Goal: Task Accomplishment & Management: Use online tool/utility

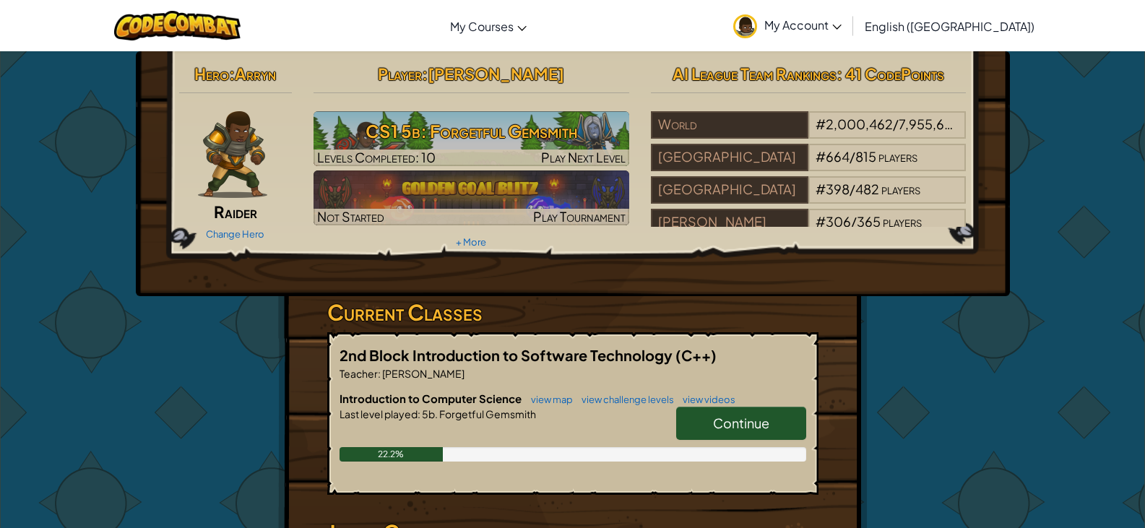
click at [695, 429] on link "Continue" at bounding box center [741, 423] width 130 height 33
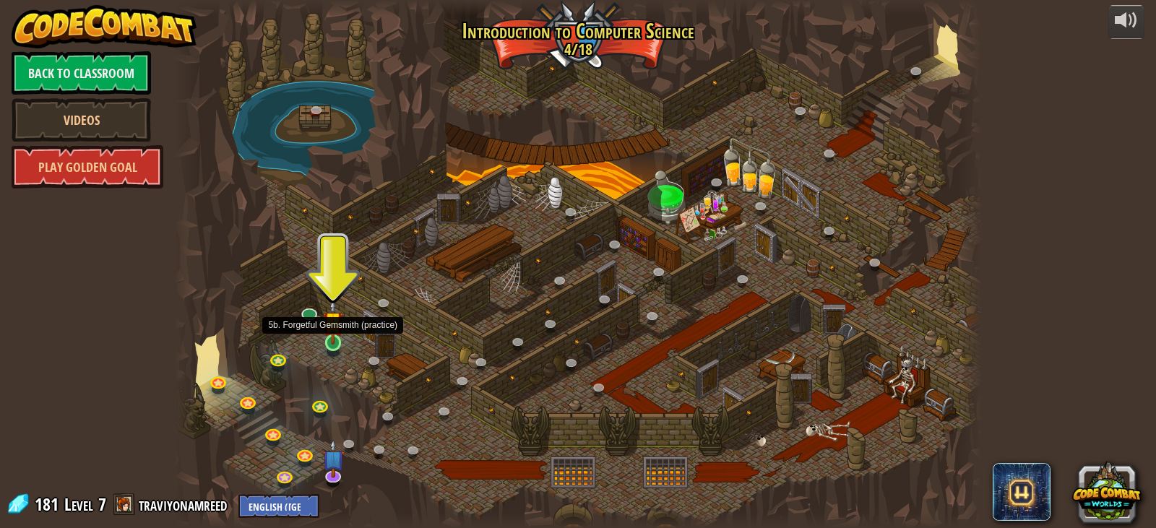
click at [330, 342] on img at bounding box center [333, 321] width 20 height 46
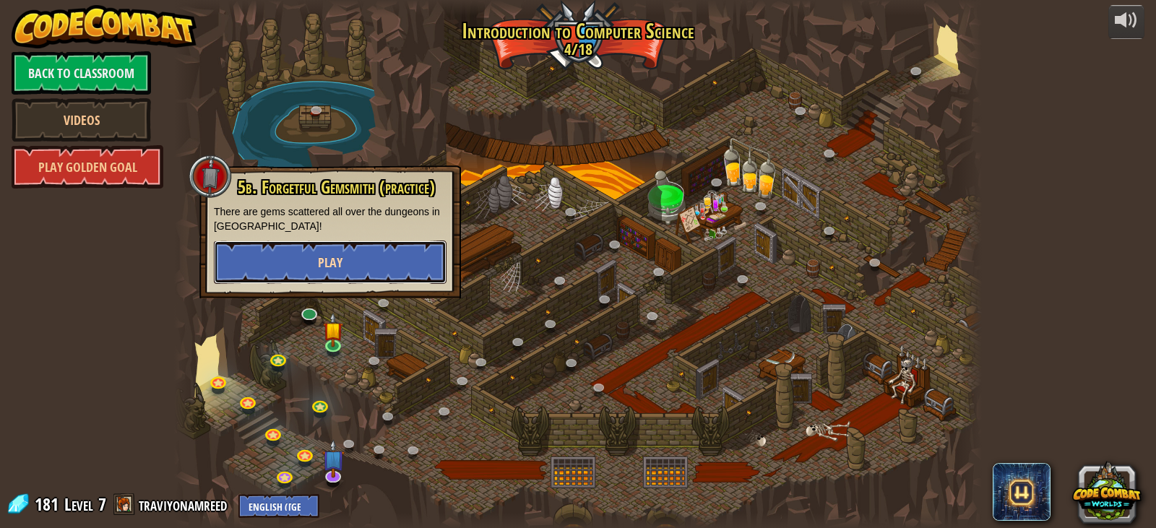
click at [341, 275] on button "Play" at bounding box center [330, 261] width 233 height 43
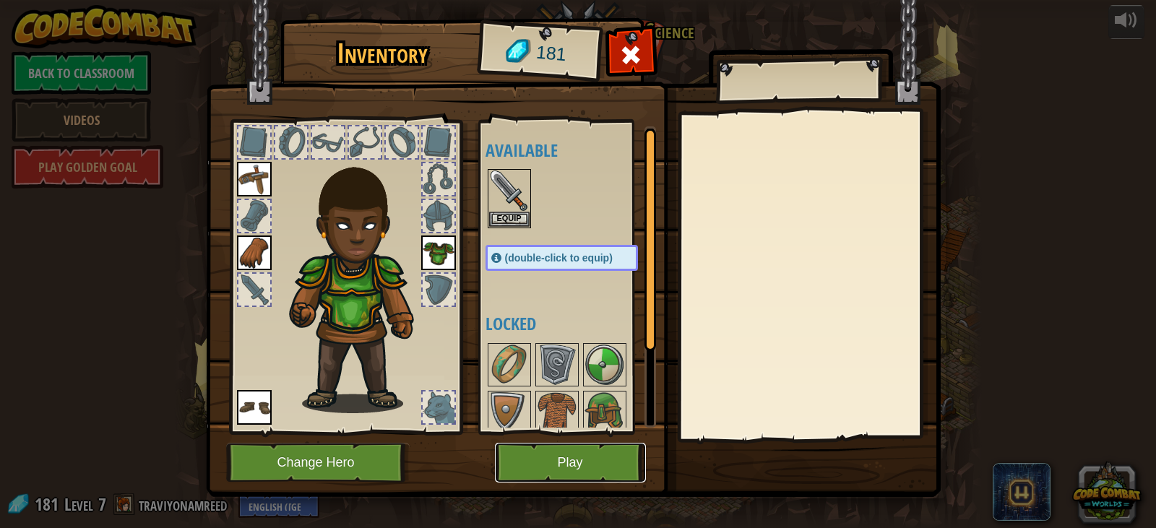
click at [586, 454] on button "Play" at bounding box center [570, 463] width 151 height 40
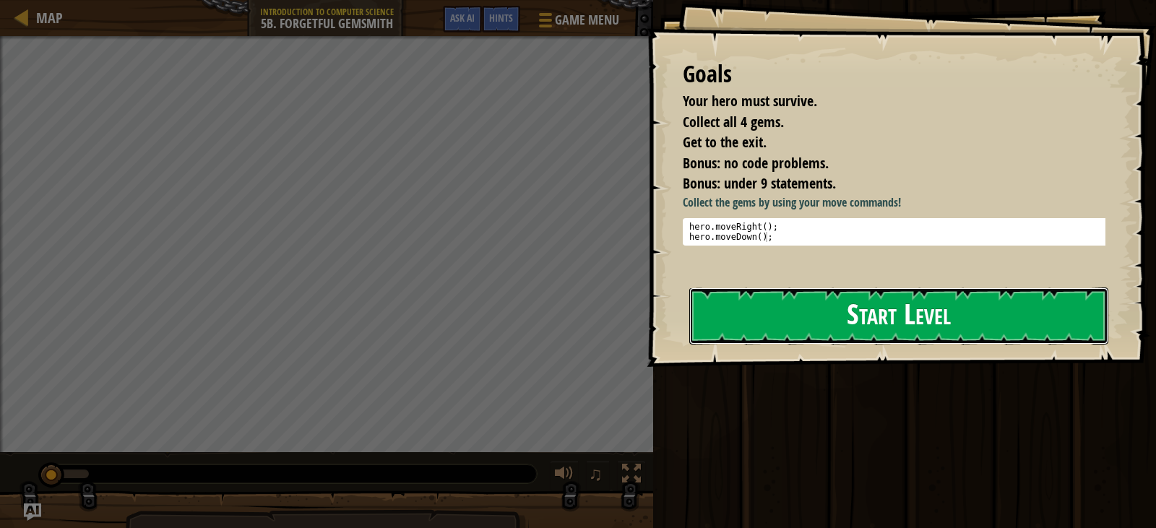
click at [799, 320] on button "Start Level" at bounding box center [898, 315] width 419 height 57
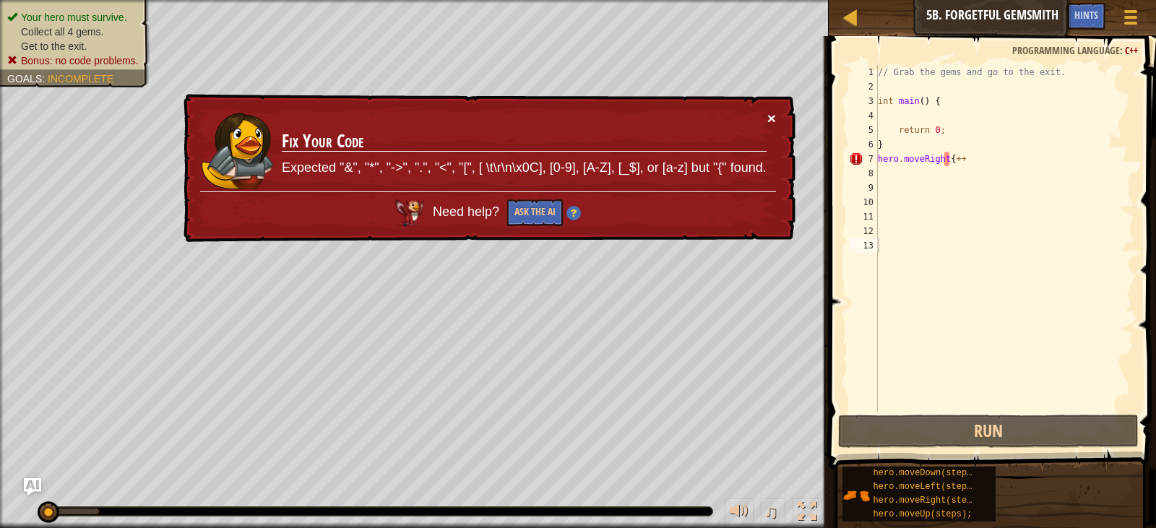
click at [772, 117] on button "×" at bounding box center [771, 117] width 9 height 15
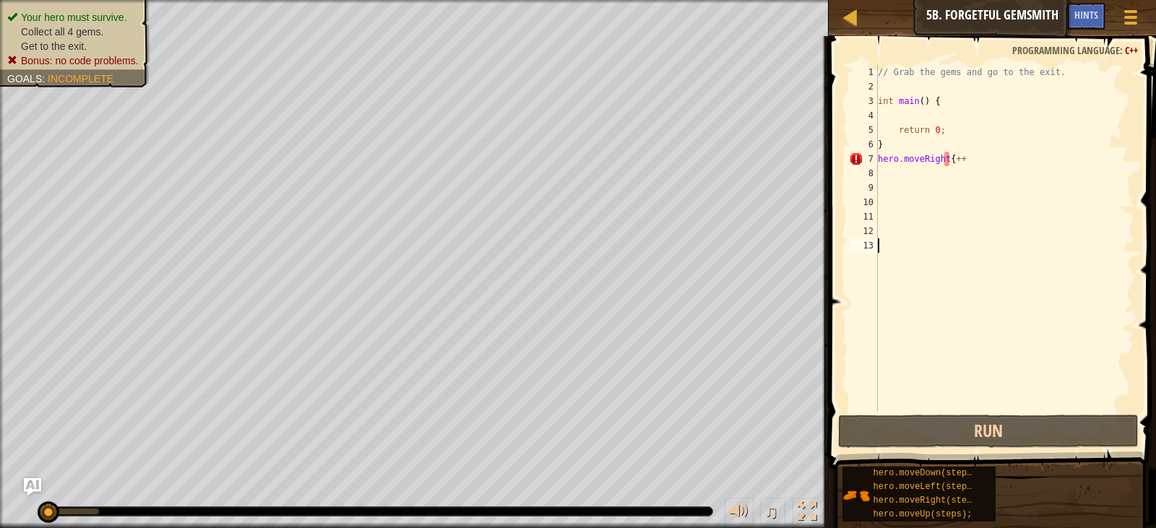
click at [973, 163] on div "// Grab the gems and go to the exit. int main ( ) { return 0 ; } hero . moveRig…" at bounding box center [1004, 253] width 259 height 376
type textarea "hero.moveRight"
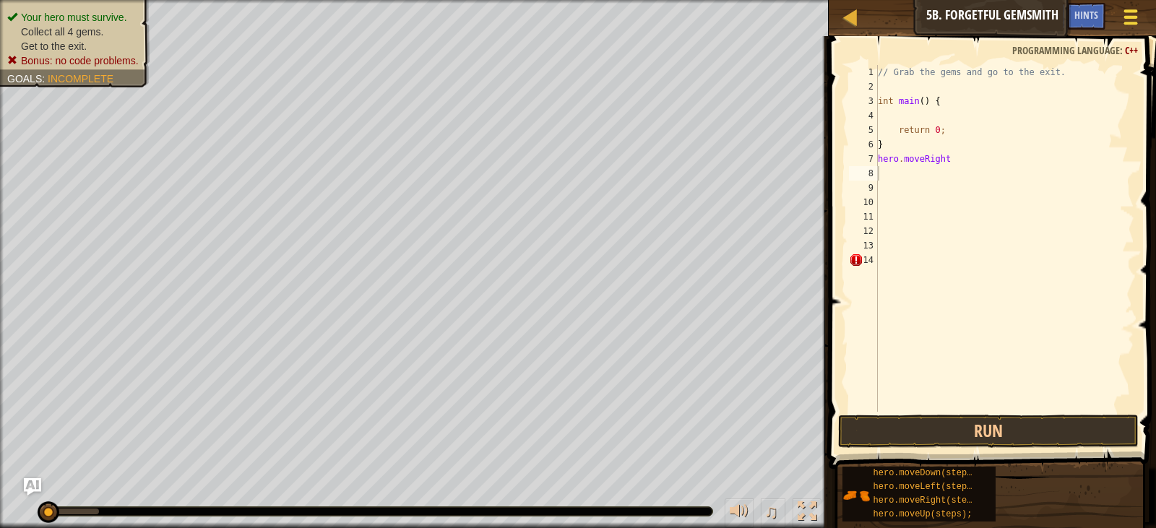
click at [1130, 14] on div at bounding box center [1129, 16] width 19 height 21
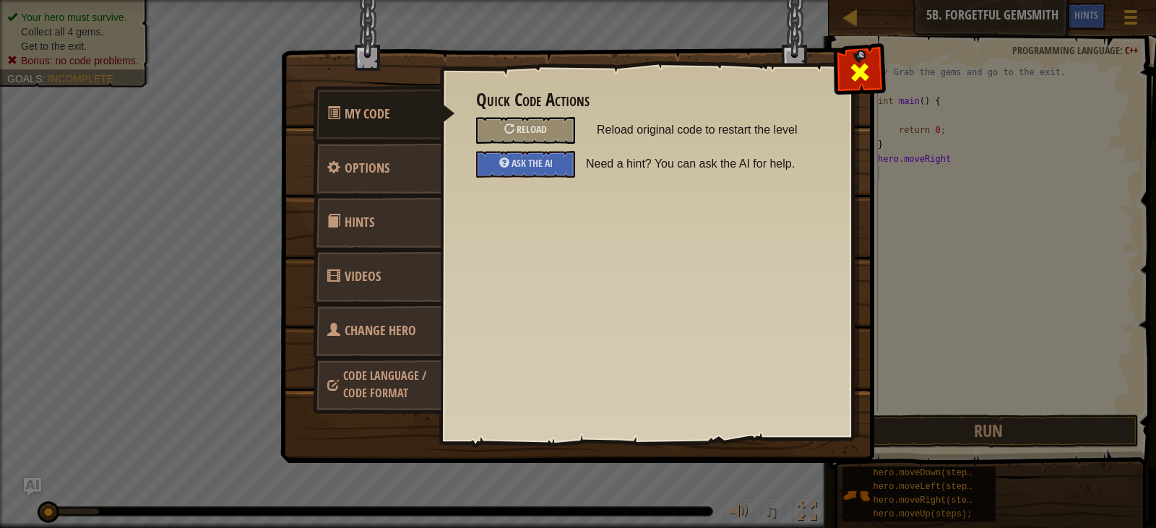
click at [862, 83] on span at bounding box center [859, 72] width 23 height 23
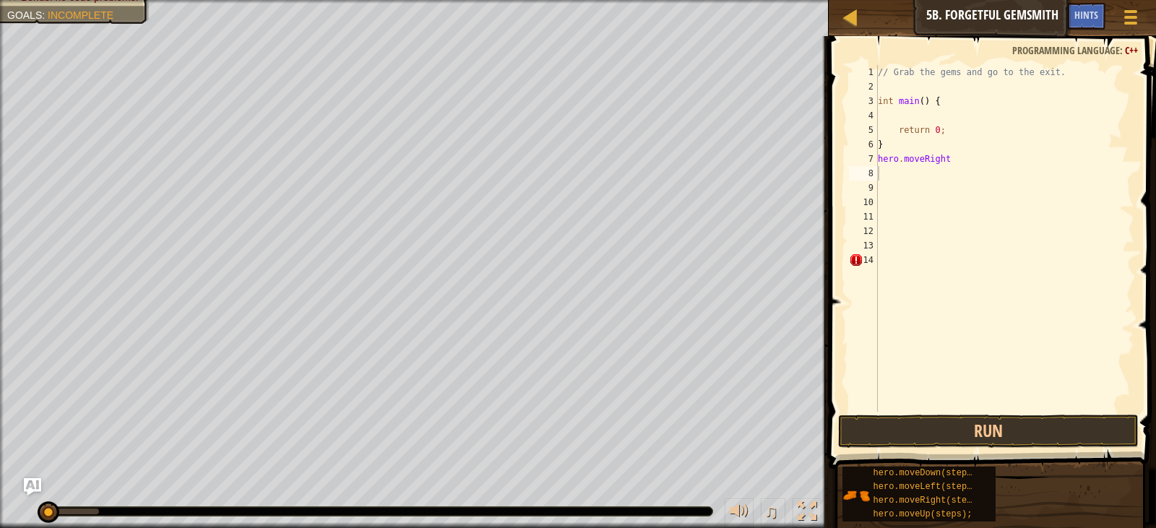
drag, startPoint x: 105, startPoint y: 486, endPoint x: 0, endPoint y: 562, distance: 129.9
click at [0, 0] on html "Map Introduction to Computer Science 5b. Forgetful Gemsmith Game Menu Done Hint…" at bounding box center [578, 0] width 1156 height 0
drag, startPoint x: 957, startPoint y: 156, endPoint x: 868, endPoint y: 121, distance: 95.6
click at [871, 123] on div "1 2 3 4 5 6 7 8 9 10 11 12 13 14 // Grab the gems and go to the exit. int main …" at bounding box center [990, 238] width 288 height 347
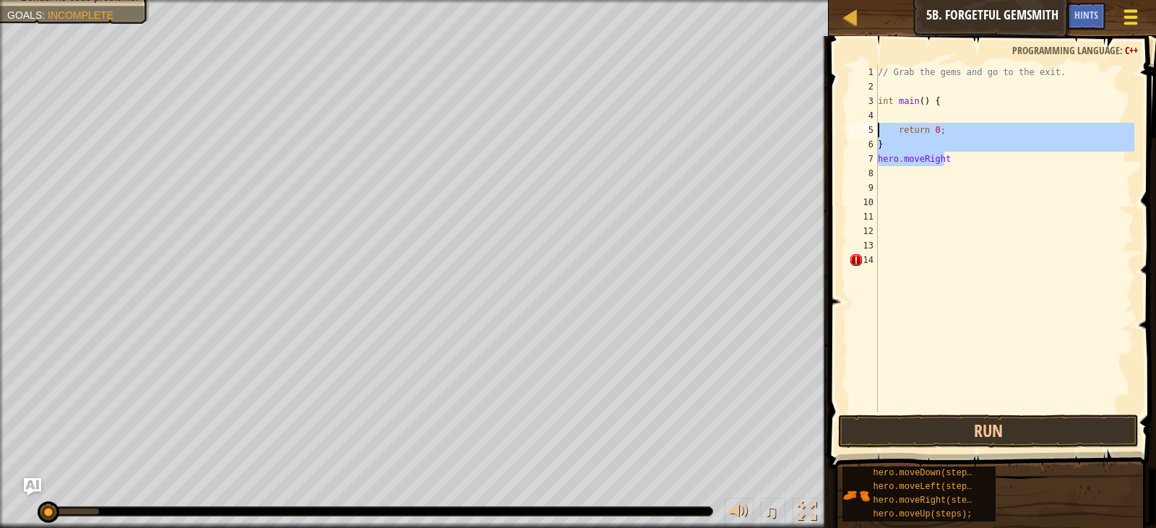
click at [1127, 22] on div at bounding box center [1129, 16] width 19 height 21
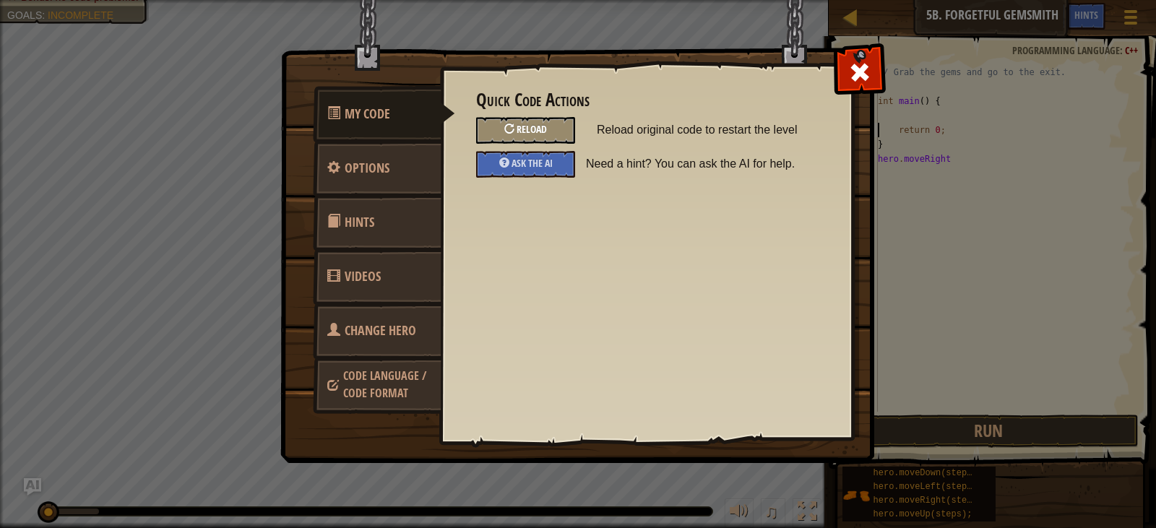
click at [532, 126] on span "Reload" at bounding box center [531, 129] width 30 height 14
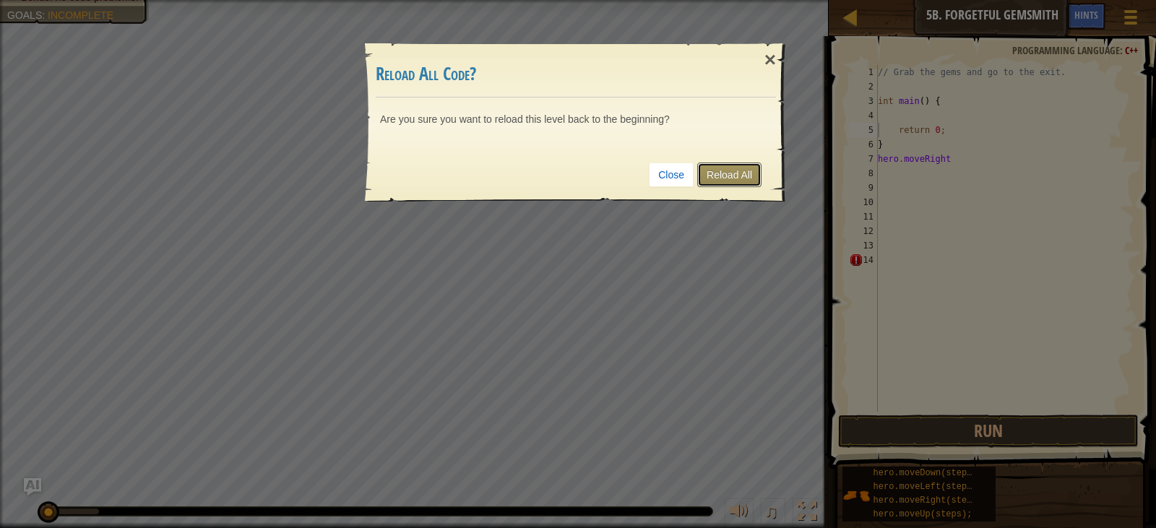
click at [751, 174] on link "Reload All" at bounding box center [729, 174] width 64 height 25
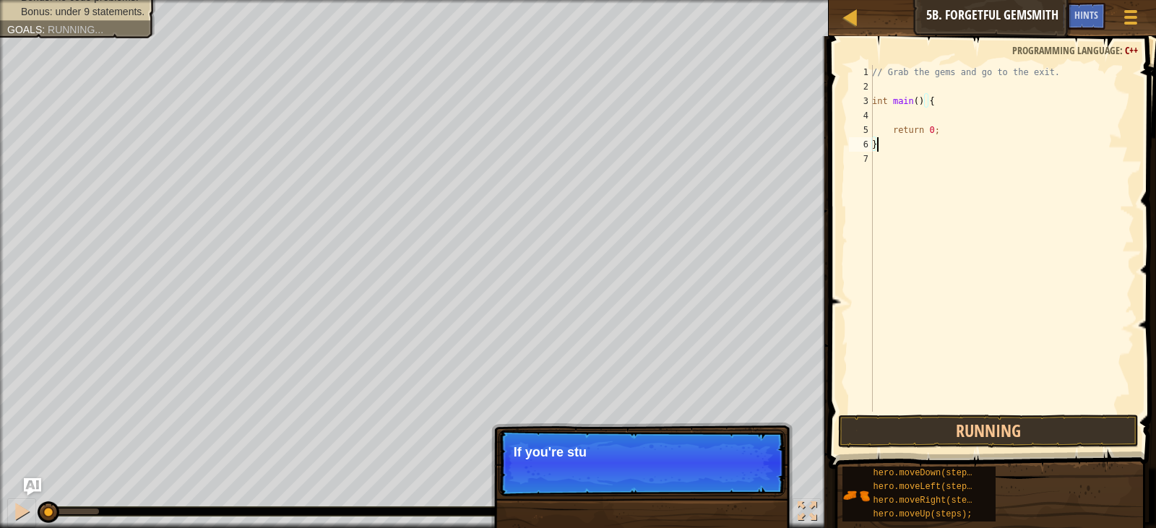
type textarea "}"
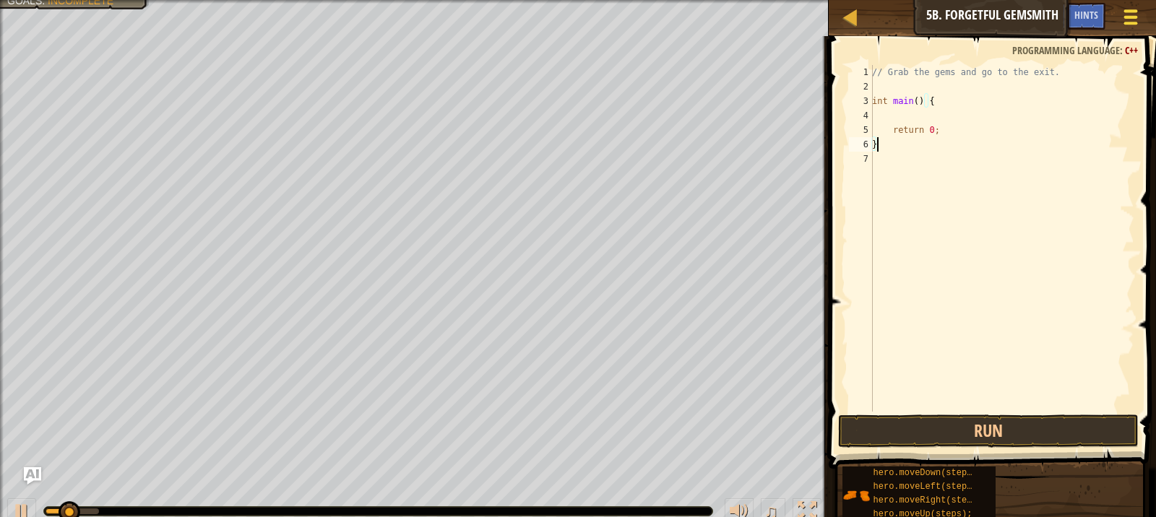
click at [1132, 16] on span at bounding box center [1131, 17] width 14 height 3
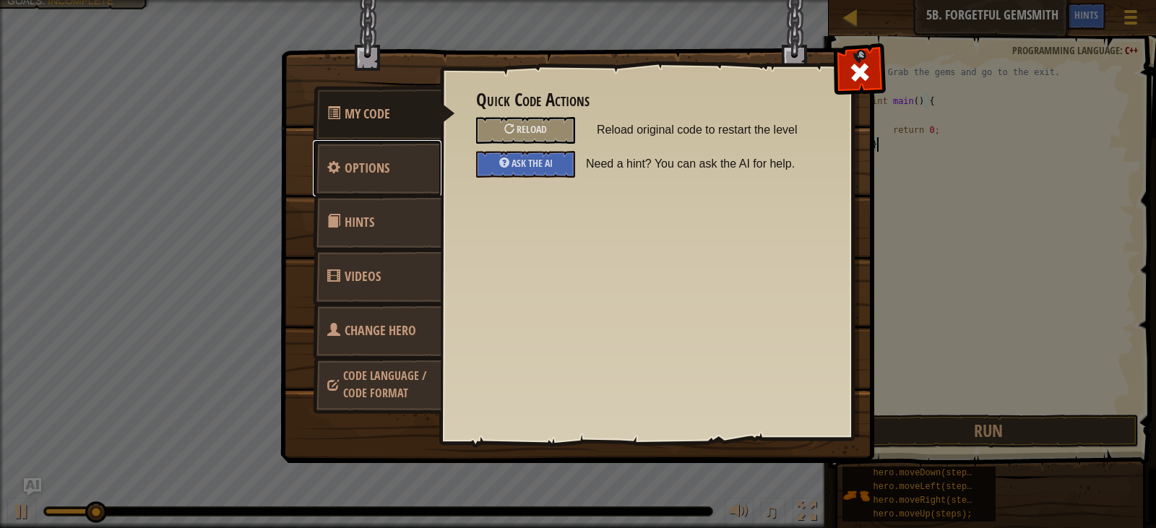
click at [370, 159] on link "Options" at bounding box center [377, 168] width 129 height 56
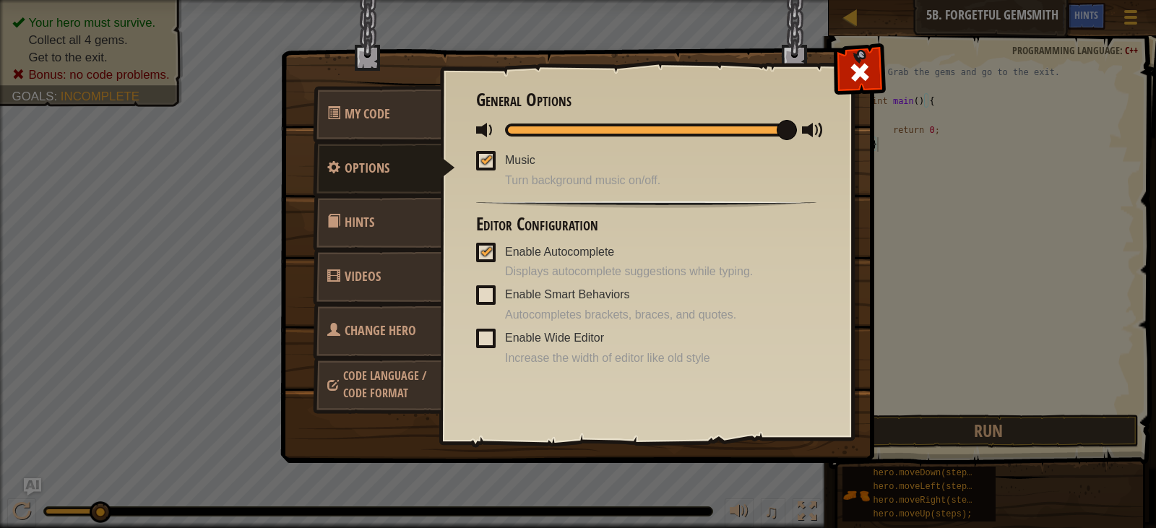
click at [872, 56] on div at bounding box center [858, 68] width 45 height 45
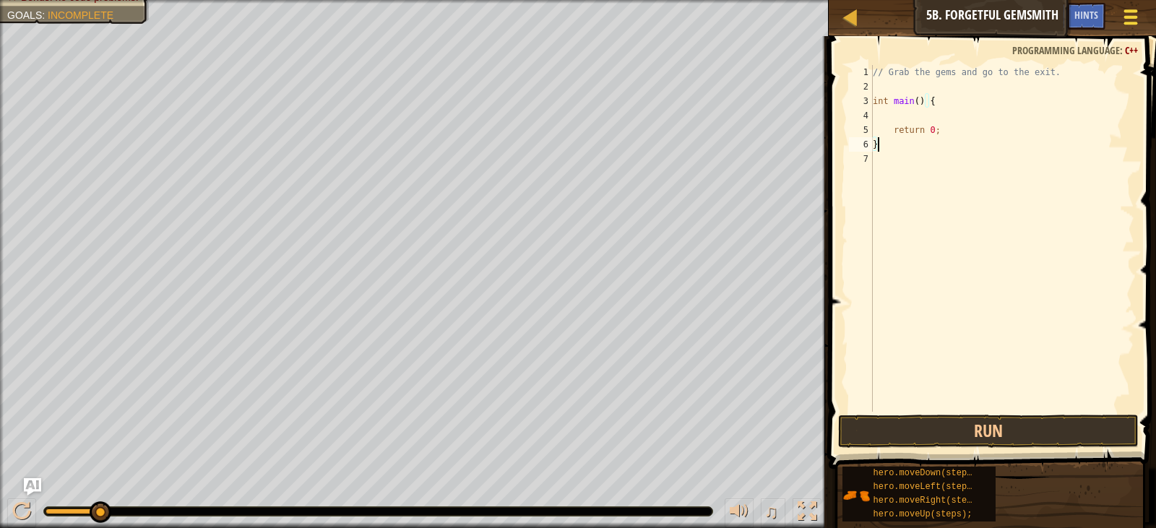
click at [1121, 11] on div at bounding box center [1129, 16] width 19 height 21
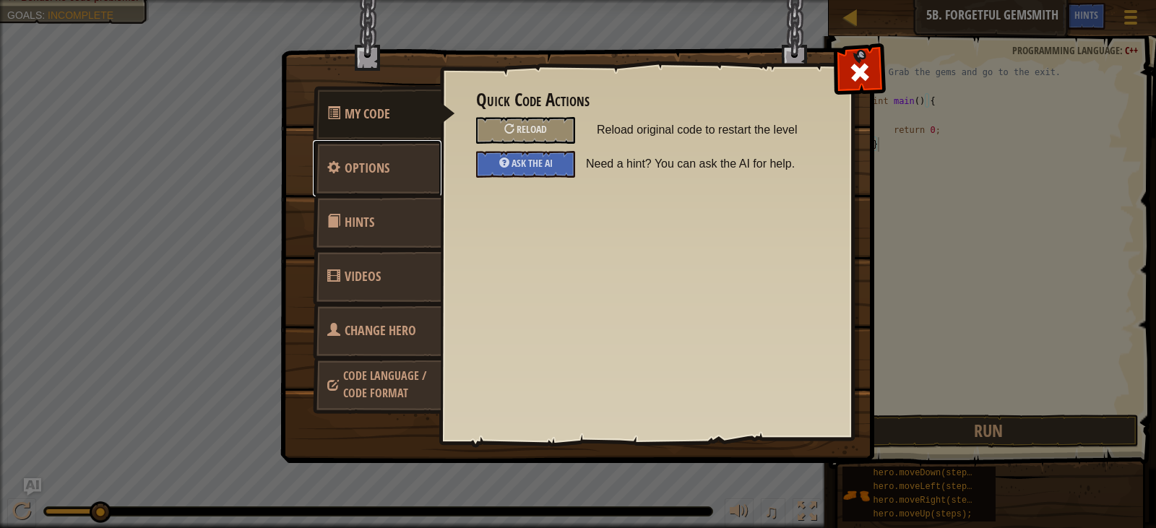
click at [390, 162] on link "Options" at bounding box center [377, 168] width 129 height 56
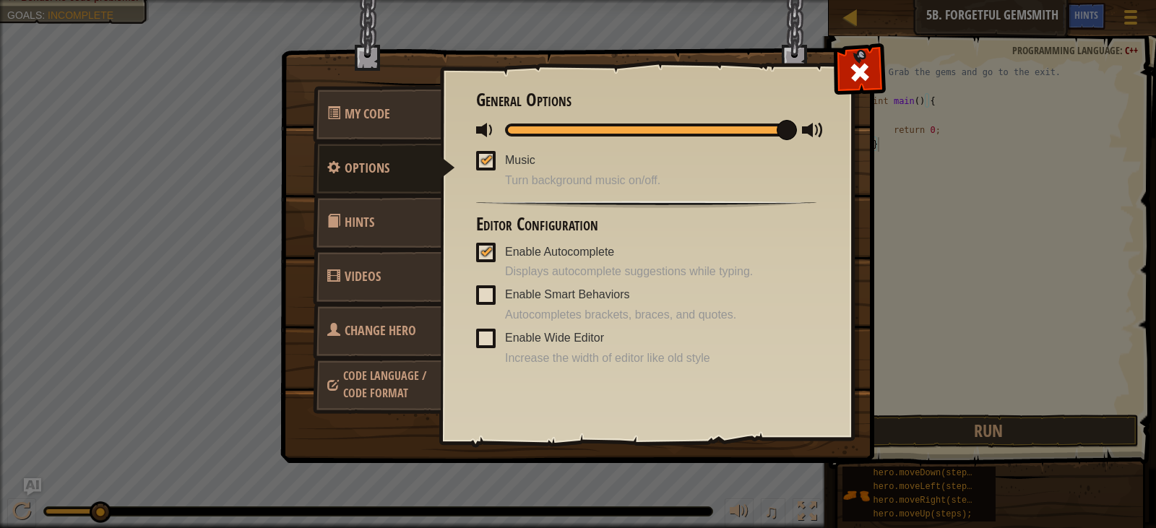
click at [397, 204] on link "Hints" at bounding box center [377, 222] width 129 height 56
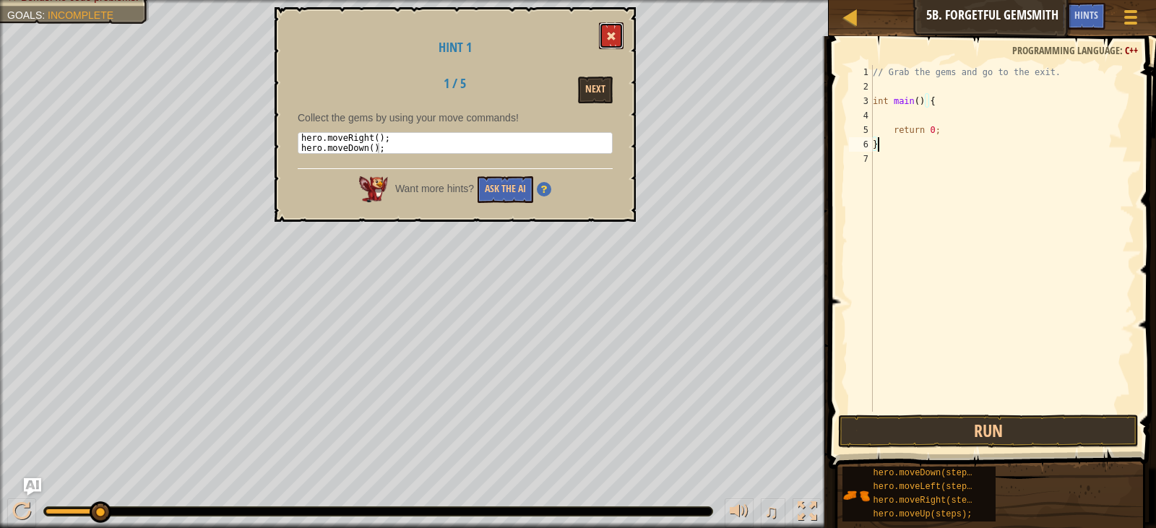
click at [607, 27] on button at bounding box center [611, 35] width 25 height 27
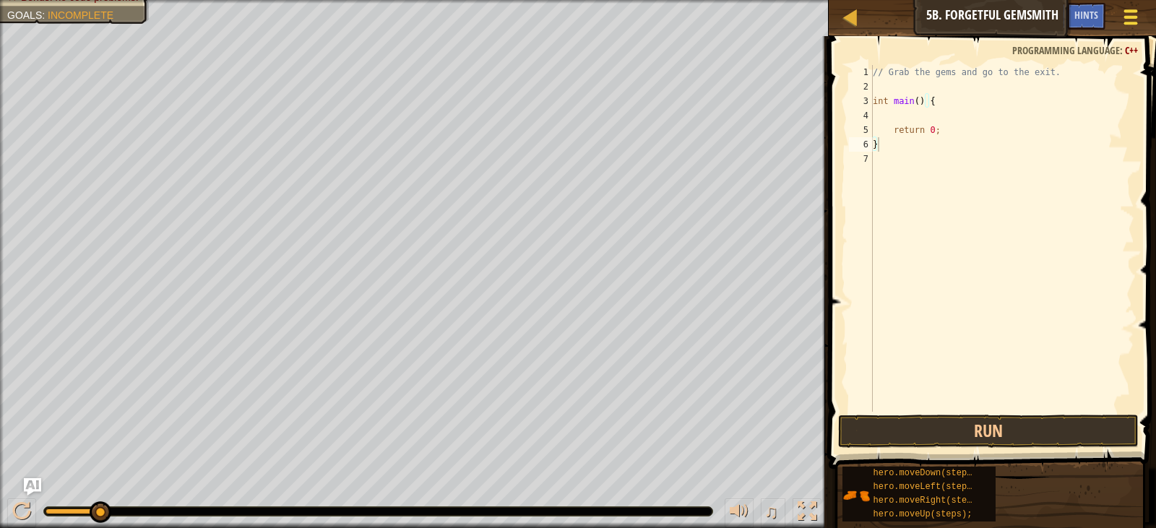
click at [1115, 20] on button "Game Menu" at bounding box center [1130, 19] width 38 height 35
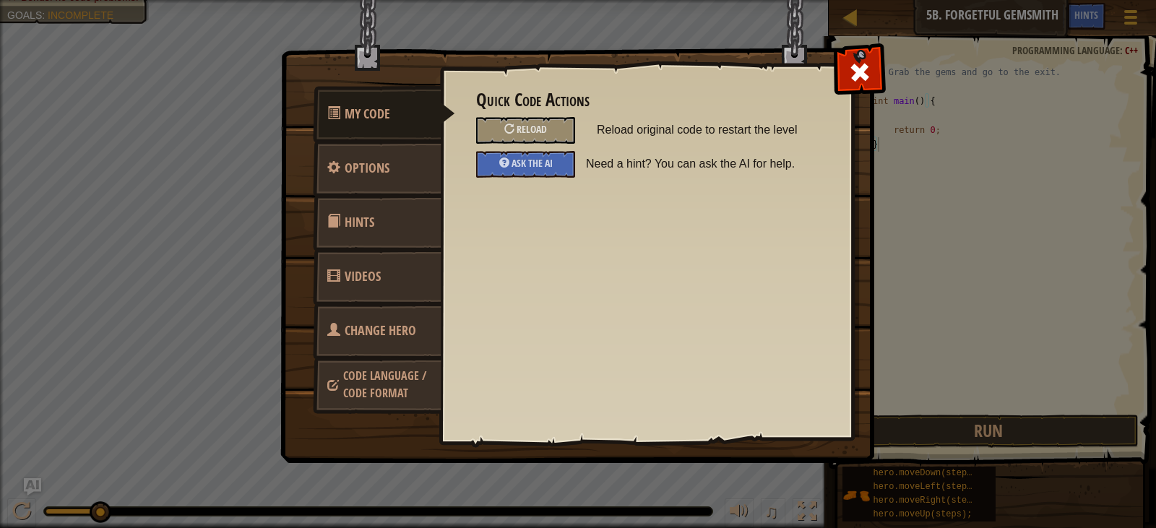
click at [378, 339] on link "Change Hero" at bounding box center [377, 331] width 129 height 56
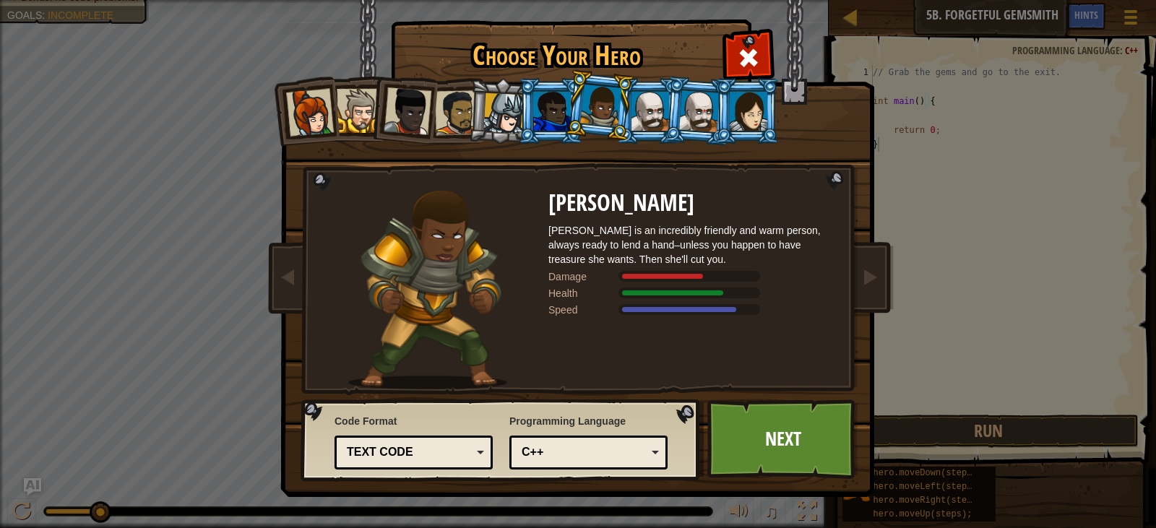
click at [576, 443] on div "C++" at bounding box center [588, 452] width 139 height 22
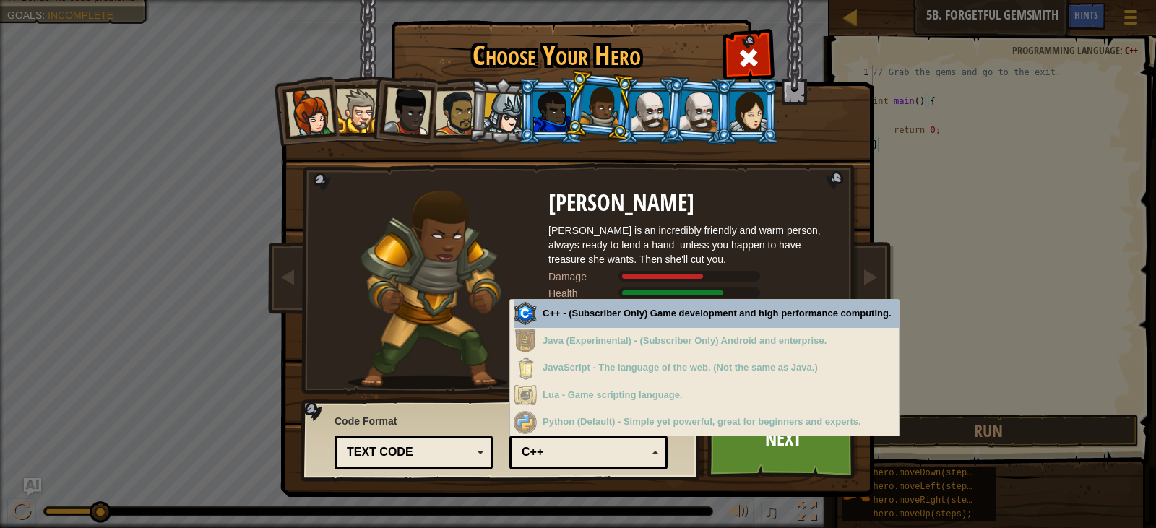
click at [490, 447] on div "Text code Blocks and code Blocks Blocks (Icons) Text code" at bounding box center [413, 452] width 158 height 34
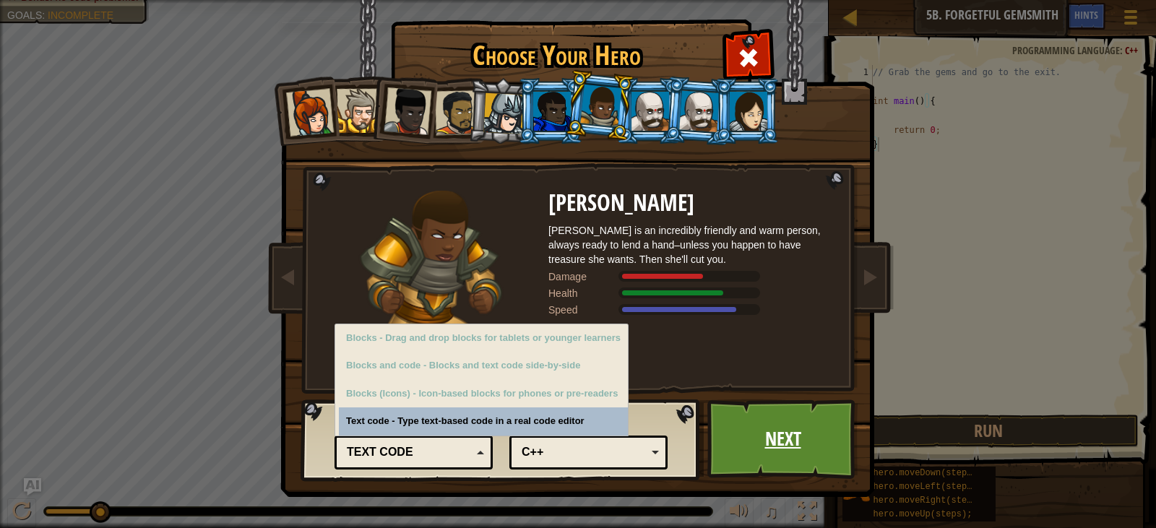
click at [784, 404] on link "Next" at bounding box center [782, 438] width 151 height 79
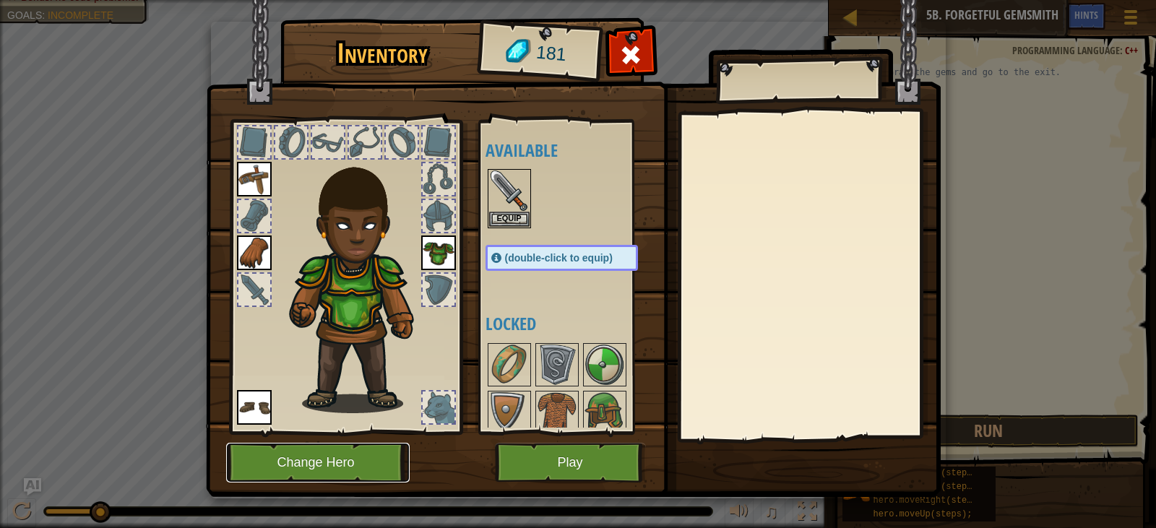
click at [350, 446] on button "Change Hero" at bounding box center [317, 463] width 183 height 40
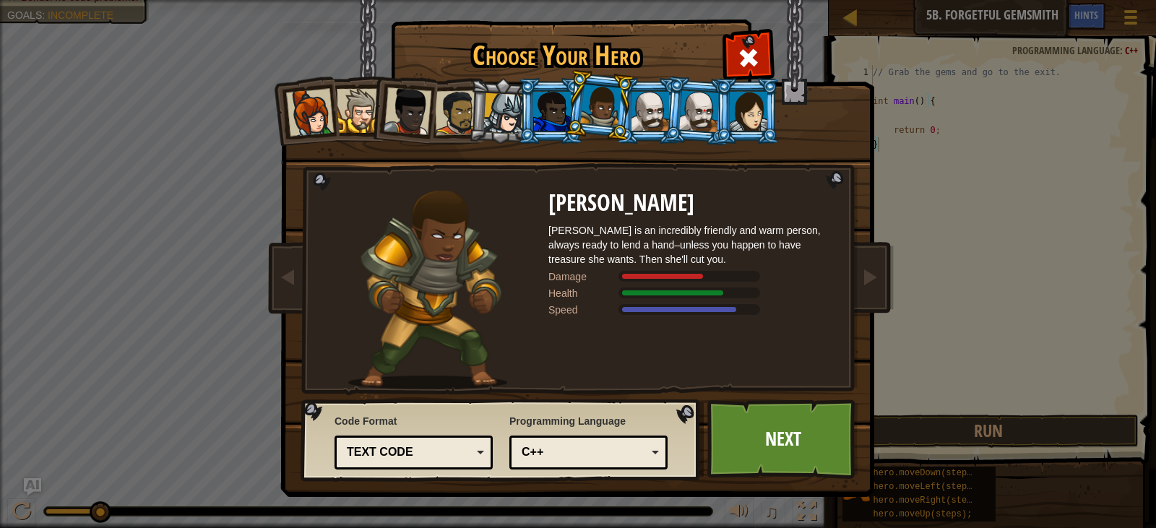
click at [367, 96] on div at bounding box center [359, 111] width 44 height 44
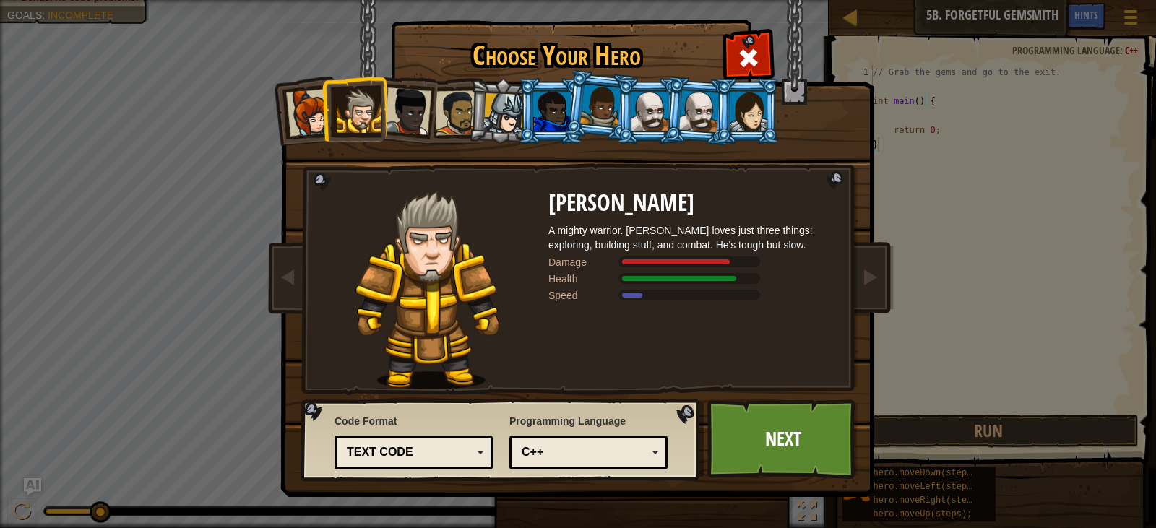
click at [308, 108] on div at bounding box center [310, 113] width 48 height 48
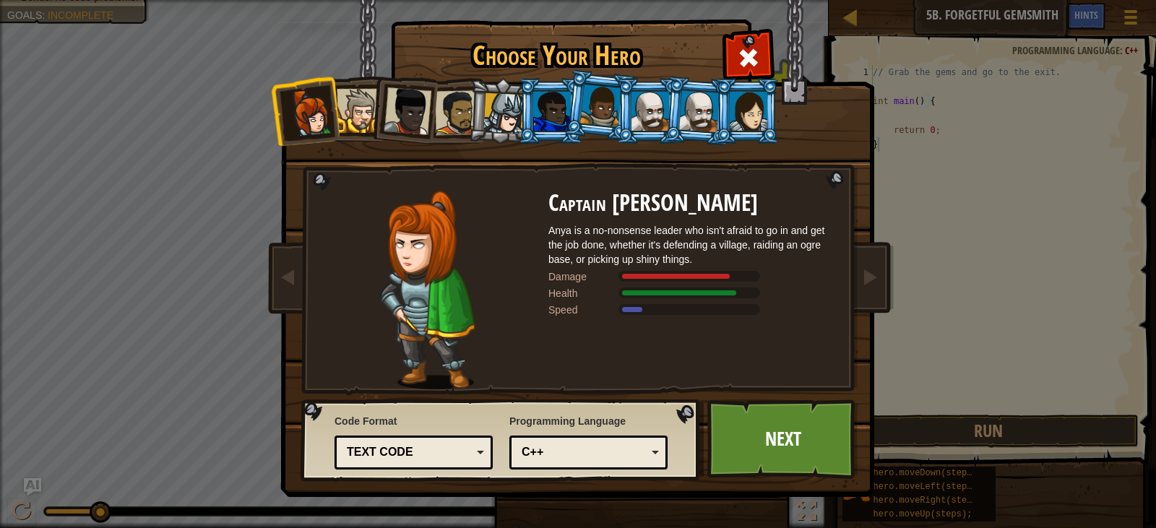
click at [619, 121] on li at bounding box center [648, 111] width 65 height 66
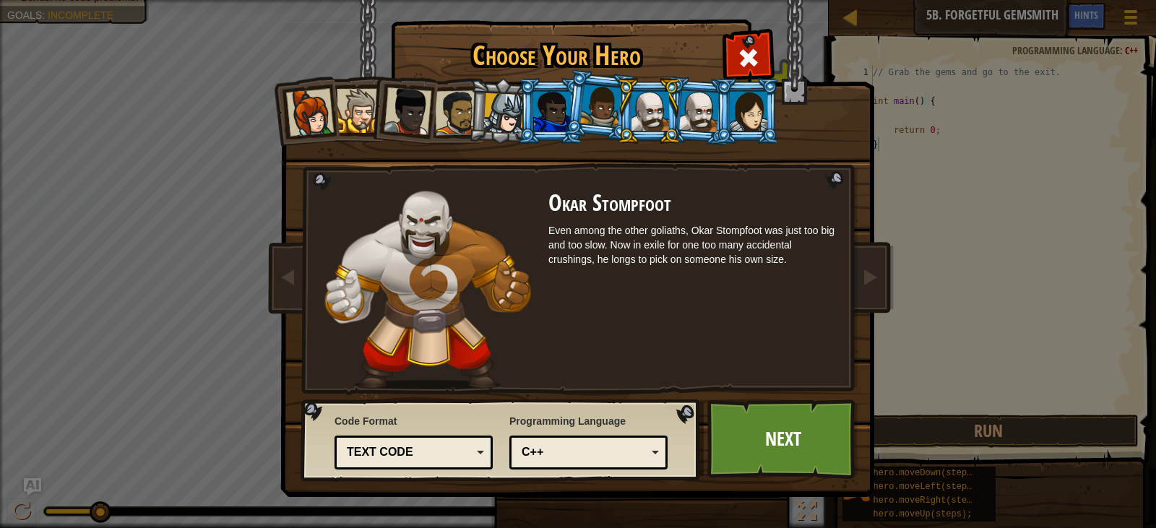
click at [655, 97] on div at bounding box center [650, 111] width 38 height 39
click at [701, 105] on div at bounding box center [699, 110] width 40 height 41
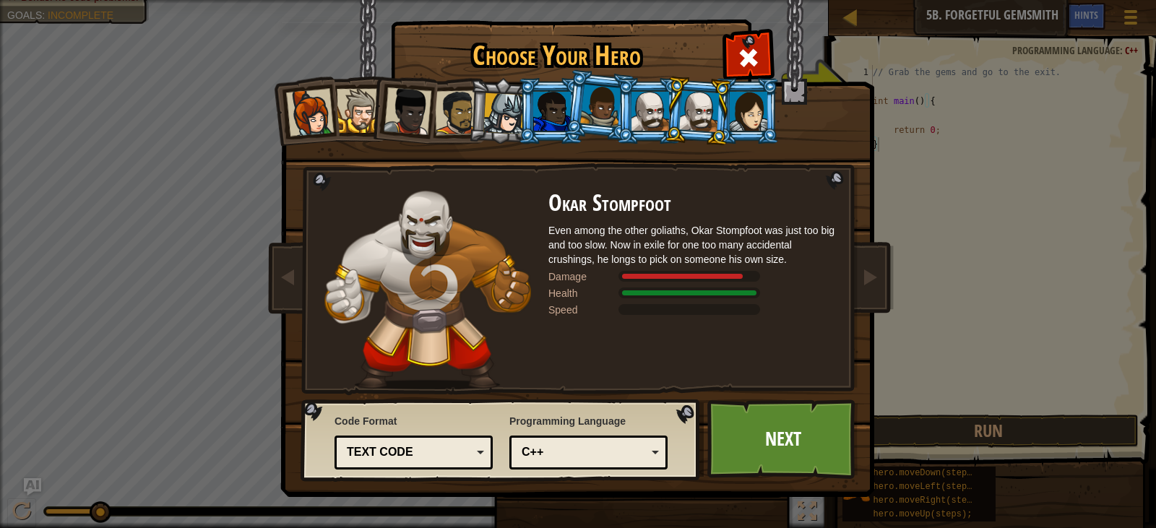
click at [737, 92] on div at bounding box center [748, 111] width 38 height 39
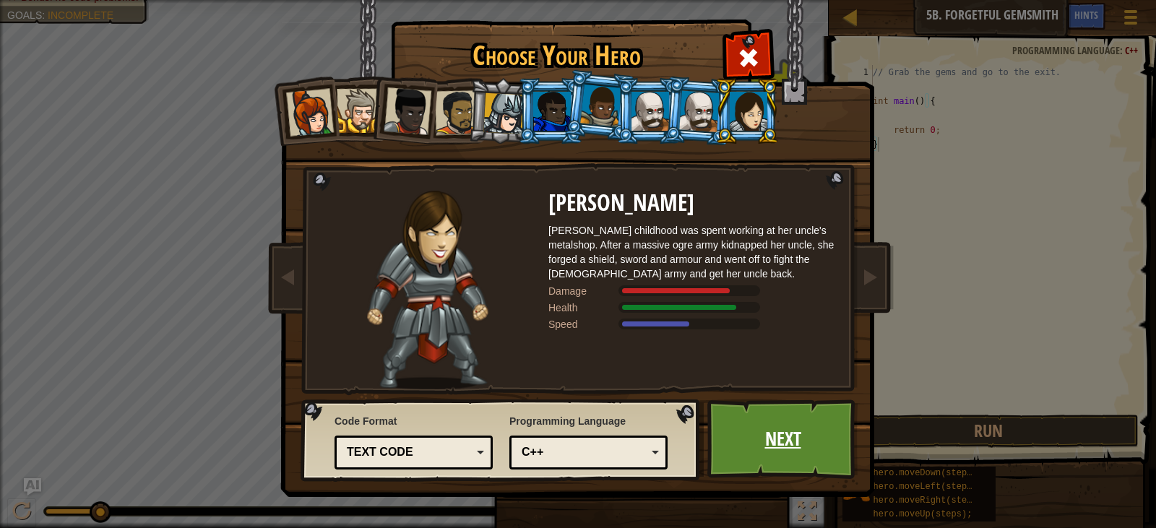
click at [814, 461] on link "Next" at bounding box center [782, 438] width 151 height 79
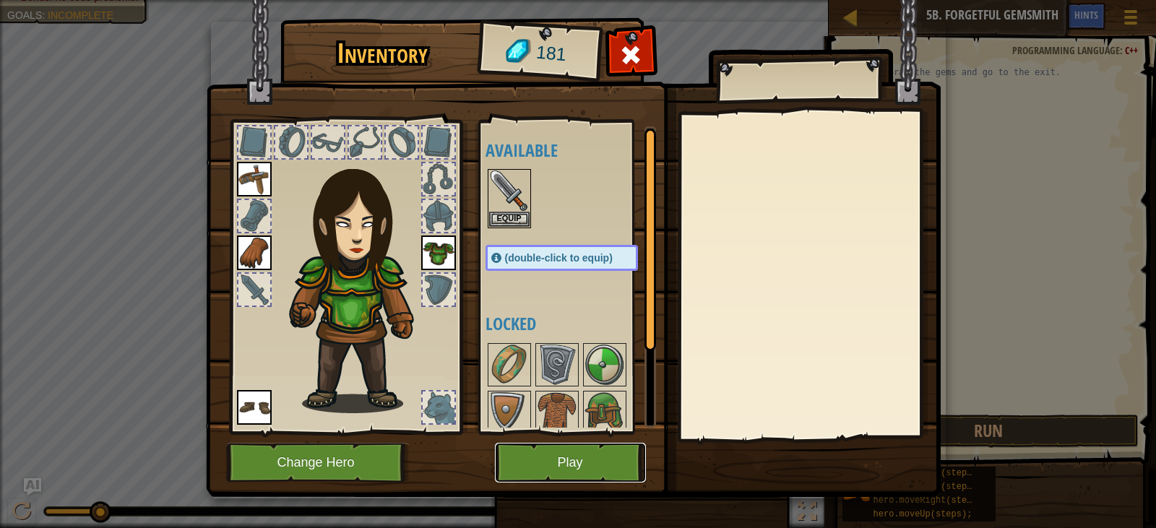
click at [561, 456] on button "Play" at bounding box center [570, 463] width 151 height 40
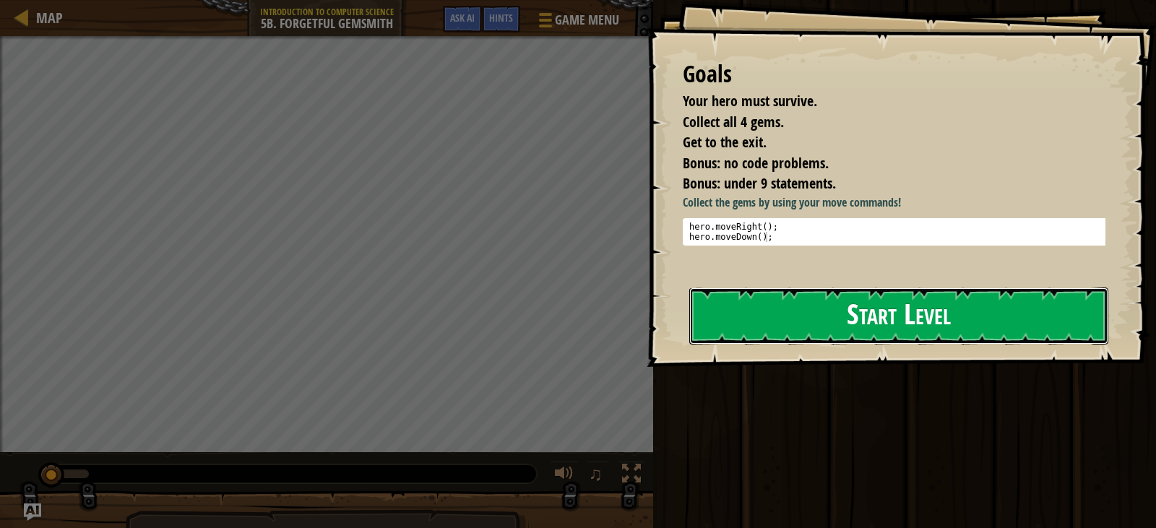
click at [817, 297] on button "Start Level" at bounding box center [898, 315] width 419 height 57
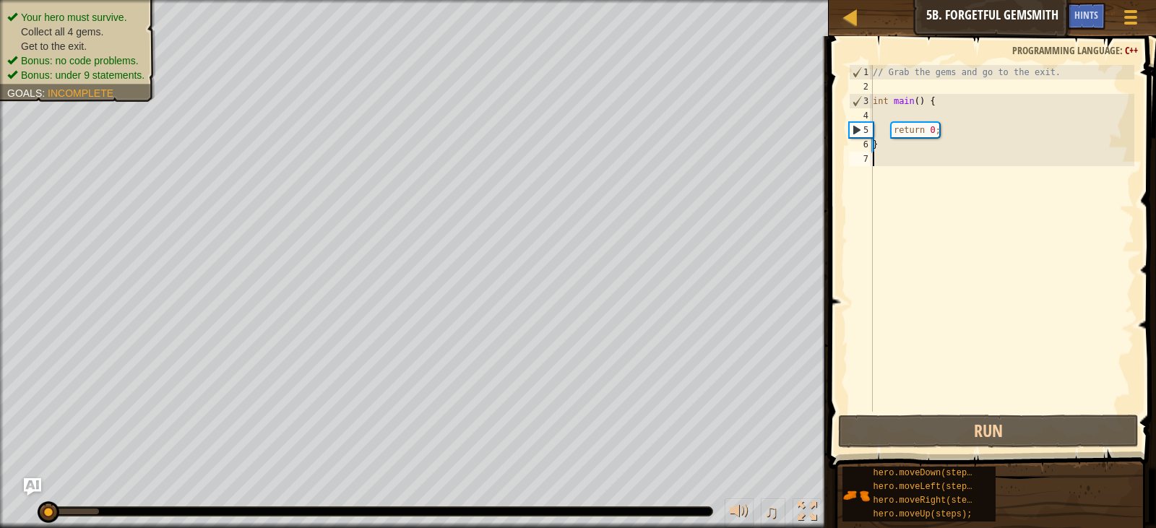
type textarea "h"
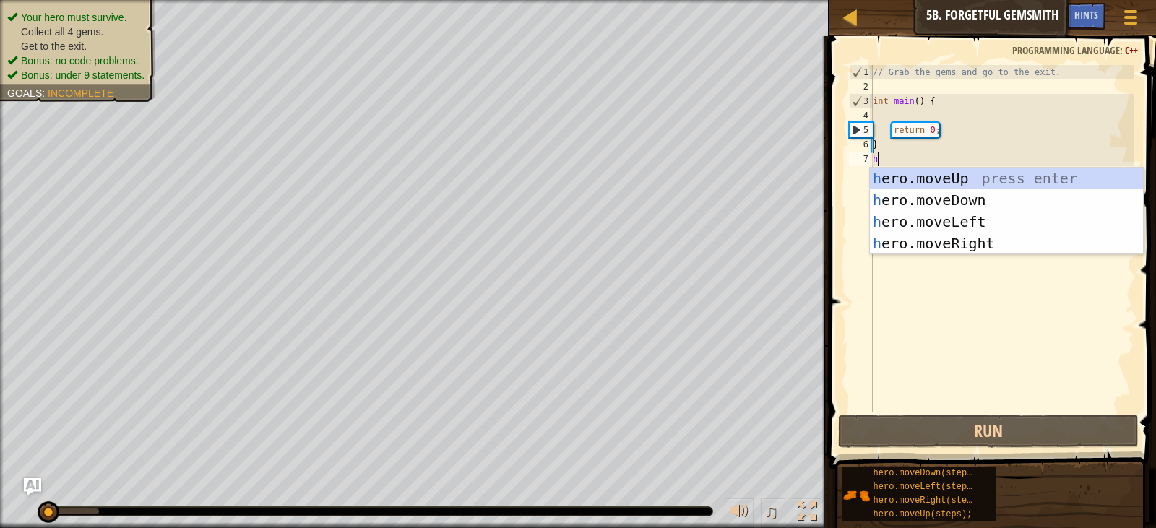
scroll to position [6, 0]
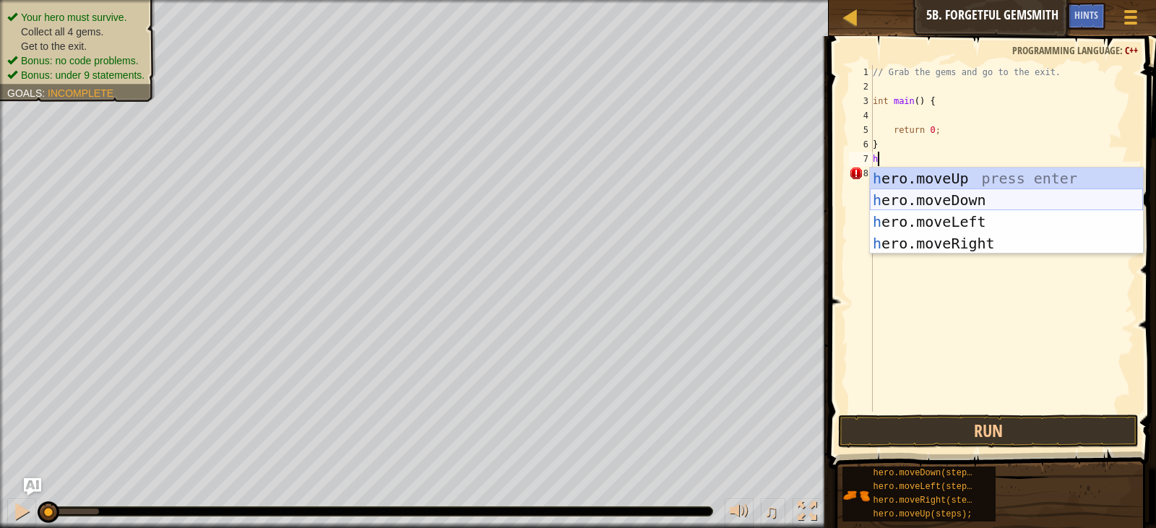
click at [945, 210] on div "h ero.moveUp press enter h ero.moveDown press enter h ero.moveLeft press enter …" at bounding box center [1006, 233] width 273 height 130
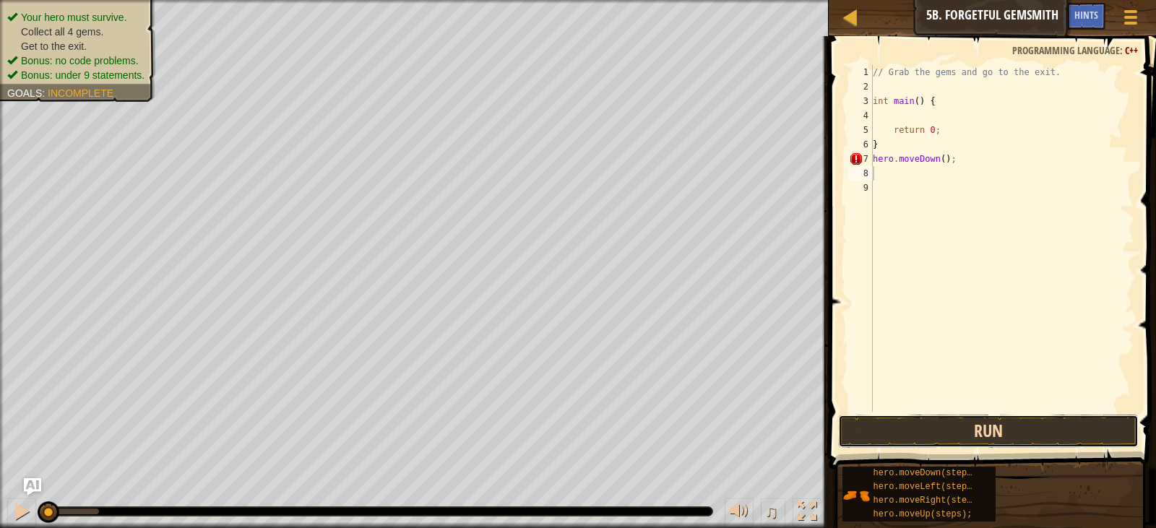
click at [970, 424] on button "Run" at bounding box center [988, 431] width 300 height 33
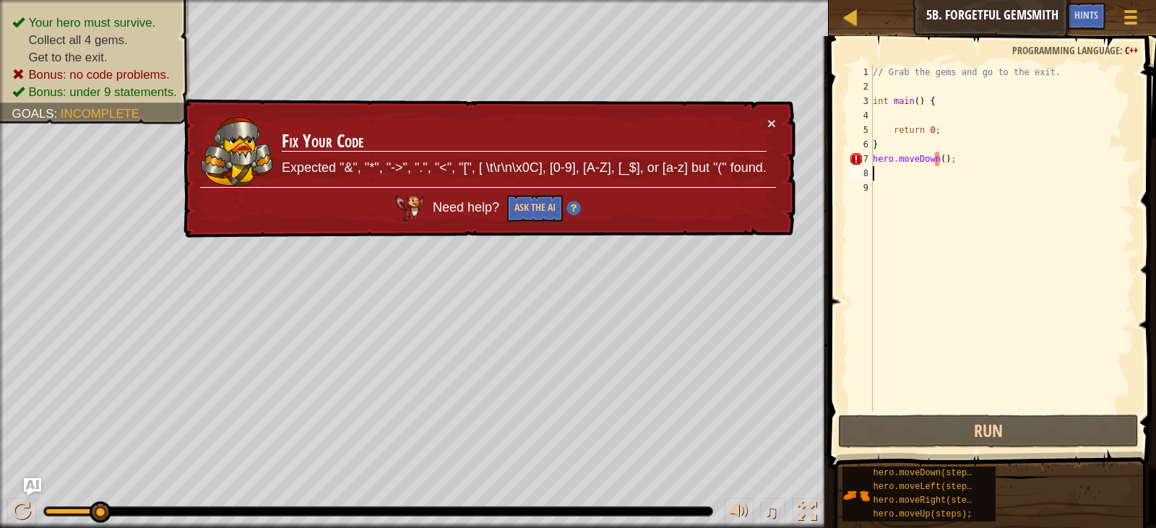
click at [936, 159] on div "// Grab the gems and go to the exit. int main ( ) { return 0 ; } hero . moveDow…" at bounding box center [1002, 253] width 264 height 376
click at [940, 157] on div "// Grab the gems and go to the exit. int main ( ) { return 0 ; } hero . moveDow…" at bounding box center [1002, 253] width 264 height 376
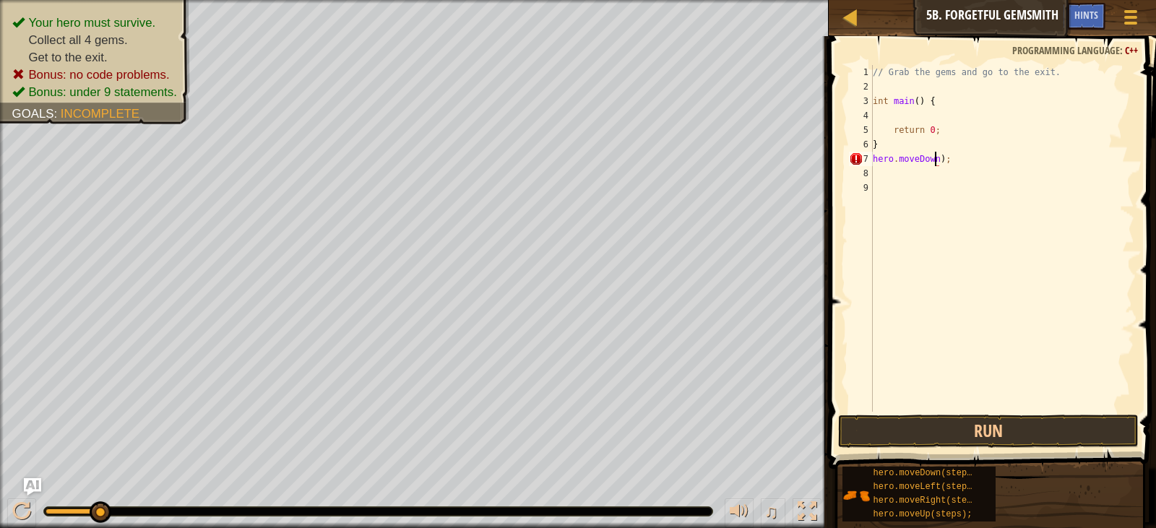
scroll to position [6, 5]
click at [941, 157] on div "// Grab the gems and go to the exit. int main ( ) { return 0 ; } hero . moveDow…" at bounding box center [1002, 253] width 264 height 376
click at [944, 157] on div "// Grab the gems and go to the exit. int main ( ) { return 0 ; } hero . moveDow…" at bounding box center [1002, 253] width 264 height 376
click at [983, 435] on button "Run" at bounding box center [988, 431] width 300 height 33
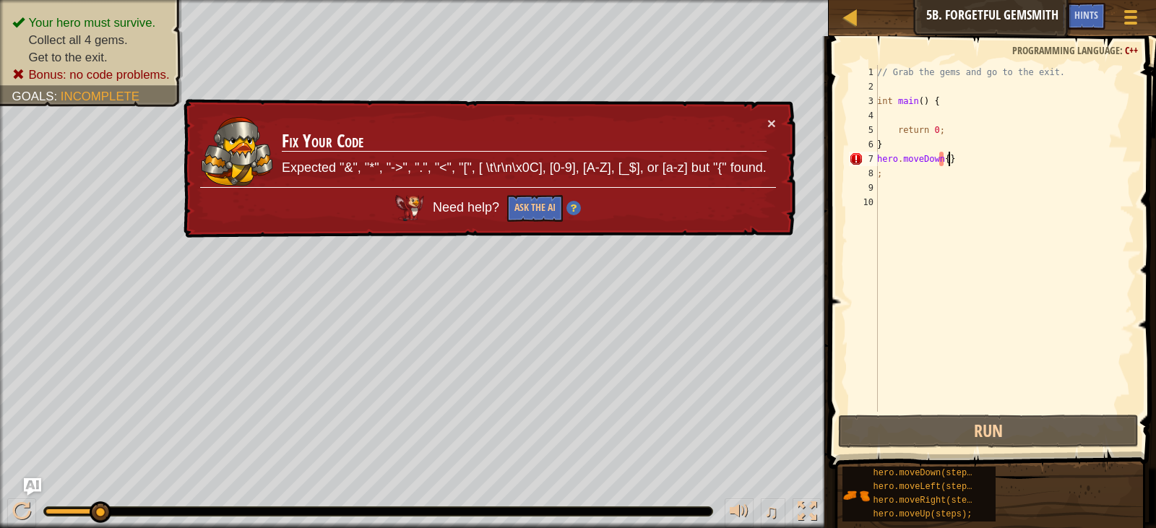
click at [971, 159] on div "// Grab the gems and go to the exit. int main ( ) { return 0 ; } hero . moveDow…" at bounding box center [1004, 253] width 260 height 376
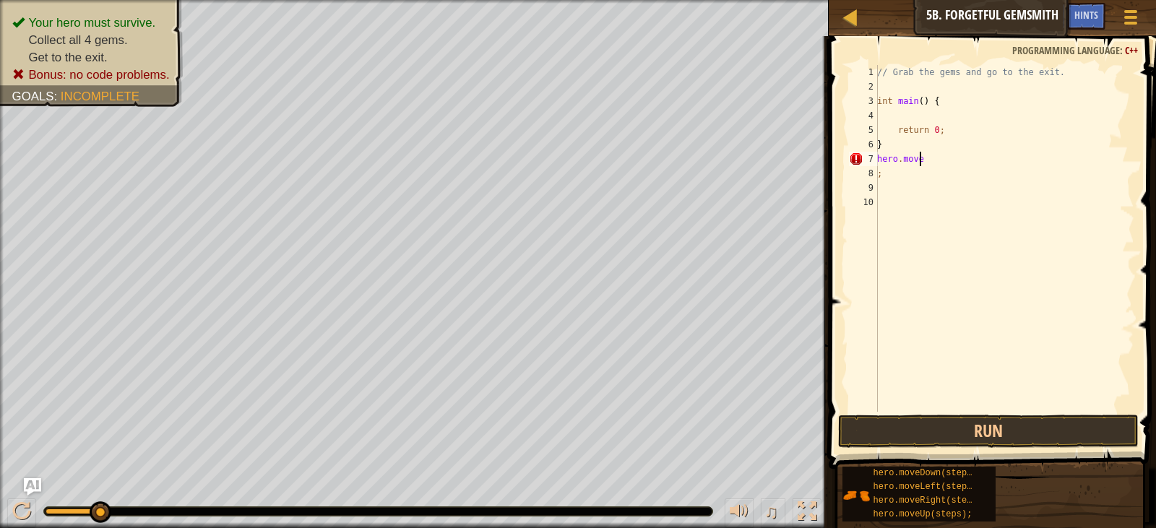
type textarea "h"
click at [898, 144] on div "// Grab the gems and go to the exit. int main ( ) { return 0 ; } ;" at bounding box center [1004, 253] width 260 height 376
type textarea "}"
click at [106, 498] on div "♫" at bounding box center [414, 507] width 828 height 43
click at [24, 513] on div at bounding box center [21, 511] width 19 height 19
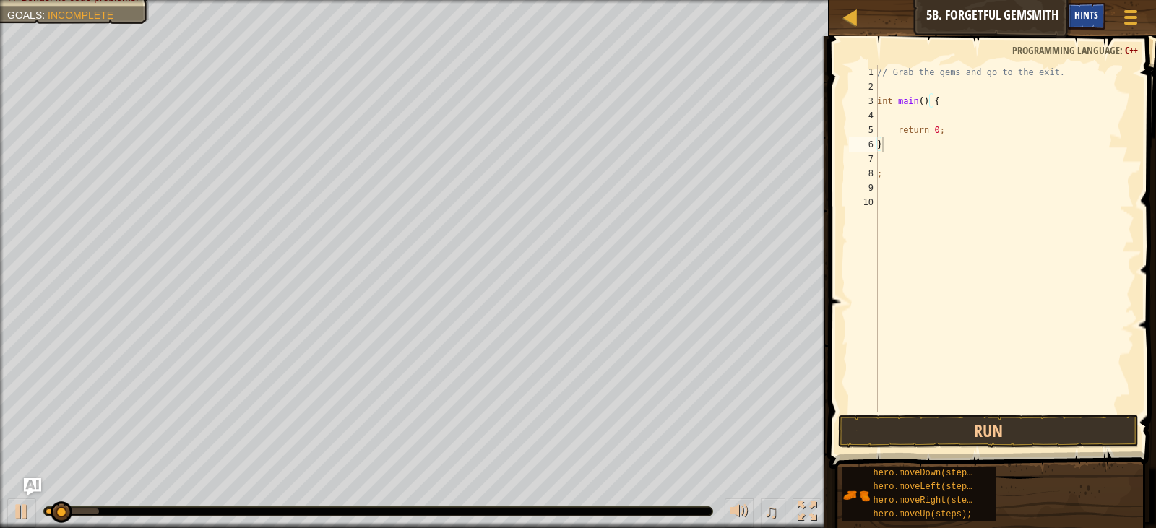
click at [1085, 26] on div "Hints" at bounding box center [1086, 16] width 38 height 27
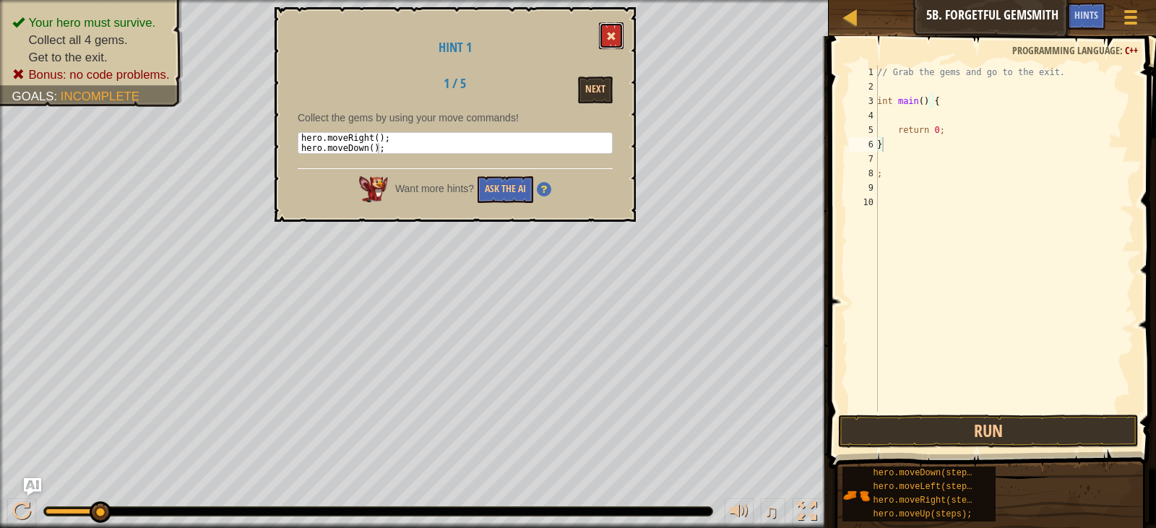
click at [610, 23] on button at bounding box center [611, 35] width 25 height 27
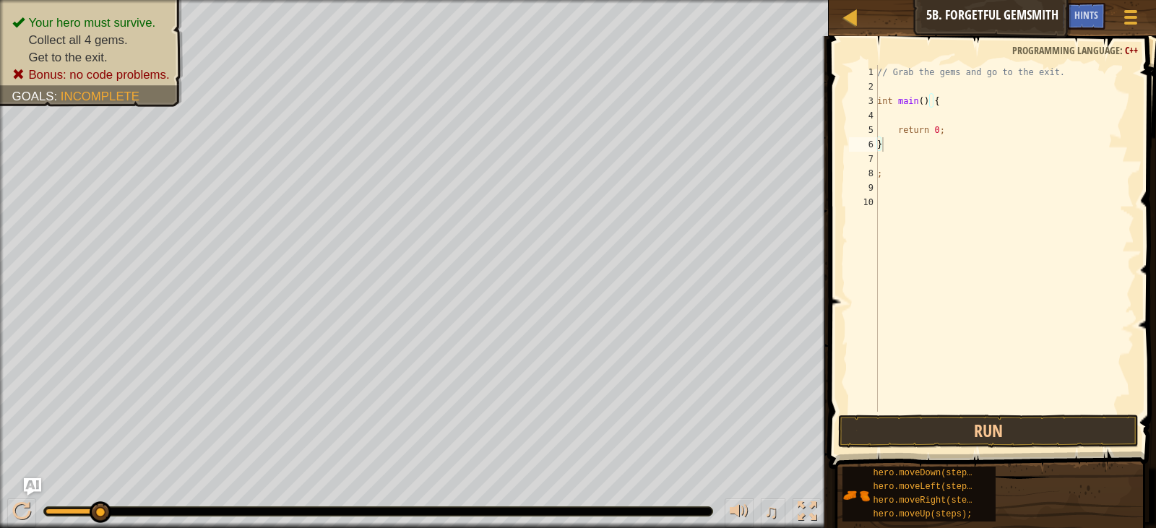
click at [908, 150] on div "// Grab the gems and go to the exit. int main ( ) { return 0 ; } ;" at bounding box center [1004, 253] width 260 height 376
type textarea "}"
type textarea "]"
click at [885, 158] on div "// Grab the gems and go to the exit. int main ( ) { return 0 ; ;" at bounding box center [1001, 253] width 265 height 376
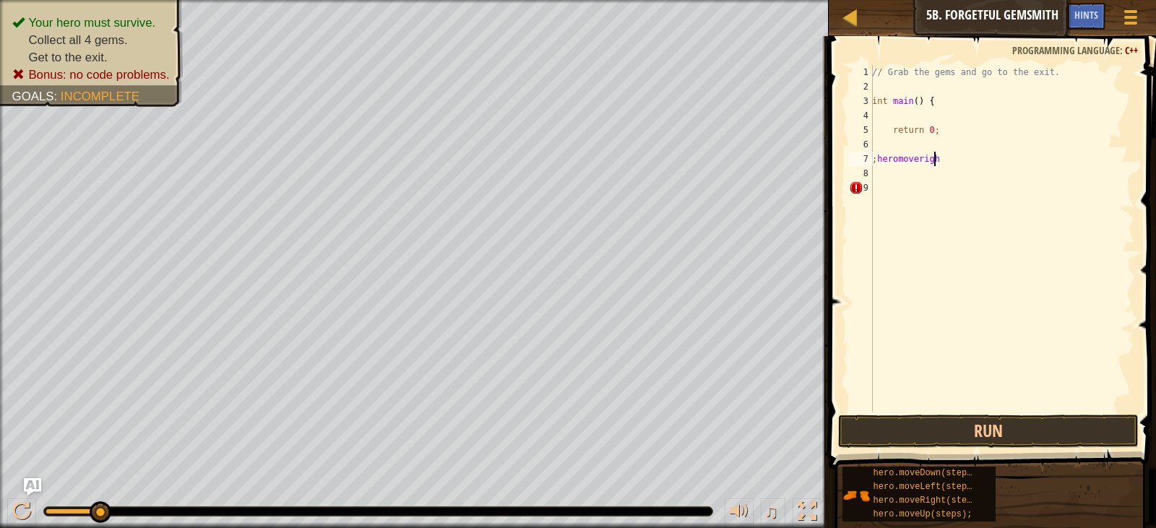
scroll to position [6, 4]
type textarea ";heromoveright"
click at [1038, 413] on span at bounding box center [993, 231] width 339 height 475
click at [1031, 418] on button "Run" at bounding box center [988, 431] width 300 height 33
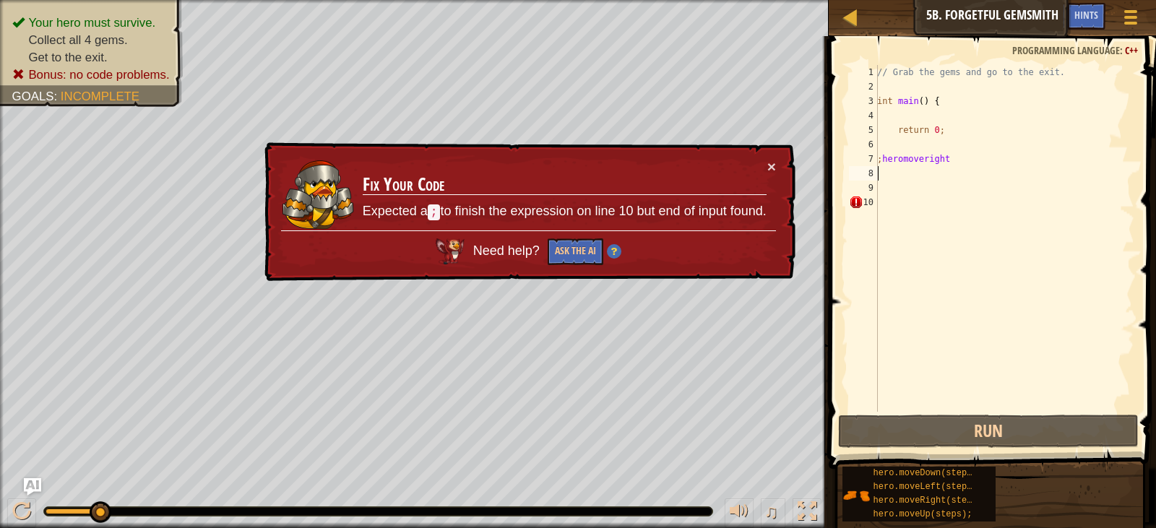
click at [882, 198] on div "// Grab the gems and go to the exit. int main ( ) { return 0 ; ; heromoveright" at bounding box center [1004, 253] width 260 height 376
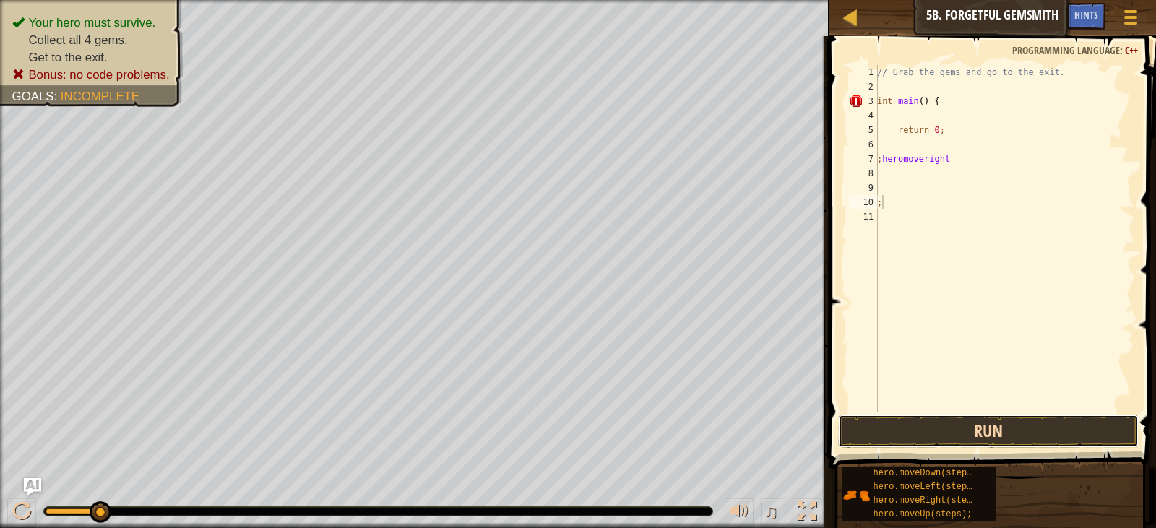
click at [919, 419] on button "Run" at bounding box center [988, 431] width 300 height 33
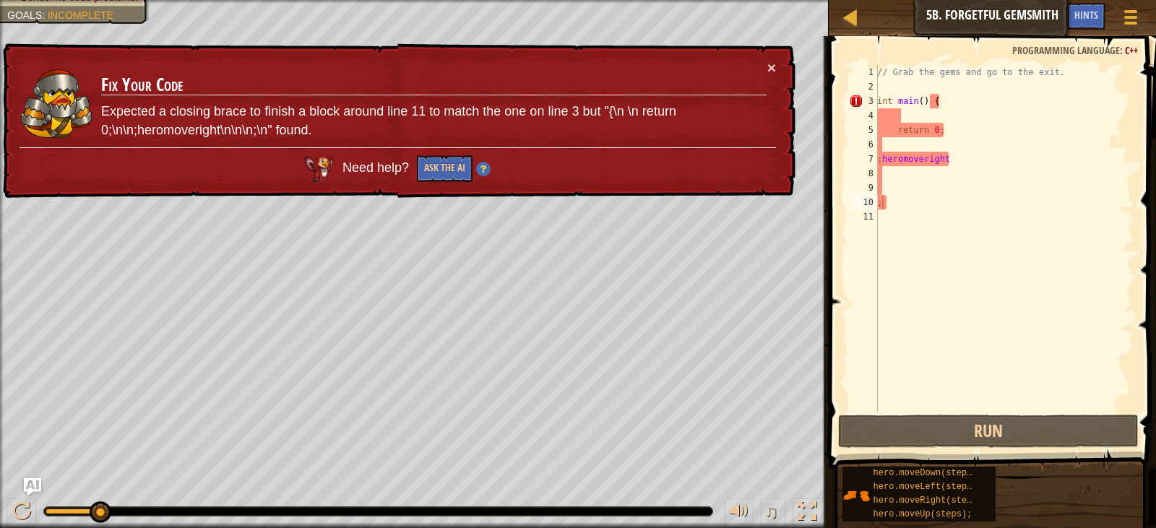
click at [767, 58] on div "× Fix Your Code Expected a closing brace to finish a block around line 11 to ma…" at bounding box center [397, 120] width 795 height 155
click at [772, 70] on button "×" at bounding box center [771, 67] width 9 height 15
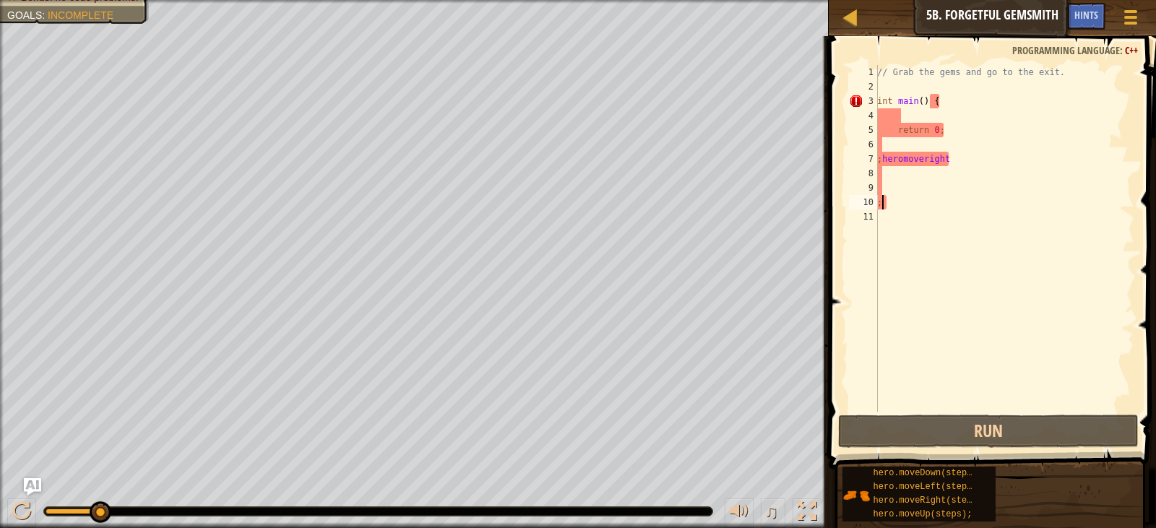
type textarea ";{"
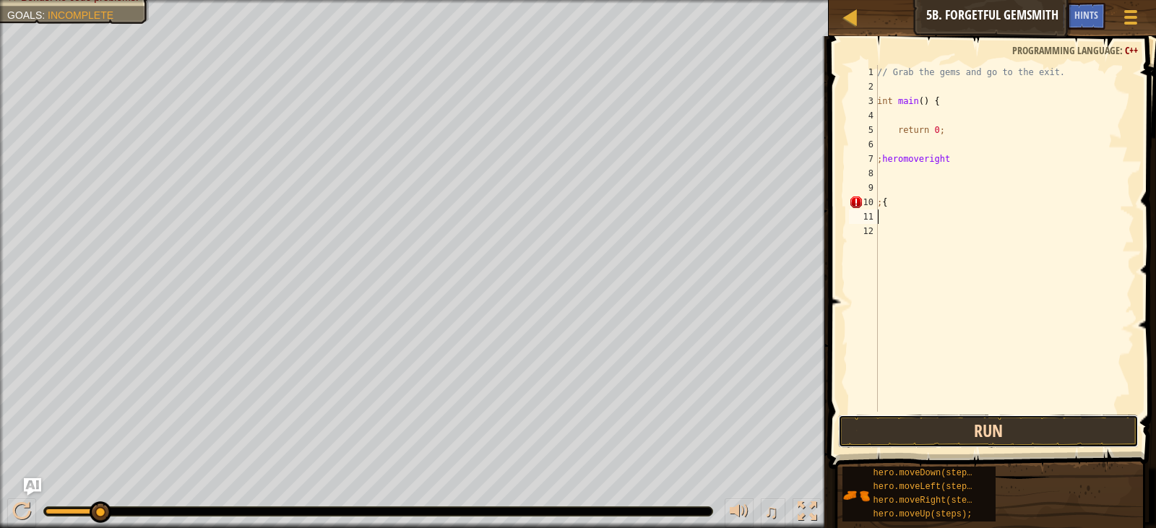
click at [994, 425] on button "Run" at bounding box center [988, 431] width 300 height 33
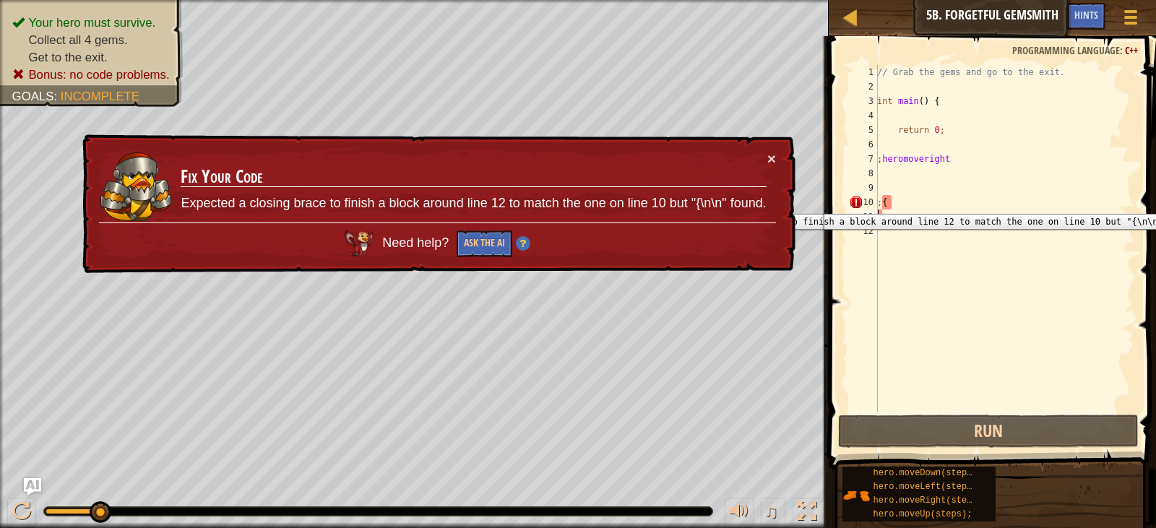
click at [856, 196] on div "10" at bounding box center [863, 202] width 29 height 14
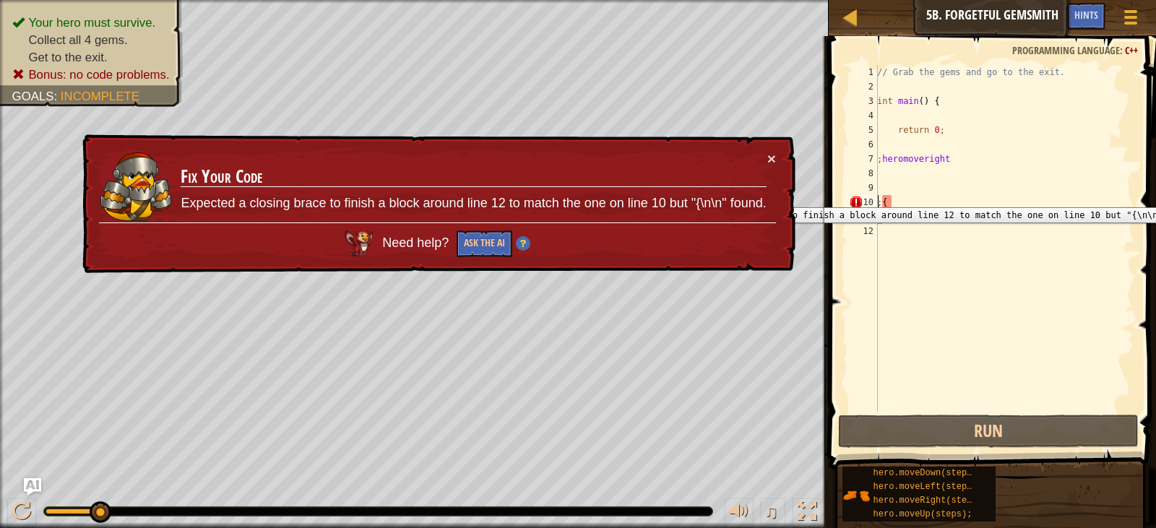
type textarea ";{"
click at [876, 220] on div "11" at bounding box center [863, 216] width 29 height 14
click at [879, 217] on div "// Grab the gems and go to the exit. int main ( ) { return 0 ; ; heromoveright …" at bounding box center [1004, 253] width 260 height 376
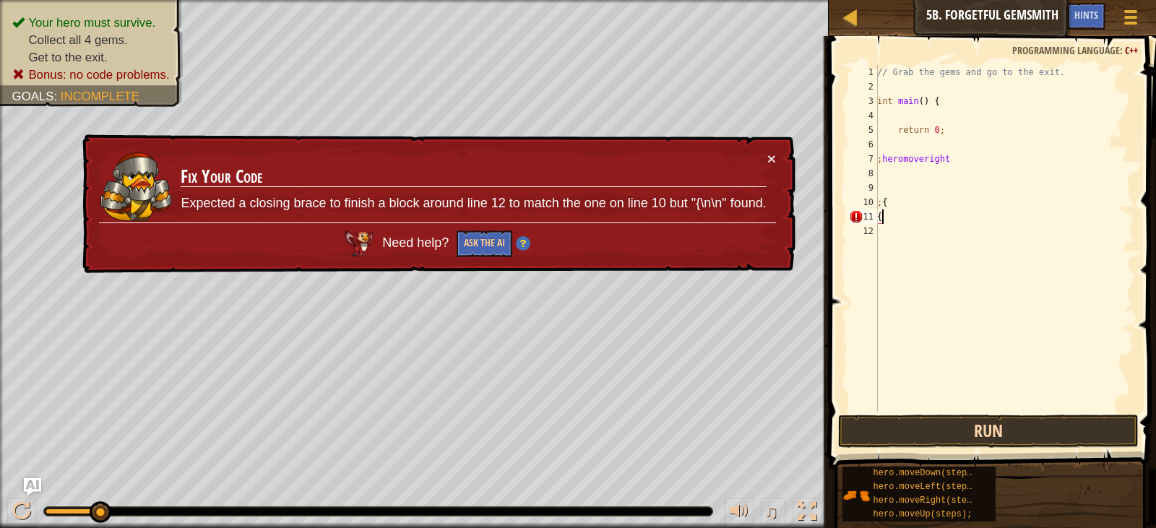
type textarea "{"
drag, startPoint x: 927, startPoint y: 446, endPoint x: 930, endPoint y: 433, distance: 12.6
click at [927, 444] on button "Run" at bounding box center [988, 431] width 300 height 33
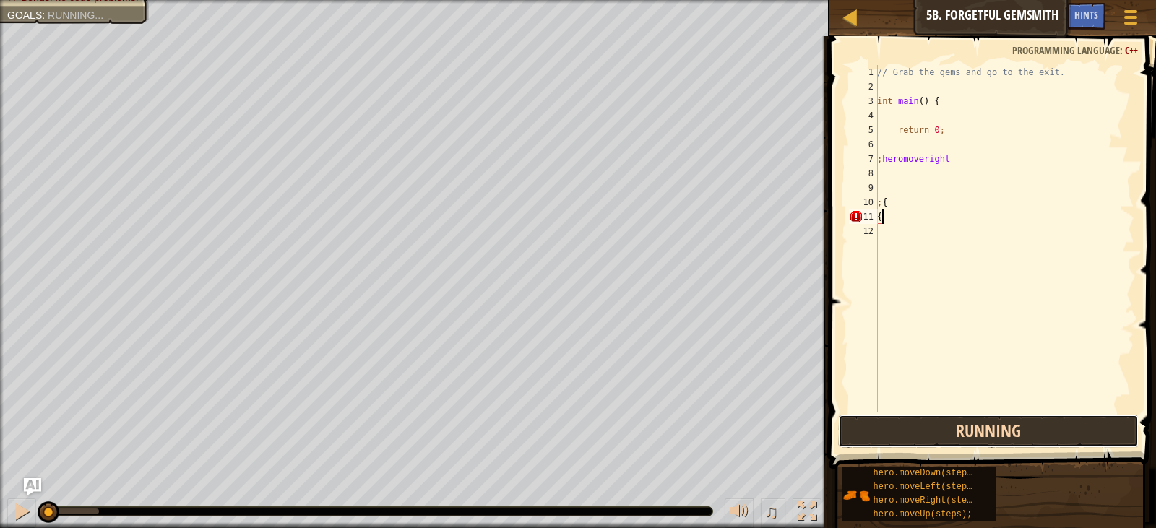
click at [932, 431] on button "Running" at bounding box center [988, 431] width 300 height 33
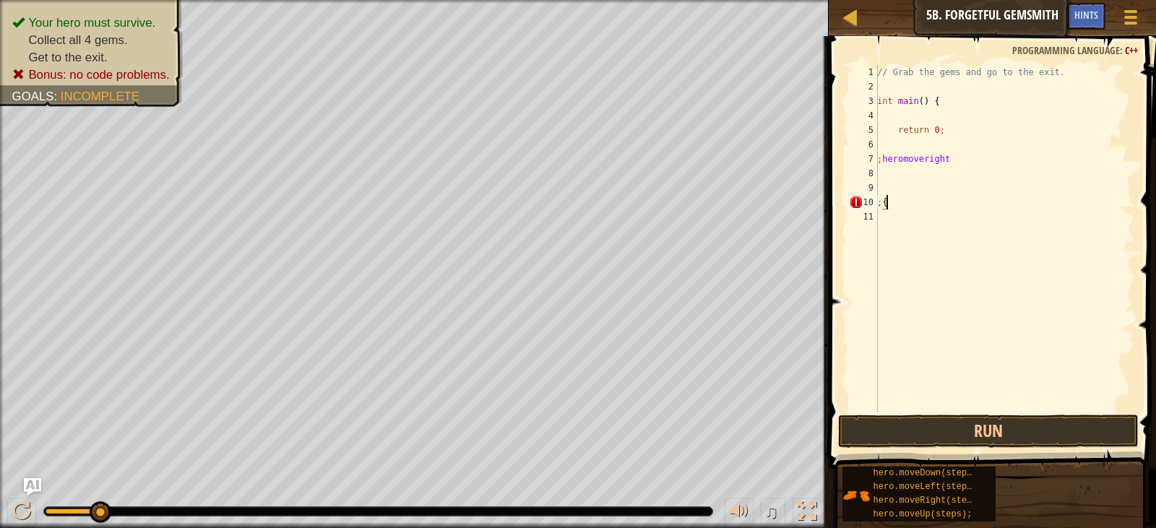
type textarea ";"
type textarea "r"
type textarea "i"
type textarea "/"
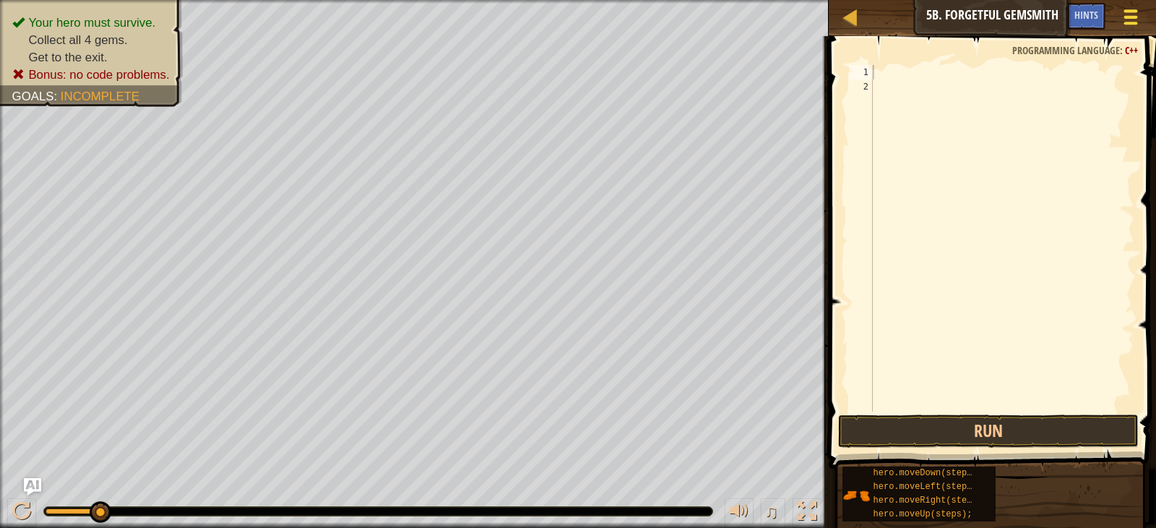
click at [1122, 25] on div at bounding box center [1129, 16] width 19 height 21
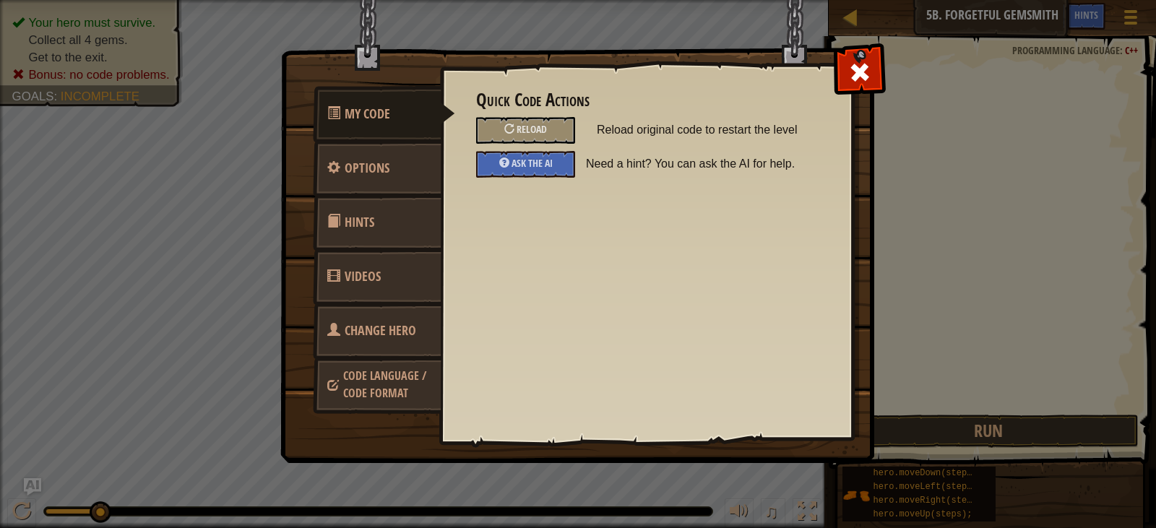
click at [376, 389] on span "Code Language / Code Format" at bounding box center [384, 384] width 83 height 33
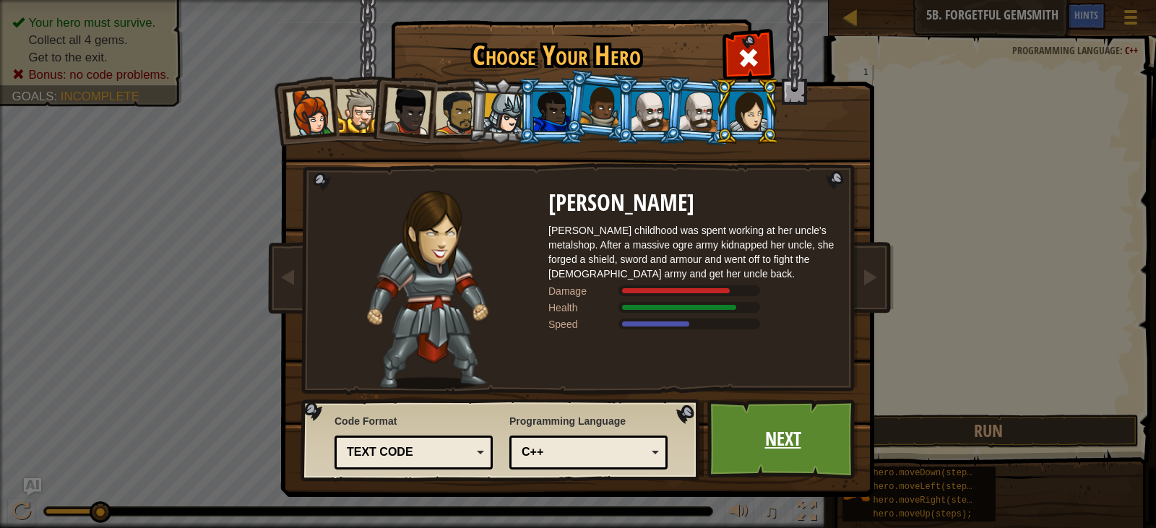
click at [824, 427] on link "Next" at bounding box center [782, 438] width 151 height 79
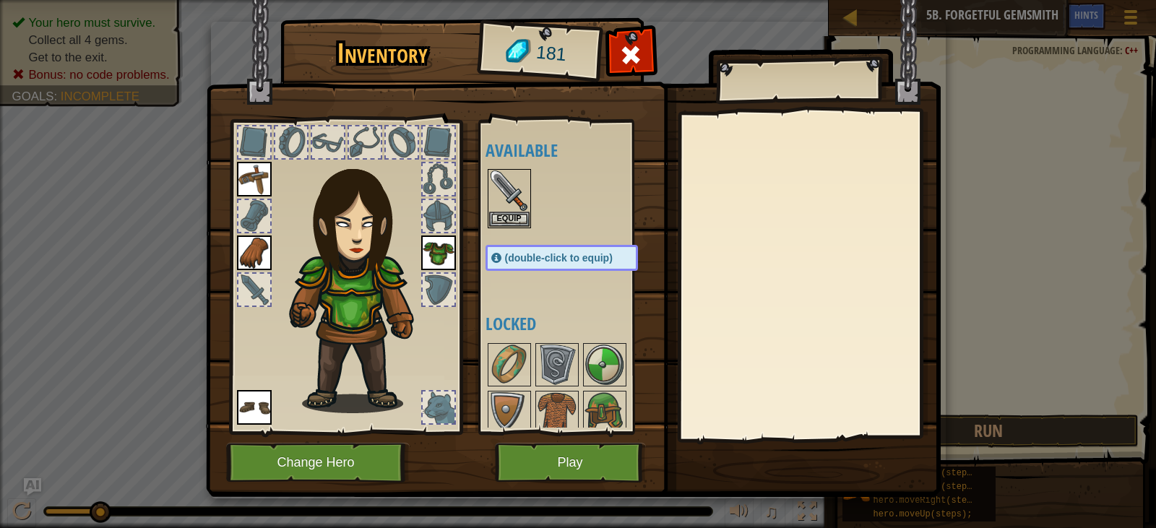
click at [1131, 23] on div "Inventory 181 Available Equip Equip Equip Equip Equip (double-click to equip) L…" at bounding box center [578, 264] width 1156 height 528
click at [642, 48] on div at bounding box center [630, 58] width 45 height 45
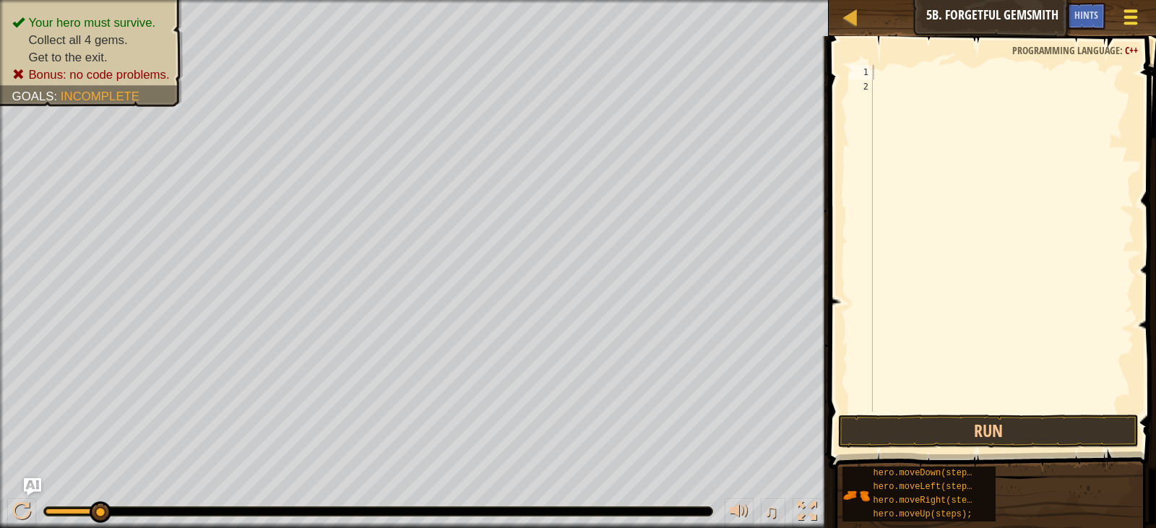
click at [1127, 16] on span at bounding box center [1131, 17] width 14 height 3
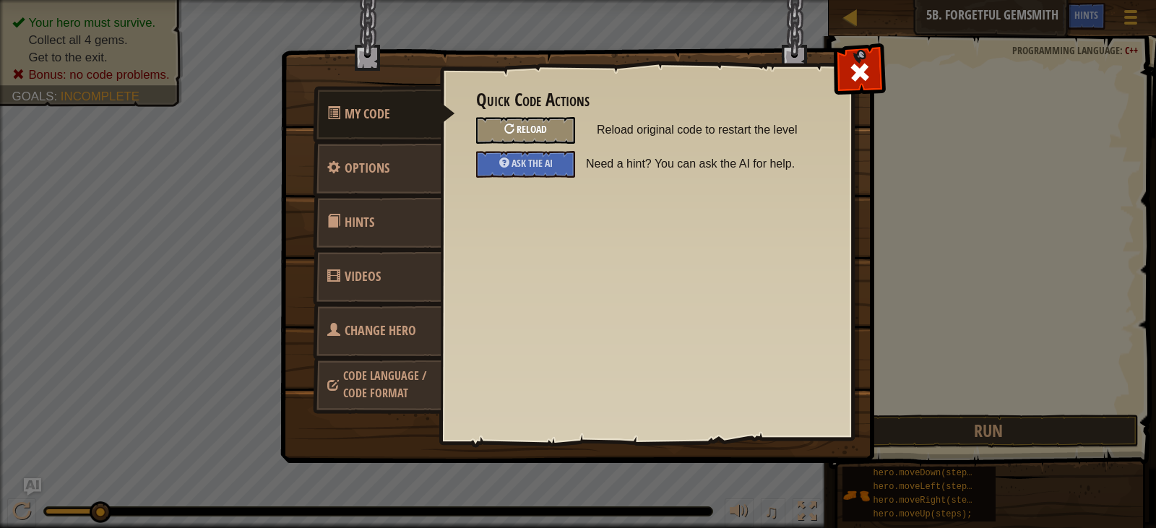
click at [536, 127] on span "Reload" at bounding box center [531, 129] width 30 height 14
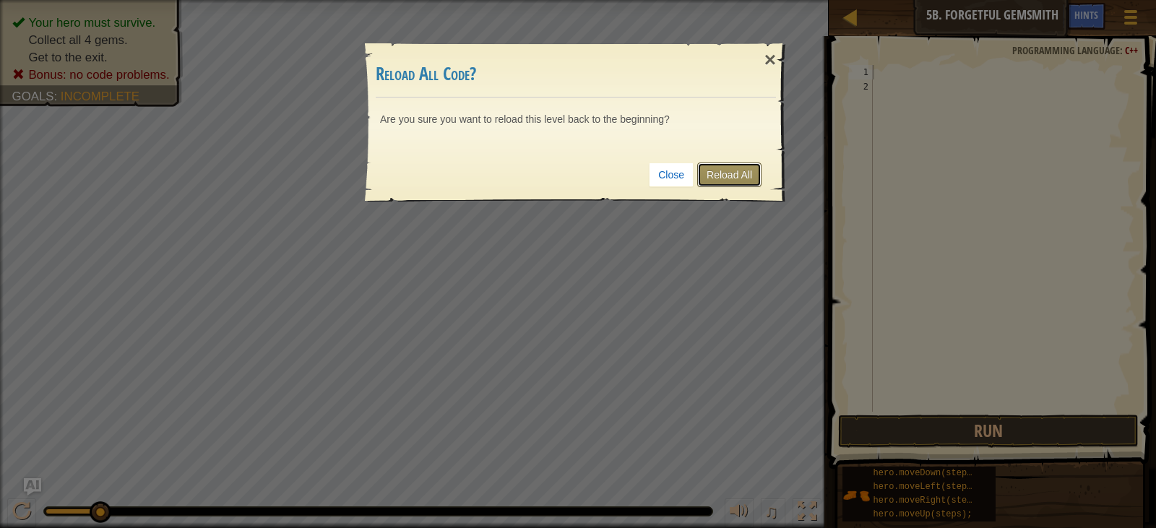
click at [732, 173] on link "Reload All" at bounding box center [729, 174] width 64 height 25
click at [732, 170] on link "Reload All" at bounding box center [729, 174] width 64 height 25
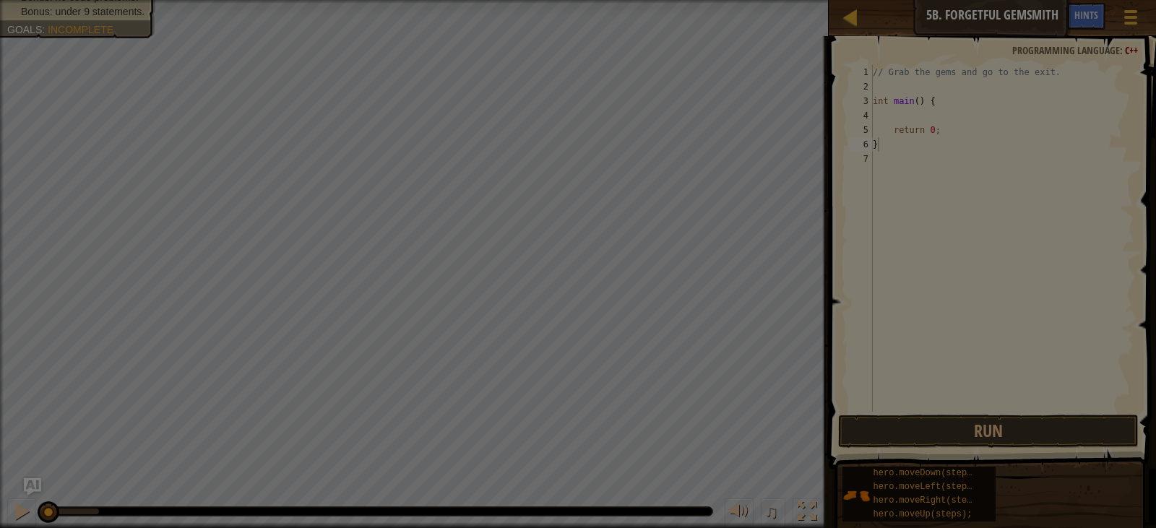
click at [731, 155] on div "Close Reload All" at bounding box center [576, 128] width 400 height 53
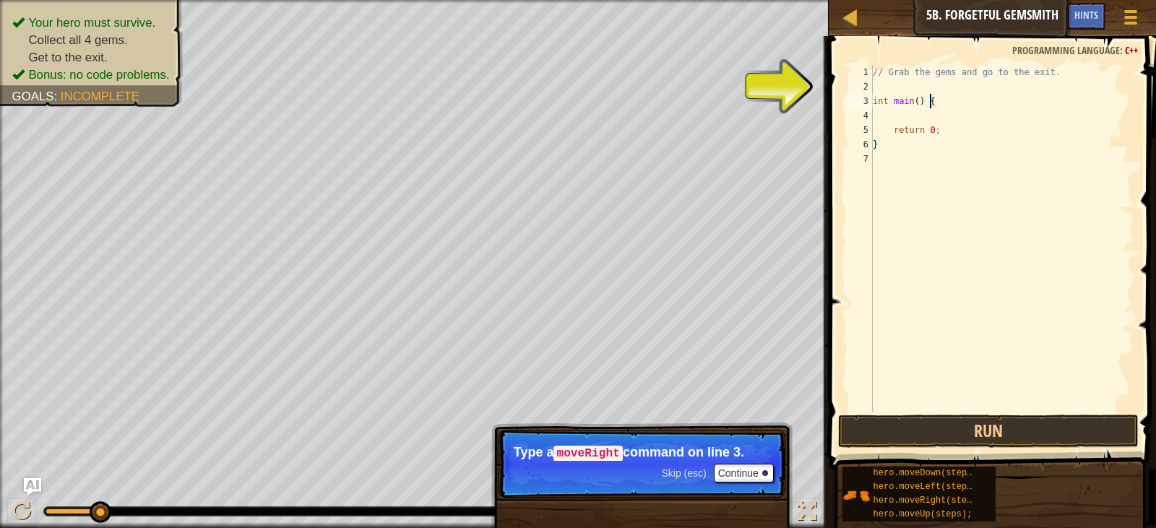
click at [937, 97] on div "// Grab the gems and go to the exit. int main ( ) { return 0 ; }" at bounding box center [1002, 253] width 264 height 376
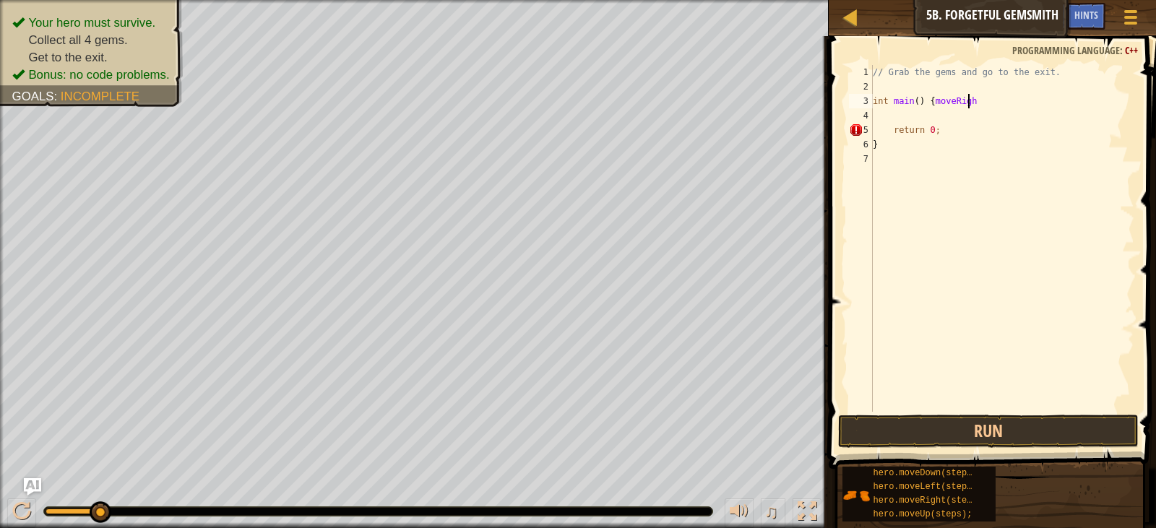
scroll to position [6, 7]
click at [1091, 428] on button "Run" at bounding box center [988, 431] width 300 height 33
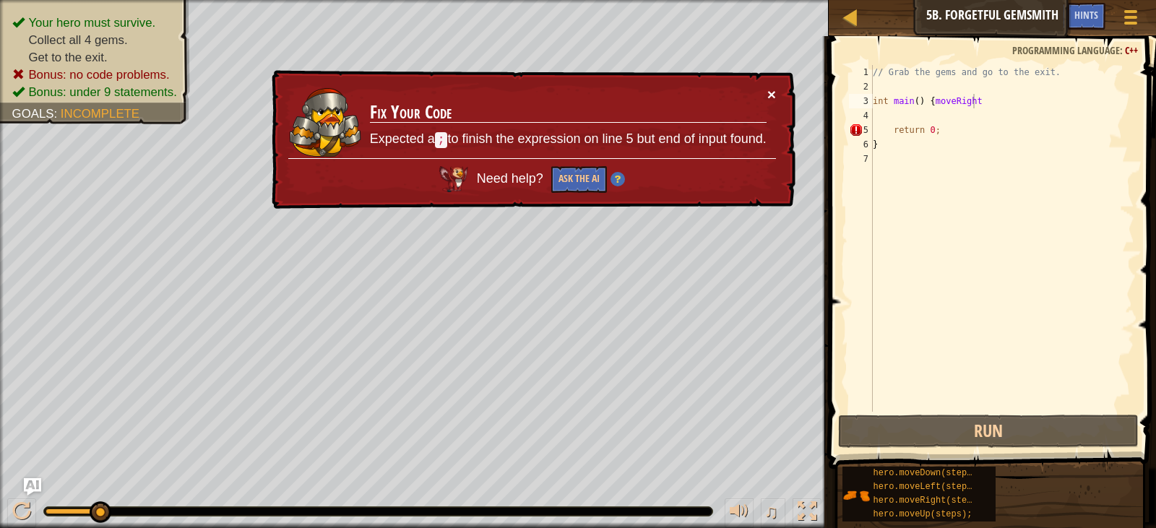
click at [768, 97] on button "×" at bounding box center [772, 97] width 9 height 15
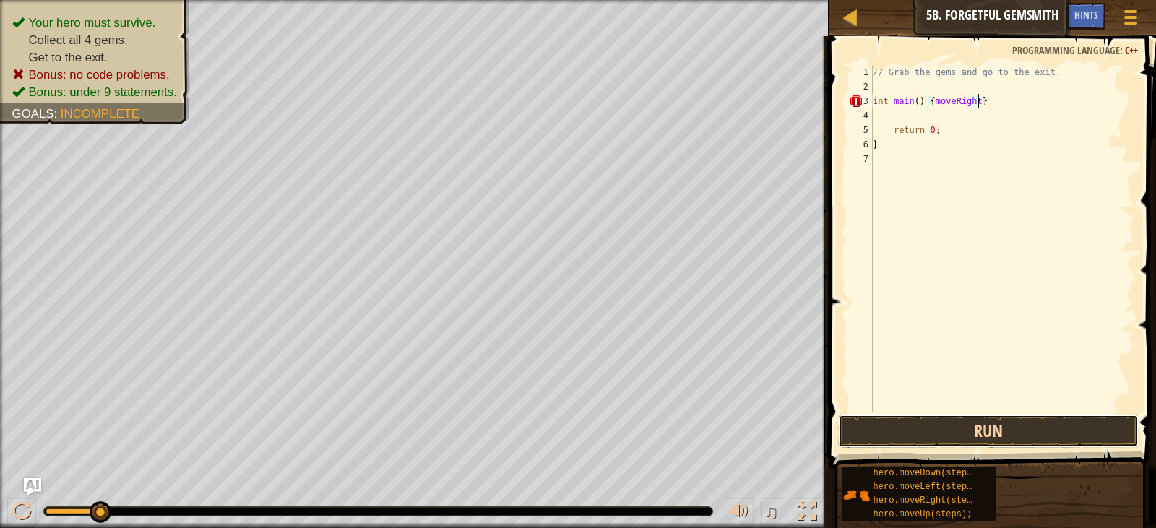
click at [1075, 428] on button "Run" at bounding box center [988, 431] width 300 height 33
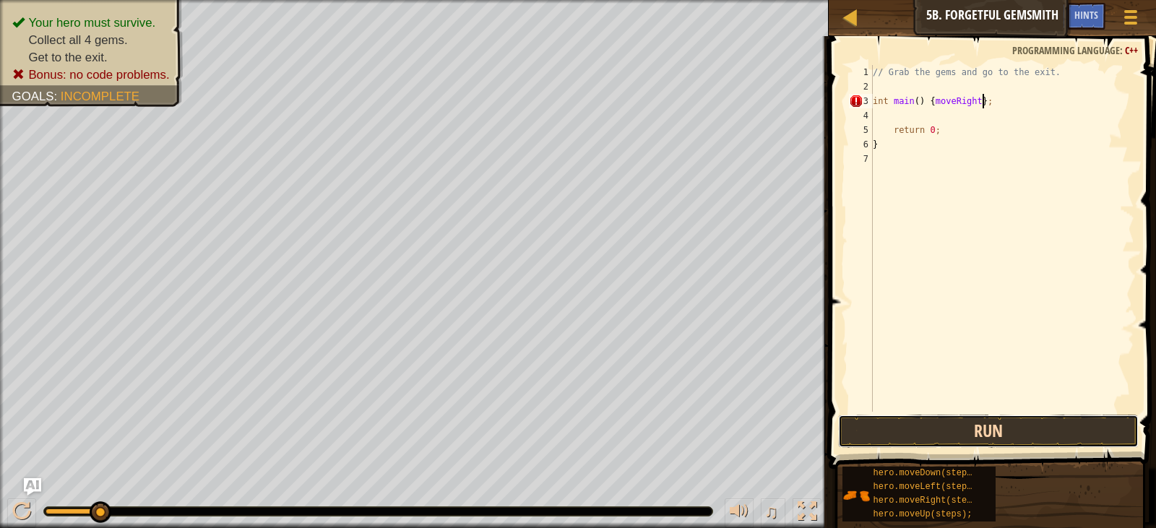
click at [1020, 433] on button "Run" at bounding box center [988, 431] width 300 height 33
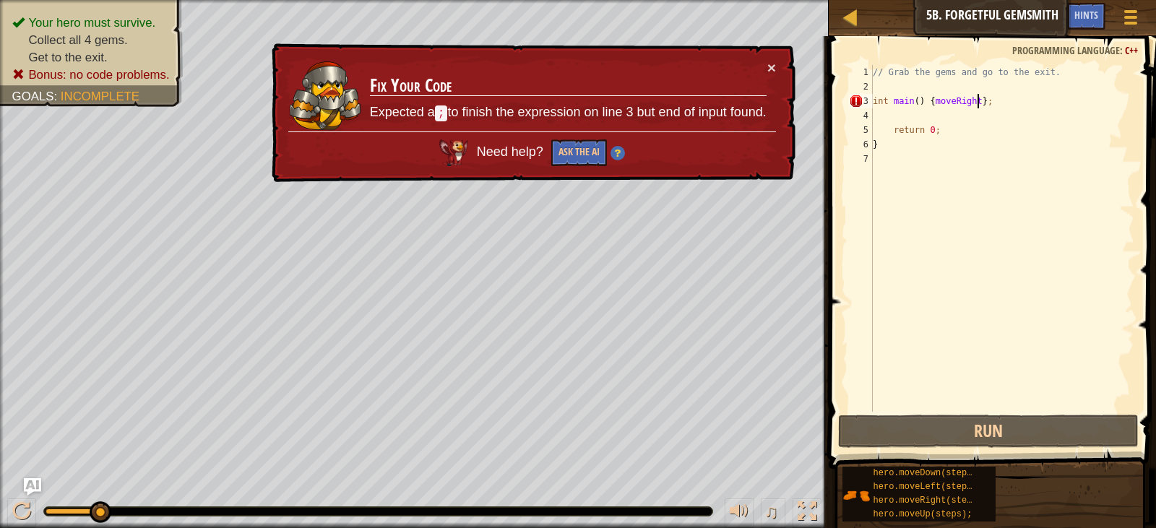
click at [974, 105] on div "// Grab the gems and go to the exit. int main ( ) { moveRight } ; return 0 ; }" at bounding box center [1002, 253] width 264 height 376
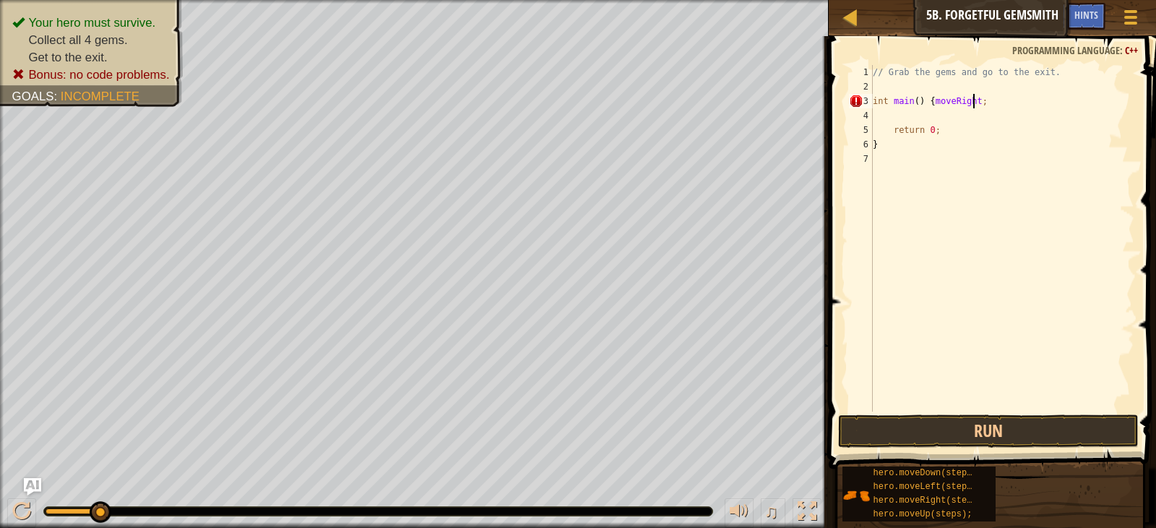
scroll to position [6, 0]
click at [916, 425] on button "Run" at bounding box center [988, 431] width 300 height 33
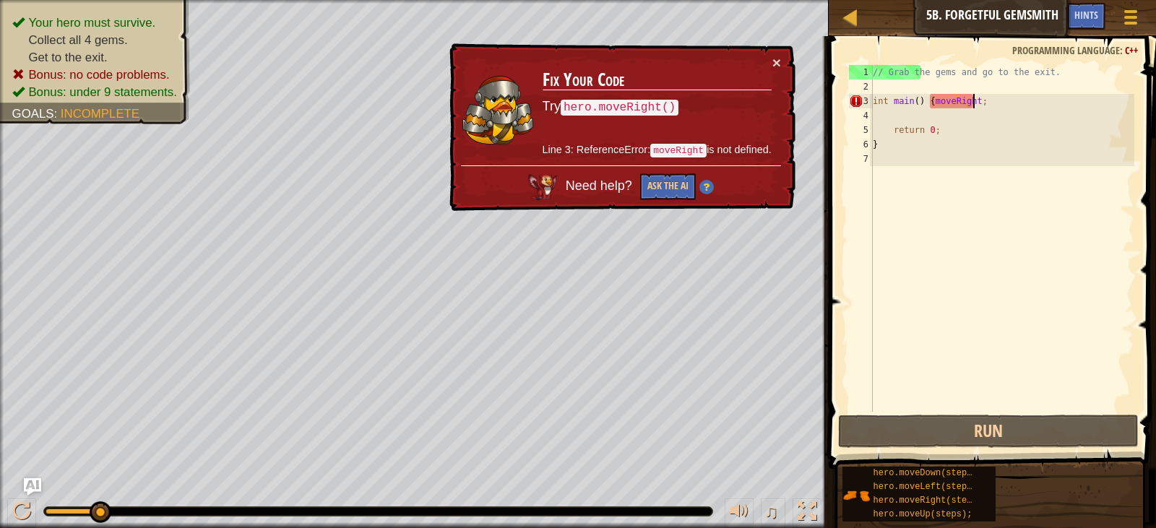
click at [929, 103] on div "// Grab the gems and go to the exit. int main ( ) { moveRight ; return 0 ; }" at bounding box center [1002, 253] width 264 height 376
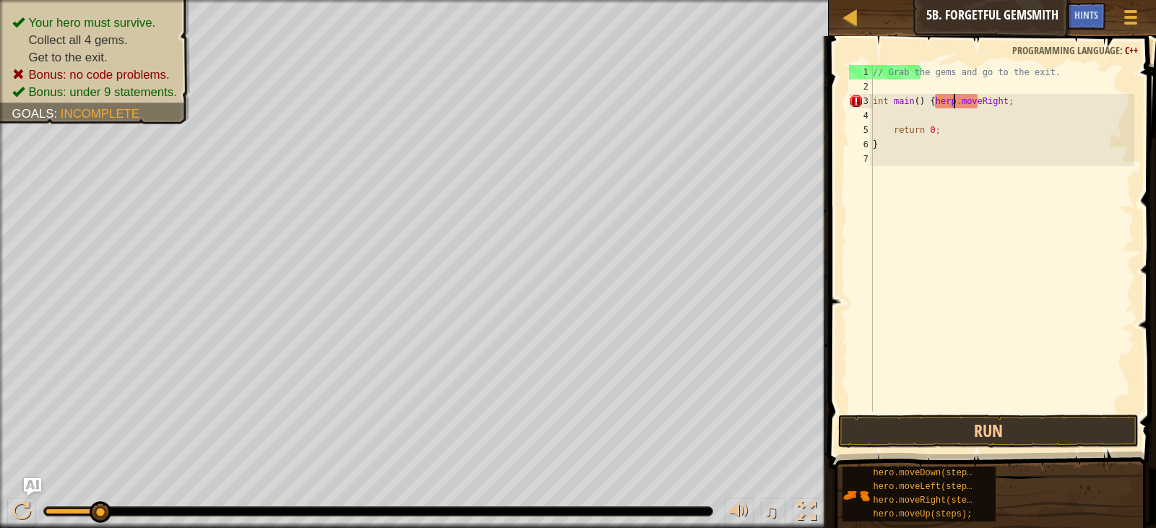
scroll to position [6, 6]
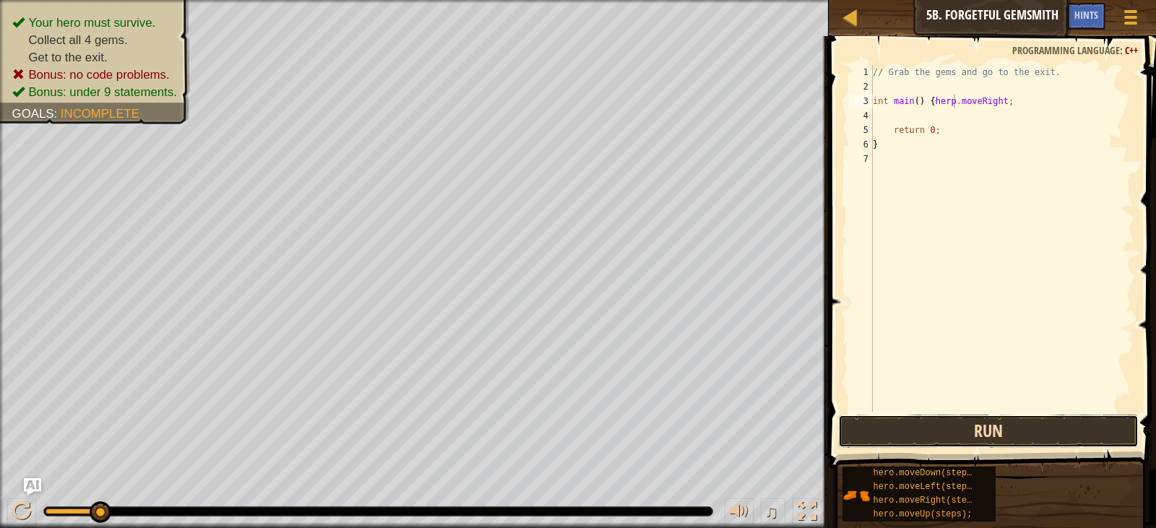
click at [990, 427] on button "Run" at bounding box center [988, 431] width 300 height 33
click at [1005, 425] on button "Run" at bounding box center [988, 431] width 300 height 33
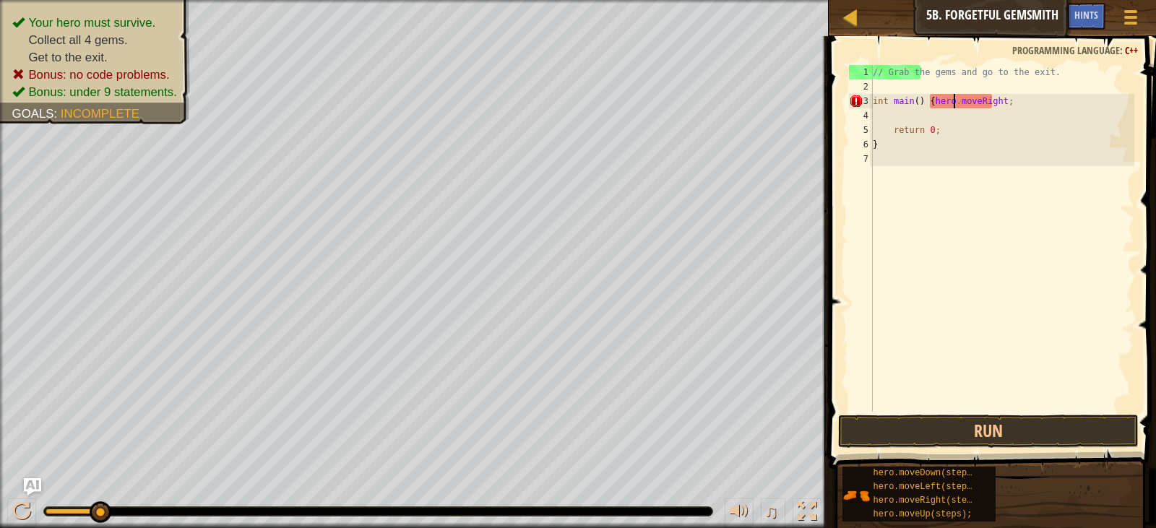
scroll to position [6, 6]
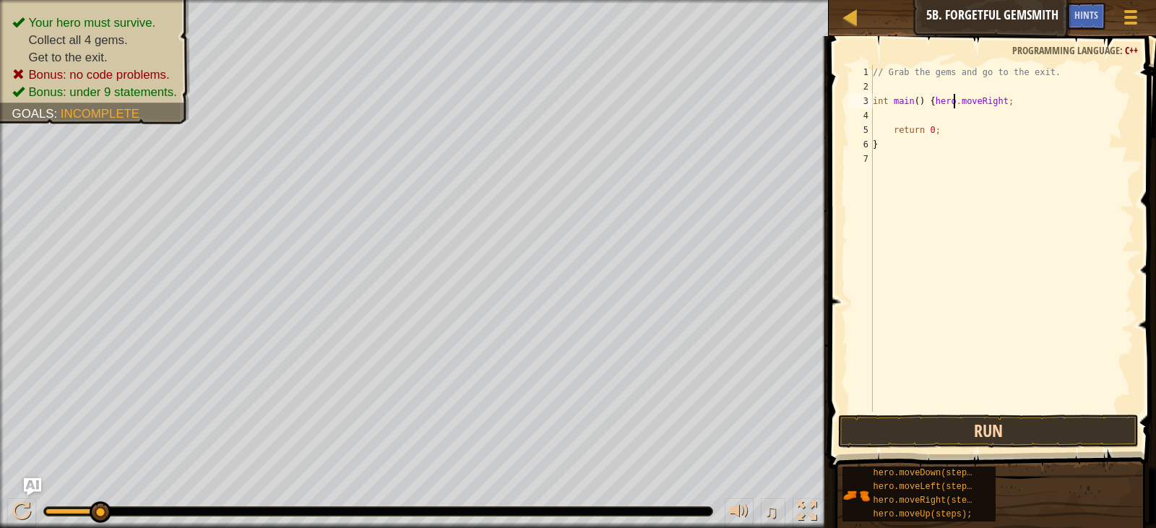
type textarea "int main() {hero.moveRight;"
click at [1060, 425] on button "Run" at bounding box center [988, 431] width 300 height 33
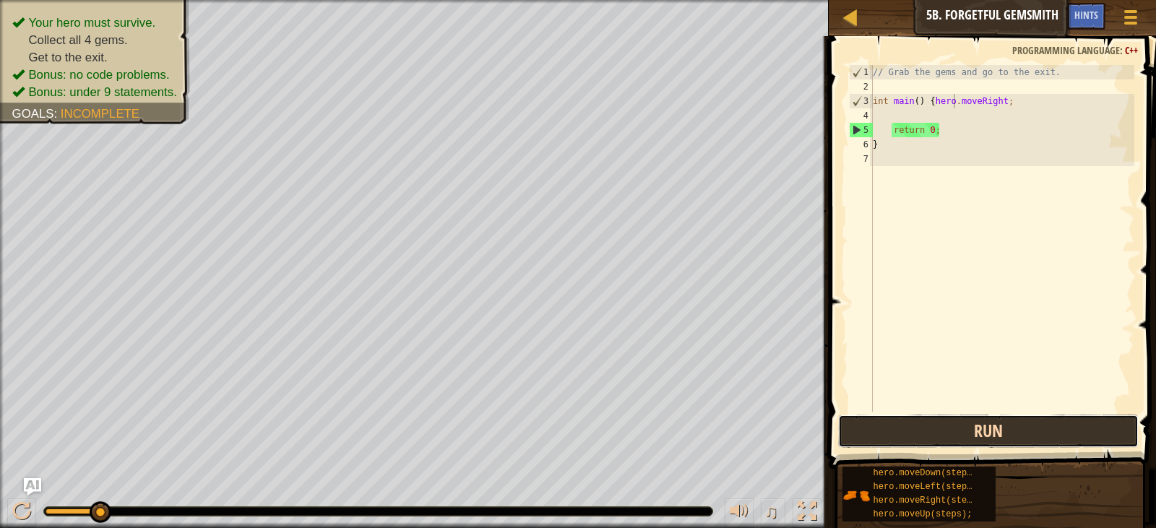
click at [1039, 421] on button "Run" at bounding box center [988, 431] width 300 height 33
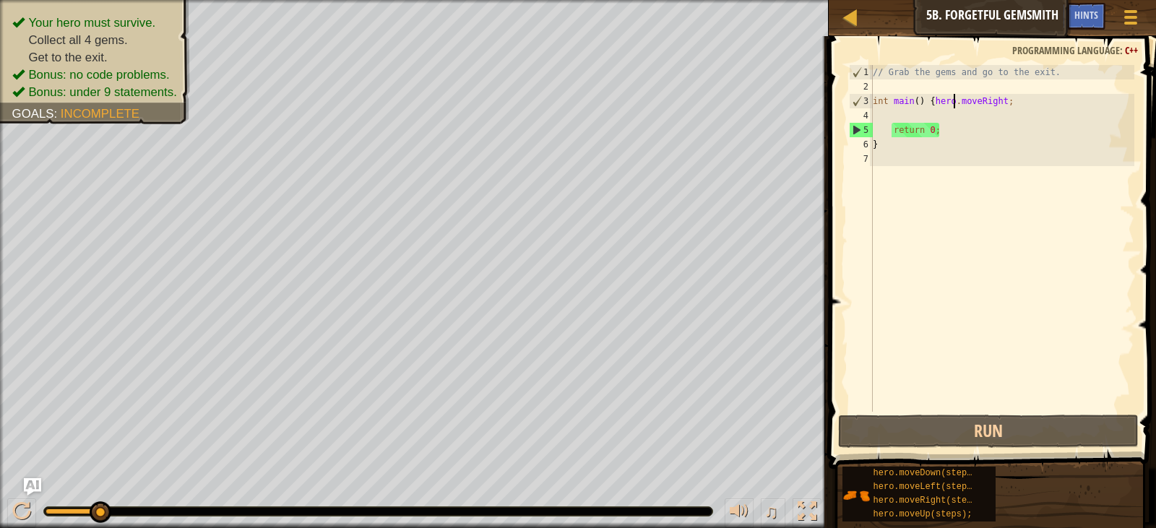
click at [880, 110] on div "// Grab the gems and go to the exit. int main ( ) { hero . moveRight ; return 0…" at bounding box center [1002, 253] width 264 height 376
type textarea "h"
click at [967, 132] on div "// Grab the gems and go to the exit. int main ( ) { hero . moveRight ; return 0…" at bounding box center [1002, 253] width 264 height 376
click at [885, 136] on div "// Grab the gems and go to the exit. int main ( ) { hero . moveRight ; return 0…" at bounding box center [1002, 253] width 264 height 376
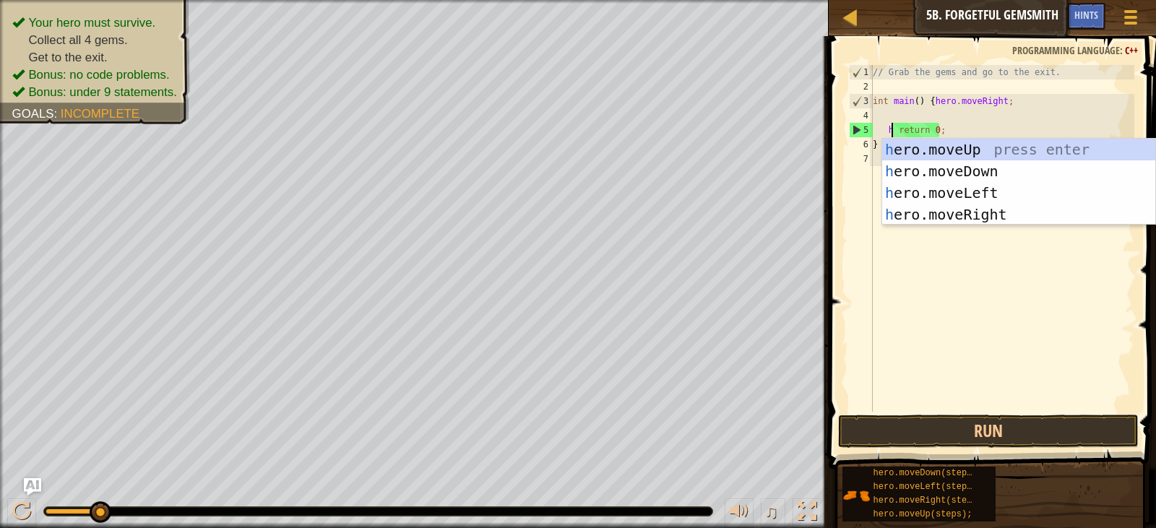
scroll to position [6, 1]
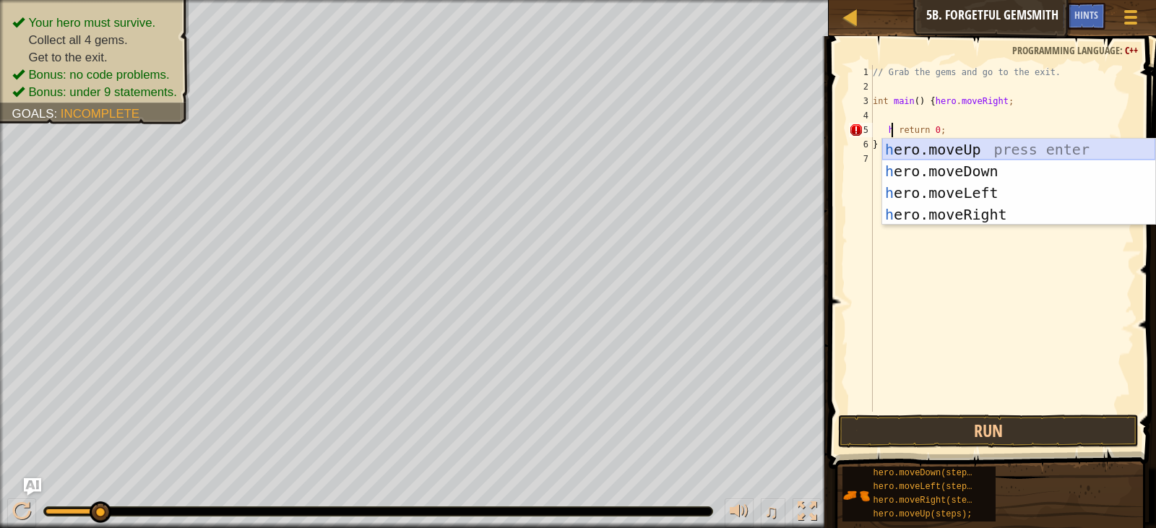
click at [971, 149] on div "h ero.moveUp press enter h ero.moveDown press enter h ero.moveLeft press enter …" at bounding box center [1018, 204] width 273 height 130
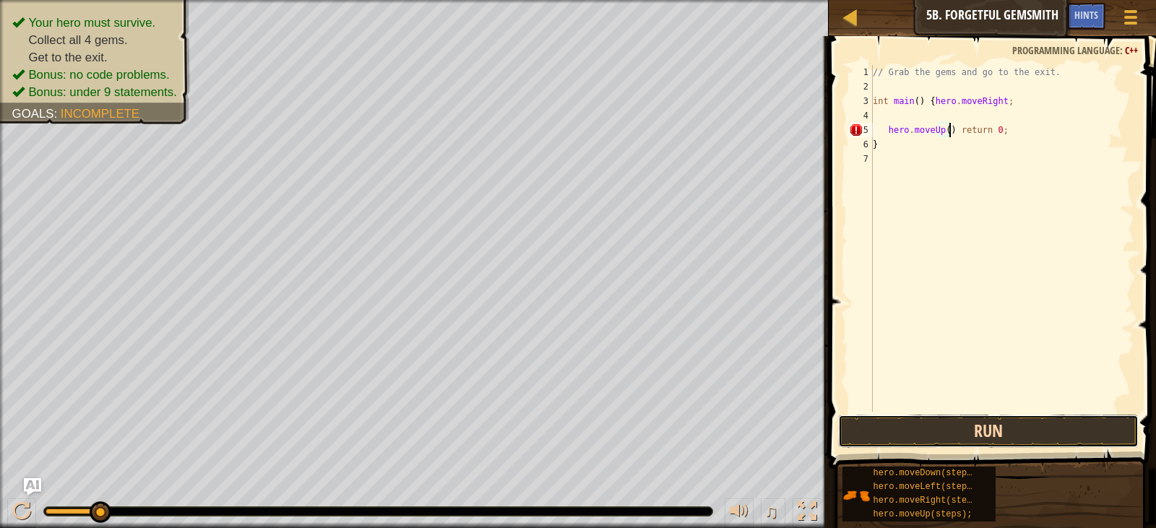
click at [995, 428] on button "Run" at bounding box center [988, 431] width 300 height 33
type textarea "return 0;"
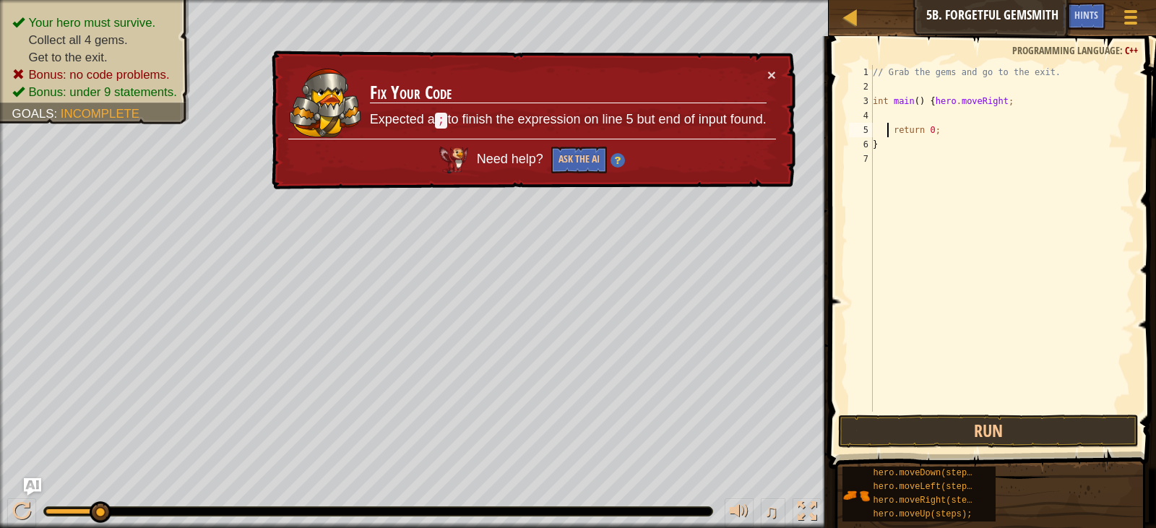
click at [877, 116] on div "// Grab the gems and go to the exit. int main ( ) { hero . moveRight ; return 0…" at bounding box center [1002, 253] width 264 height 376
type textarea "h"
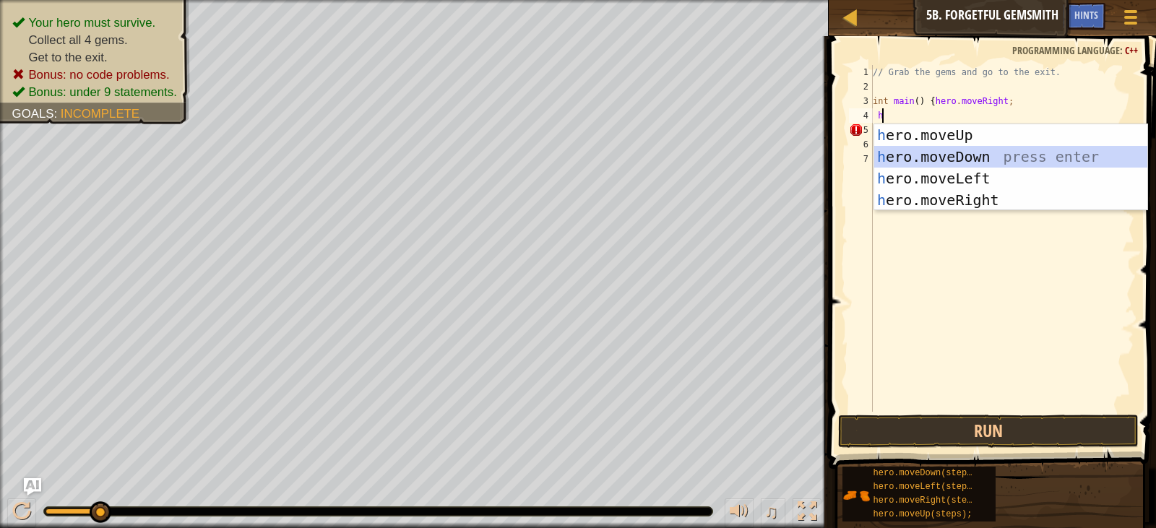
click at [929, 155] on div "h ero.moveUp press enter h ero.moveDown press enter h ero.moveLeft press enter …" at bounding box center [1010, 189] width 273 height 130
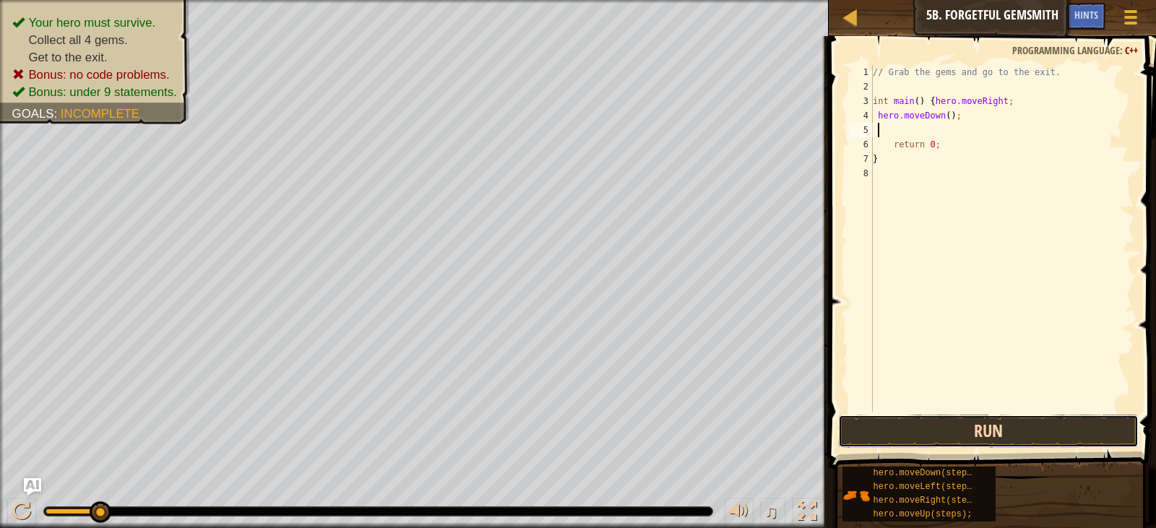
click at [995, 425] on button "Run" at bounding box center [988, 431] width 300 height 33
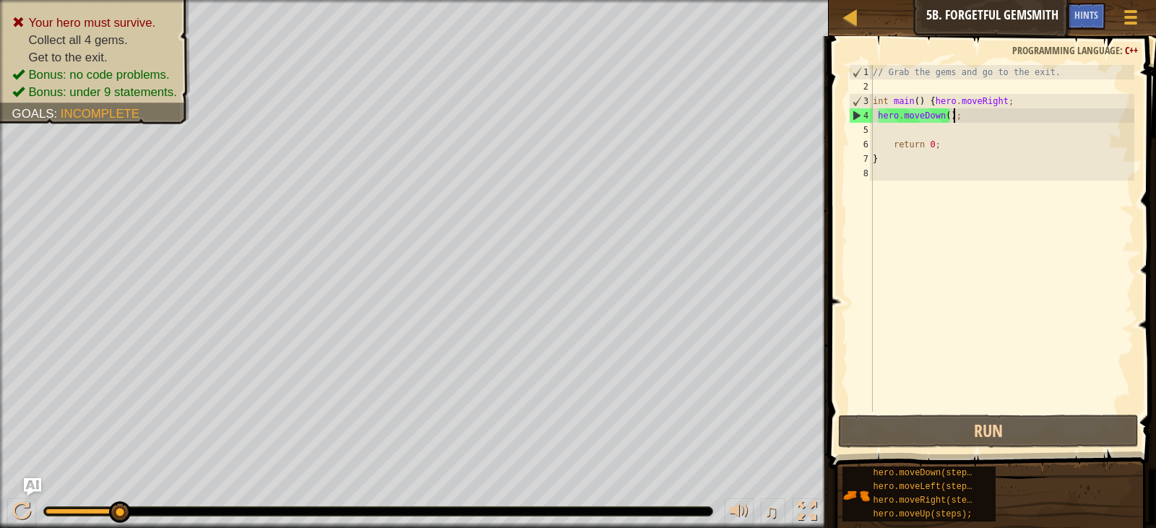
click at [966, 120] on div "// Grab the gems and go to the exit. int main ( ) { hero . moveRight ; hero . m…" at bounding box center [1002, 253] width 264 height 376
click at [937, 118] on div "// Grab the gems and go to the exit. int main ( ) { hero . moveRight ; hero . m…" at bounding box center [1002, 253] width 264 height 376
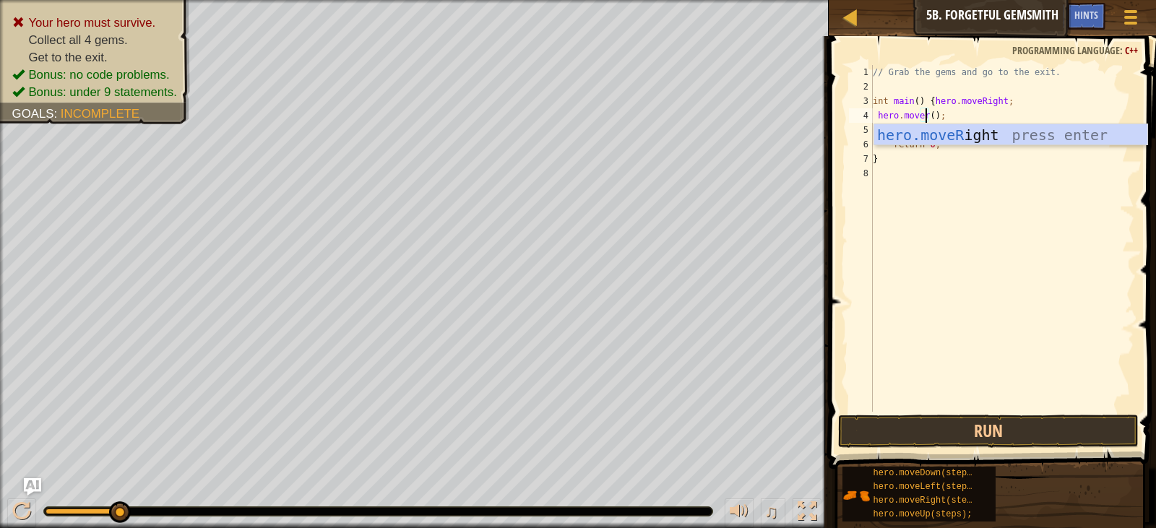
scroll to position [6, 4]
click at [939, 137] on div "hero.moveR ight press enter" at bounding box center [1010, 156] width 273 height 65
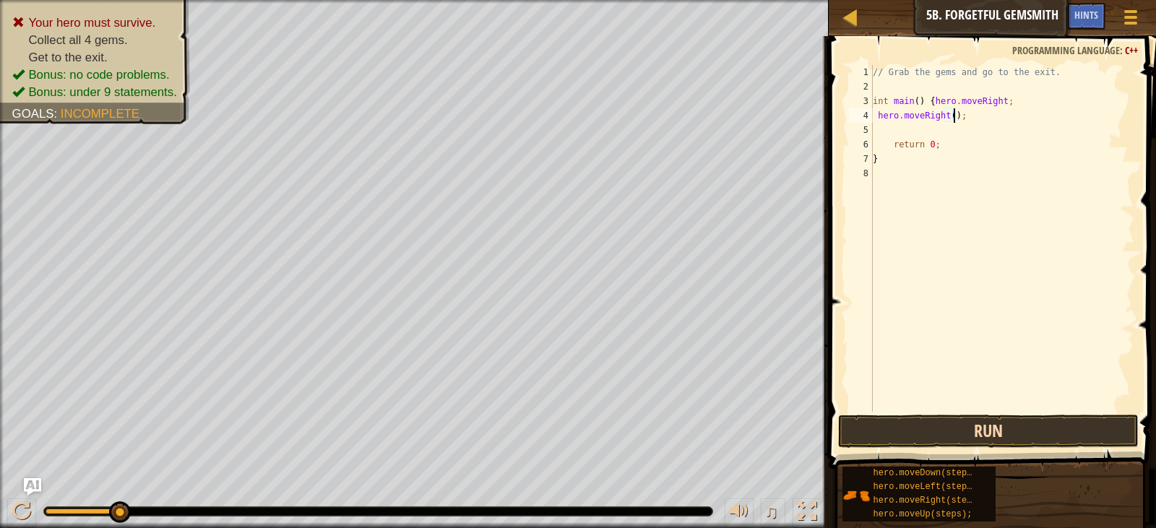
type textarea "hero.moveRight();"
click at [966, 415] on div "hero.moveRight(); 1 2 3 4 5 6 7 8 // Grab the gems and go to the exit. int main…" at bounding box center [989, 280] width 331 height 475
click at [962, 425] on button "Run" at bounding box center [988, 431] width 300 height 33
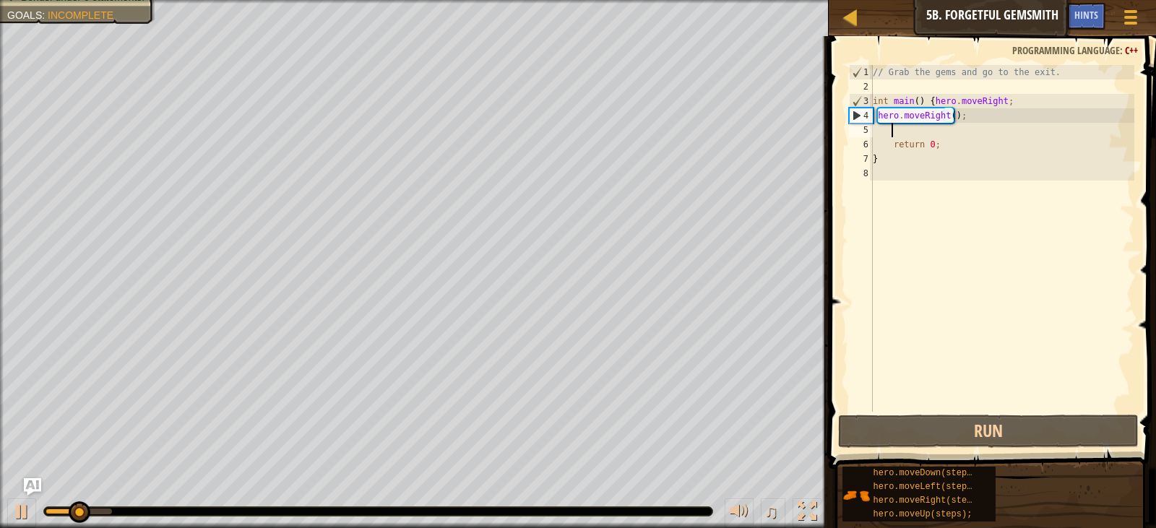
click at [892, 131] on div "// Grab the gems and go to the exit. int main ( ) { hero . moveRight ; hero . m…" at bounding box center [1002, 253] width 264 height 376
type textarea "g"
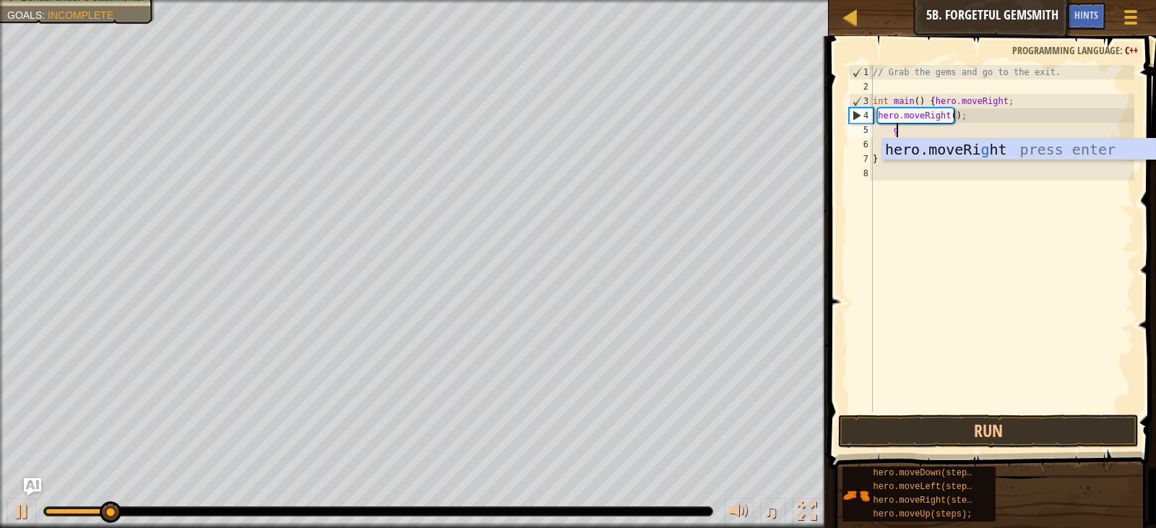
click at [942, 149] on div "hero.moveRi g ht press enter" at bounding box center [1018, 171] width 273 height 65
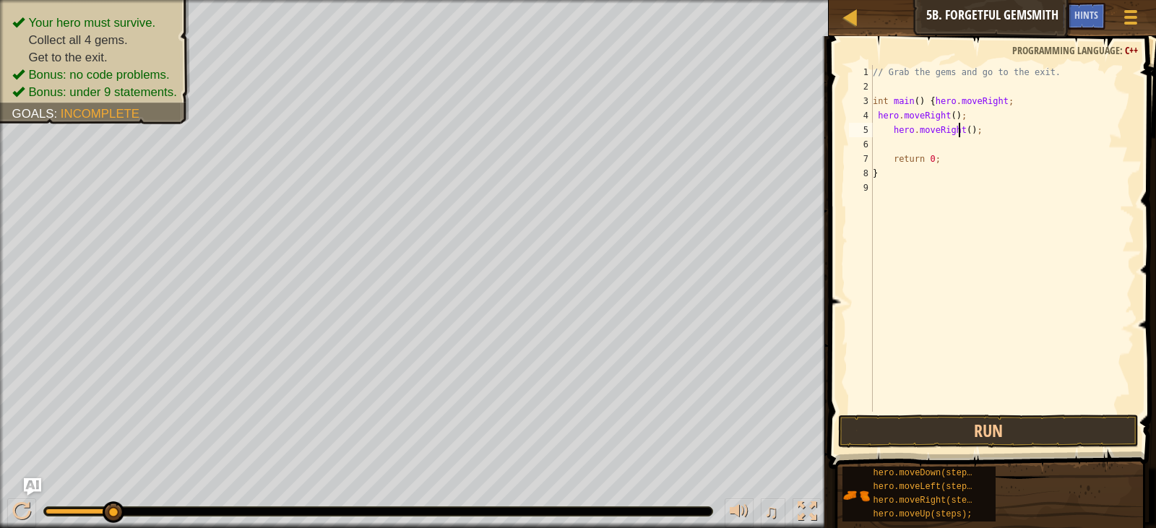
click at [958, 129] on div "// Grab the gems and go to the exit. int main ( ) { hero . moveRight ; hero . m…" at bounding box center [1002, 253] width 264 height 376
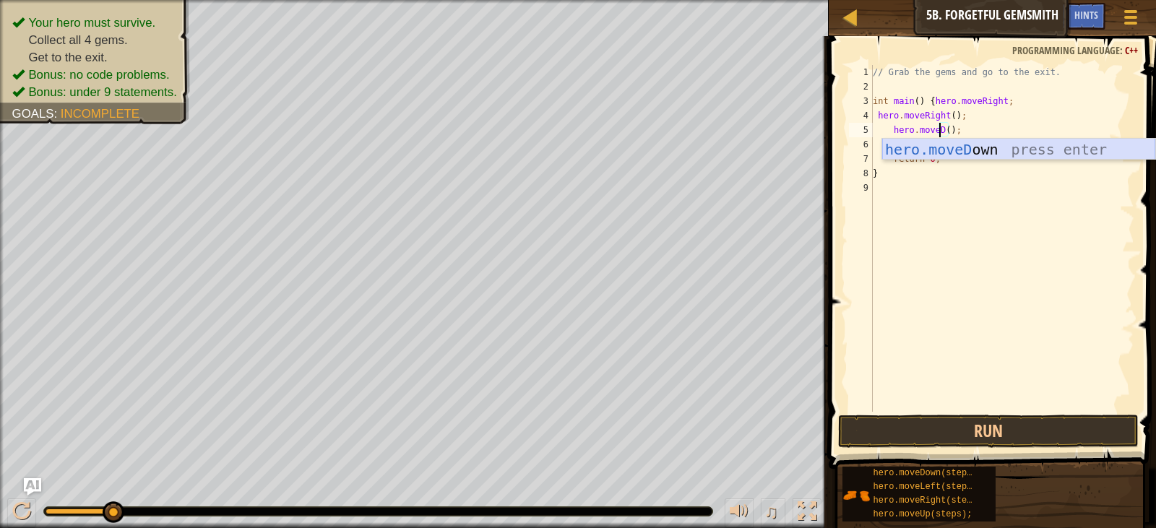
click at [1037, 143] on div "hero.moveD own press enter" at bounding box center [1018, 171] width 273 height 65
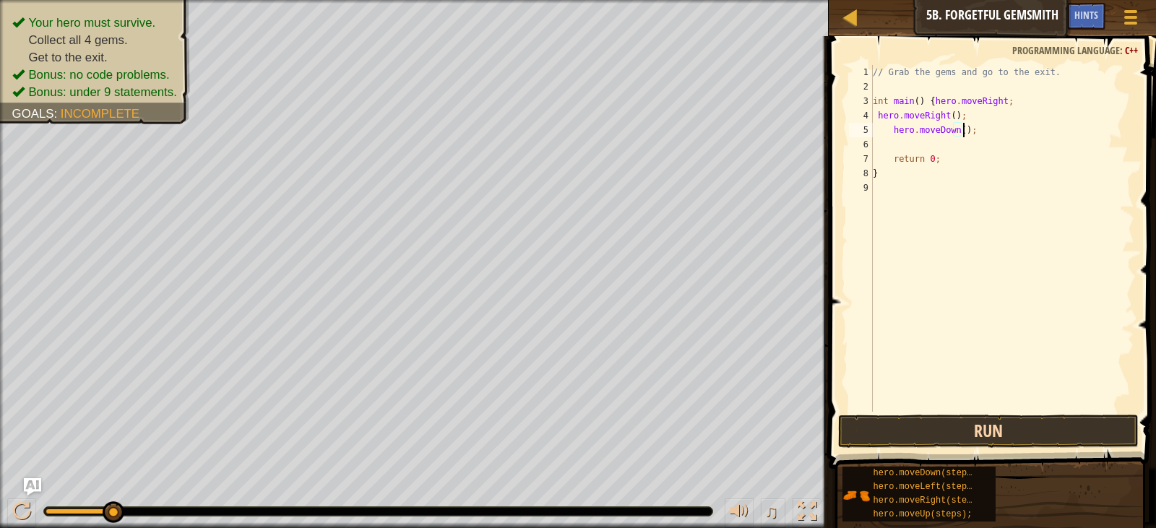
type textarea "hero.moveDown();"
click at [997, 435] on button "Run" at bounding box center [988, 431] width 300 height 33
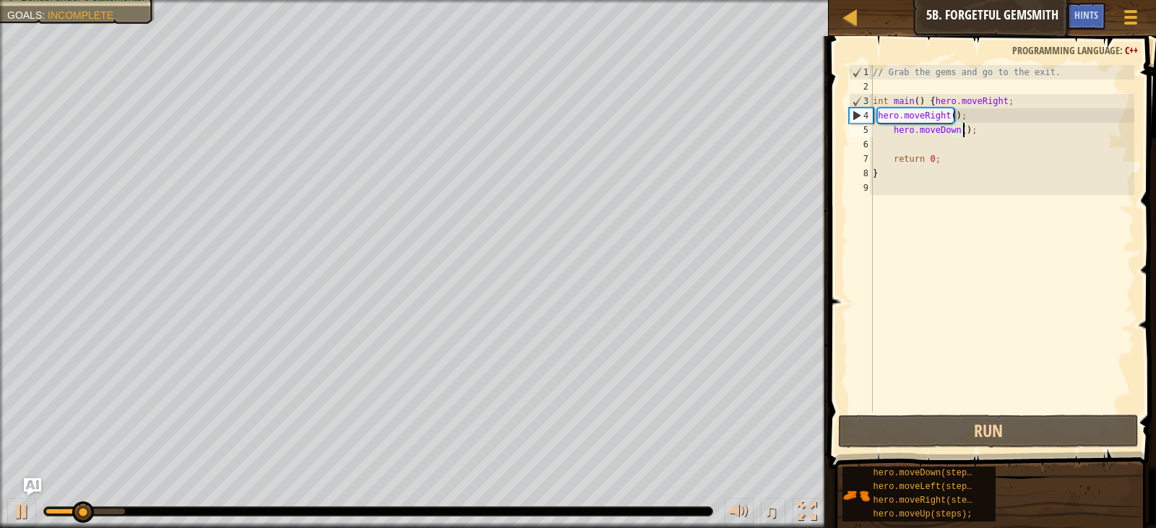
click at [971, 134] on div "// Grab the gems and go to the exit. int main ( ) { hero . moveRight ; hero . m…" at bounding box center [1002, 253] width 264 height 376
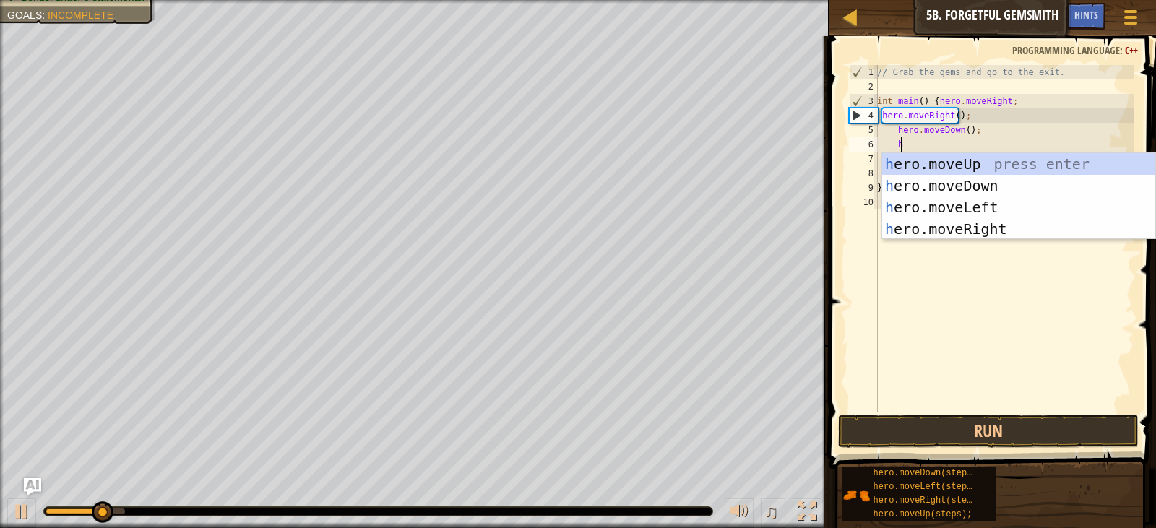
type textarea "her"
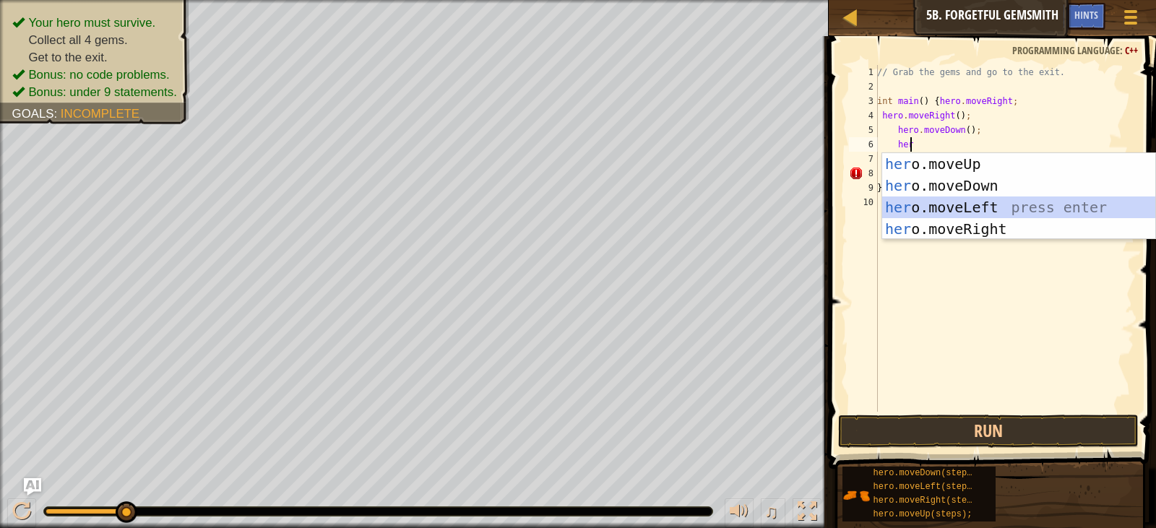
click at [963, 217] on div "her o.moveUp press enter her o.moveDown press enter her o.moveLeft press enter …" at bounding box center [1018, 218] width 273 height 130
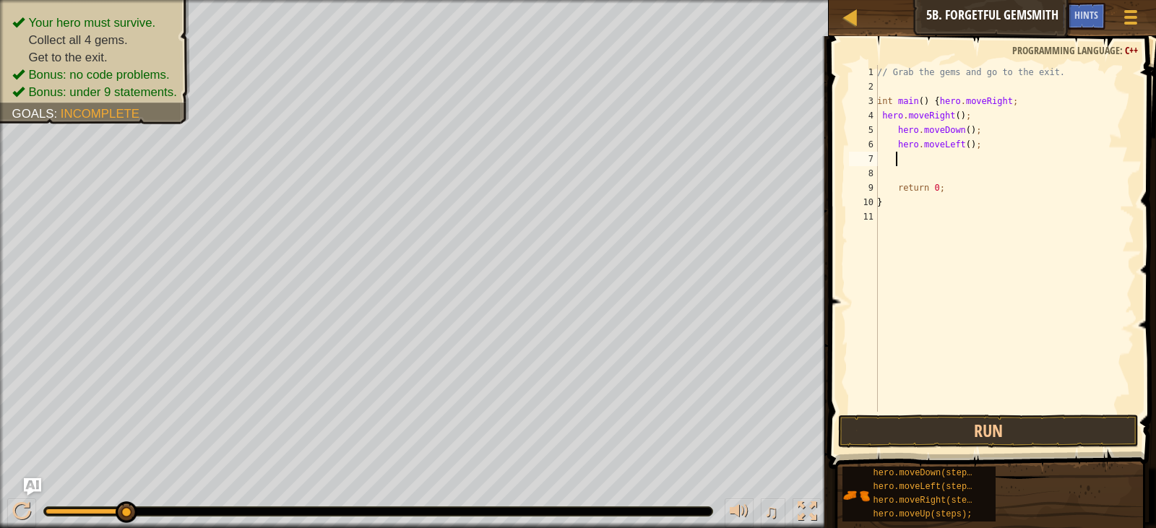
click at [961, 144] on div "// Grab the gems and go to the exit. int main ( ) { hero . moveRight ; hero . m…" at bounding box center [1004, 253] width 260 height 376
click at [956, 141] on div "// Grab the gems and go to the exit. int main ( ) { hero . moveRight ; hero . m…" at bounding box center [1004, 253] width 260 height 376
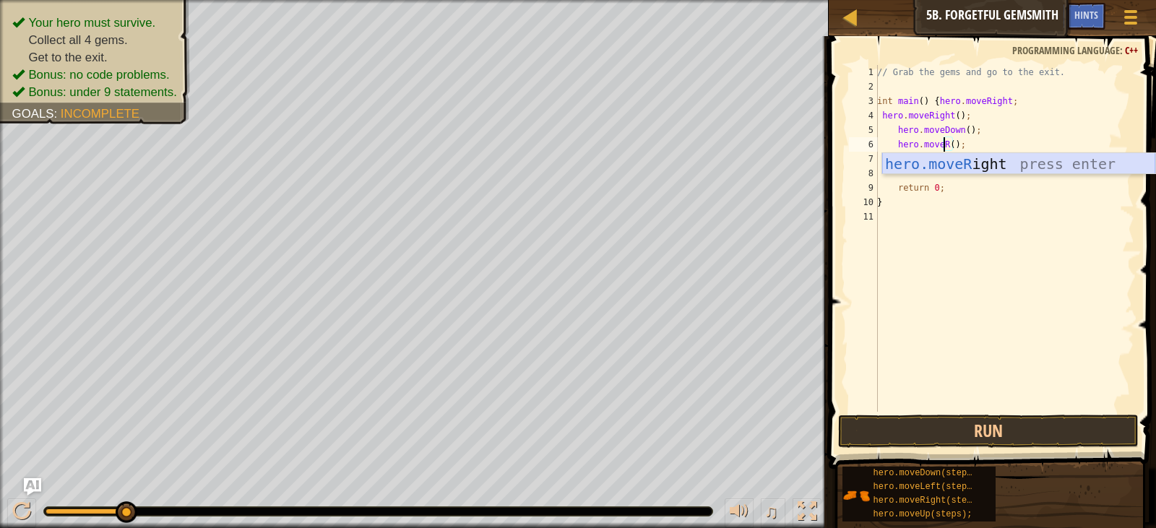
click at [967, 161] on div "hero.moveR ight press enter" at bounding box center [1018, 185] width 273 height 65
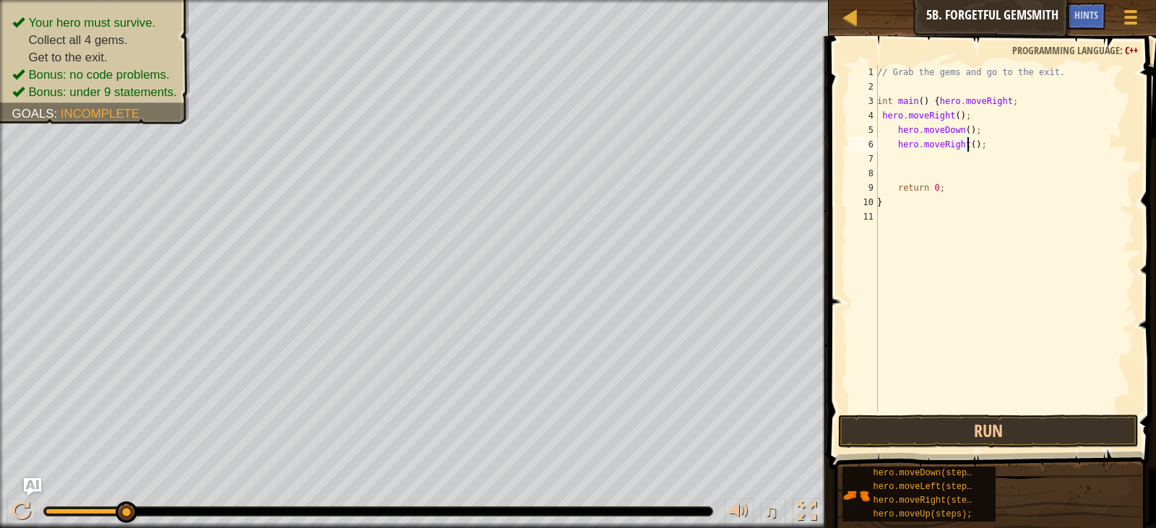
click at [968, 149] on div "// Grab the gems and go to the exit. int main ( ) { hero . moveRight ; hero . m…" at bounding box center [1004, 253] width 260 height 376
type textarea "hero.moveRight(3);"
click at [1029, 446] on button "Run" at bounding box center [988, 431] width 300 height 33
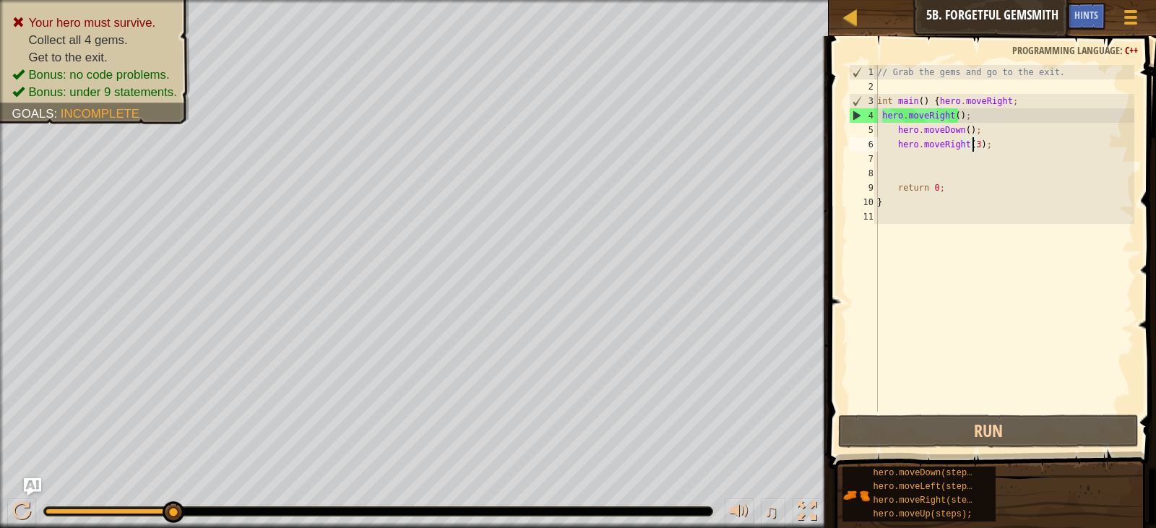
click at [988, 144] on div "// Grab the gems and go to the exit. int main ( ) { hero . moveRight ; hero . m…" at bounding box center [1004, 253] width 260 height 376
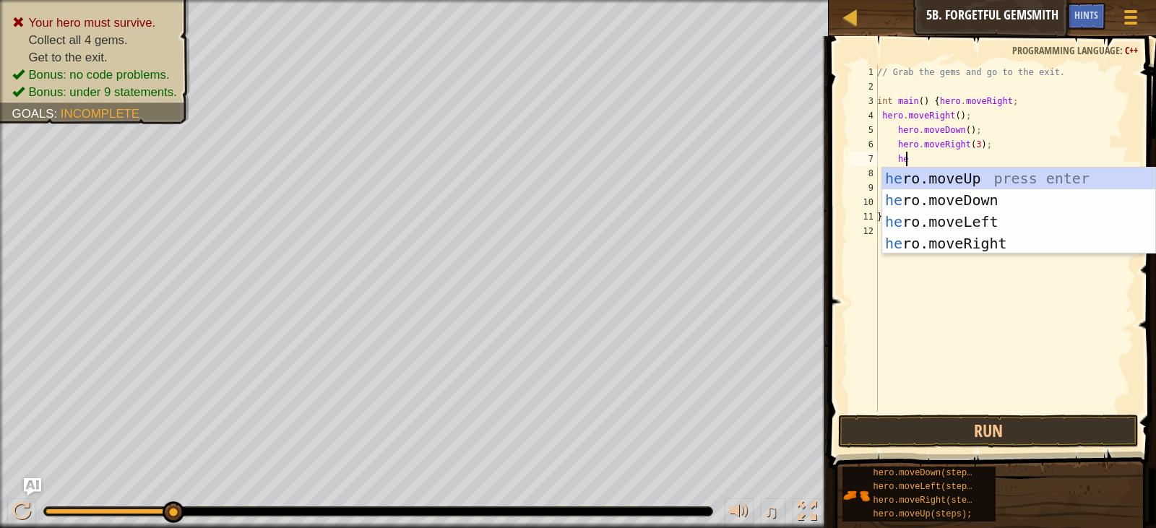
scroll to position [6, 1]
type textarea "her"
click at [994, 175] on div "her o.moveUp press enter her o.moveDown press enter her o.moveLeft press enter …" at bounding box center [1018, 233] width 273 height 130
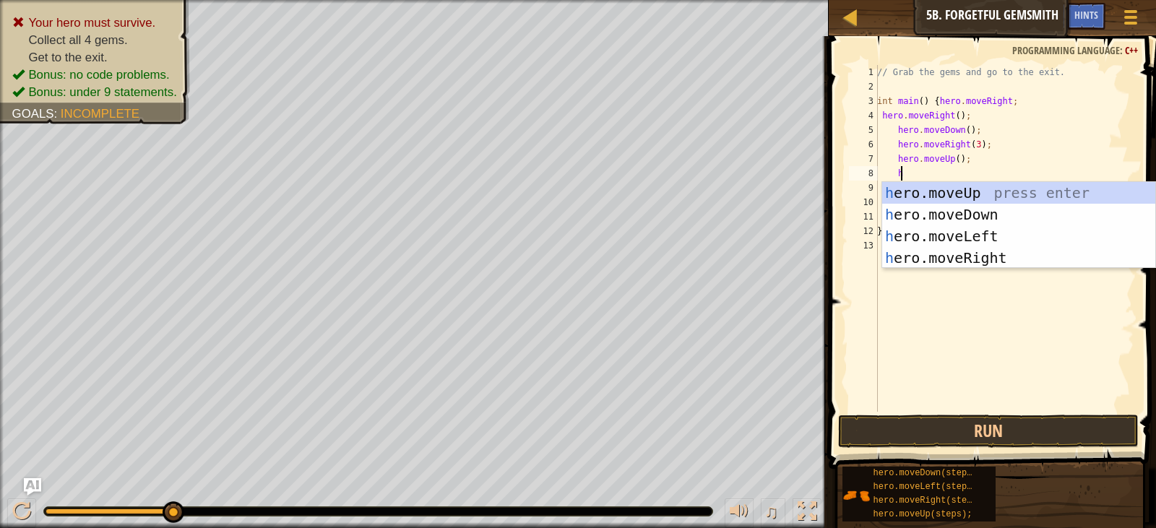
type textarea "her"
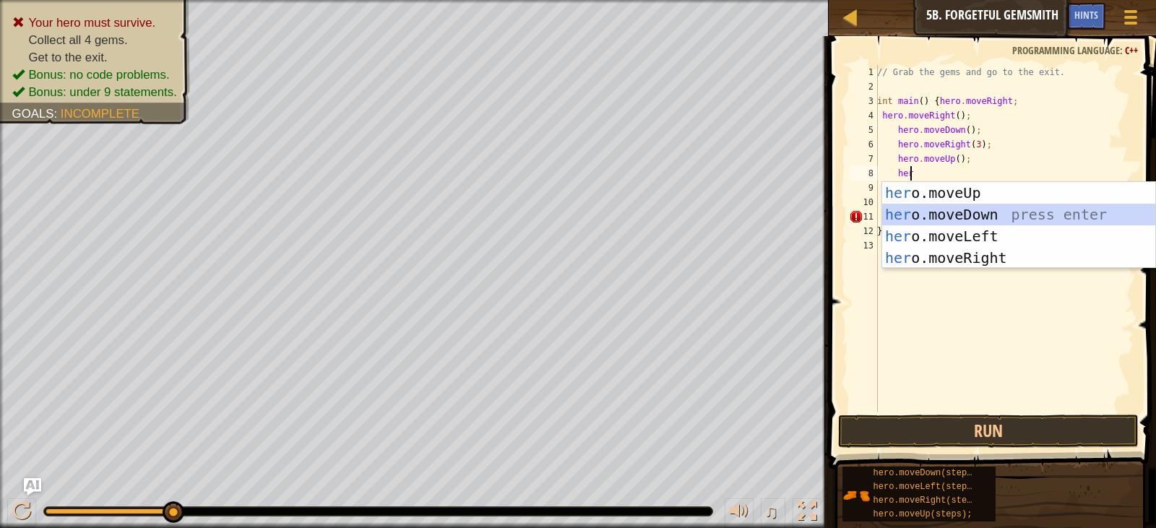
click at [968, 222] on div "her o.moveUp press enter her o.moveDown press enter her o.moveLeft press enter …" at bounding box center [1018, 247] width 273 height 130
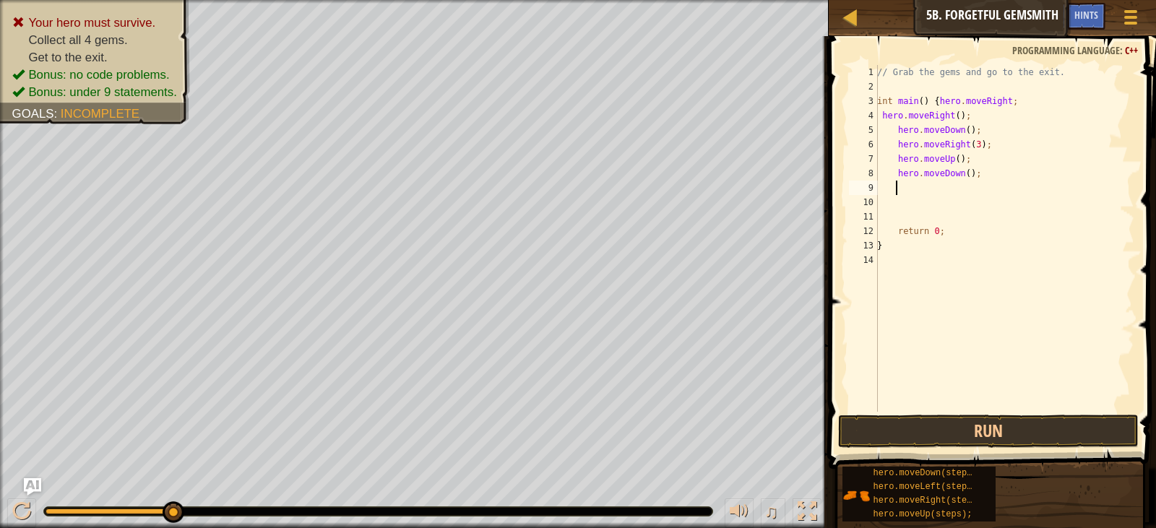
click at [958, 170] on div "// Grab the gems and go to the exit. int main ( ) { hero . moveRight ; hero . m…" at bounding box center [1004, 253] width 260 height 376
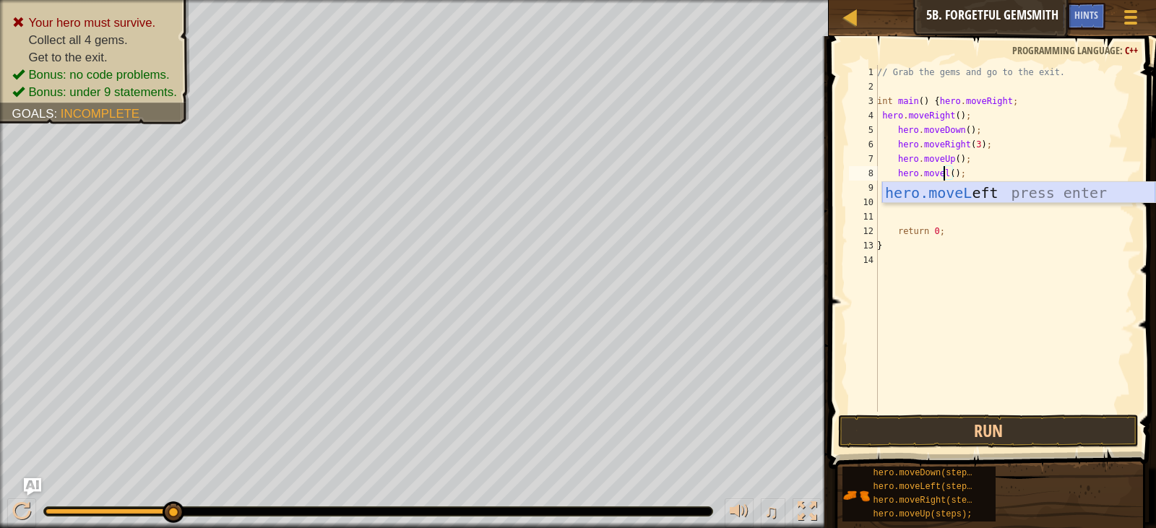
click at [981, 195] on div "hero.moveL eft press enter" at bounding box center [1018, 214] width 273 height 65
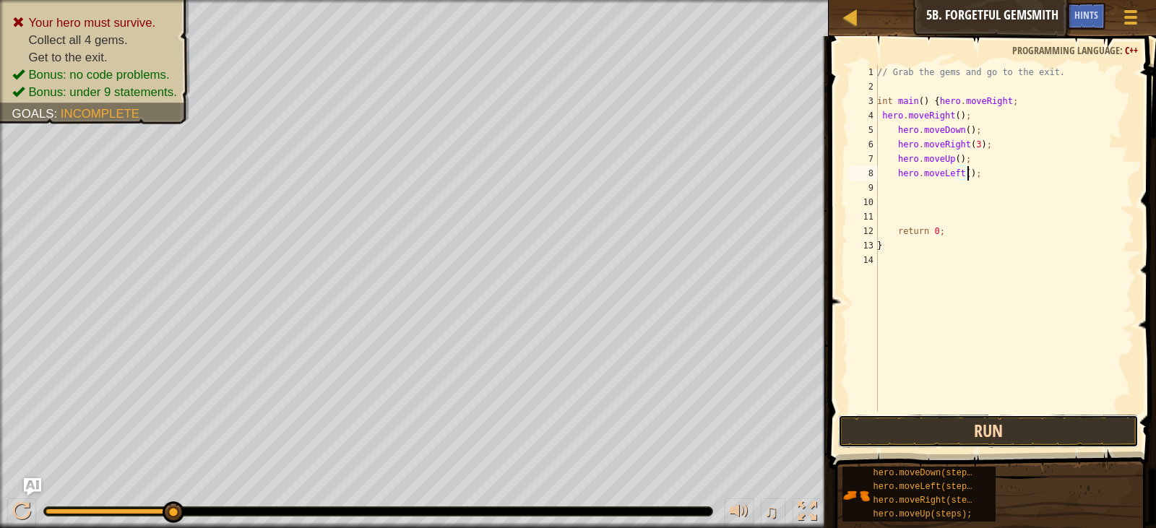
click at [1010, 435] on button "Run" at bounding box center [988, 431] width 300 height 33
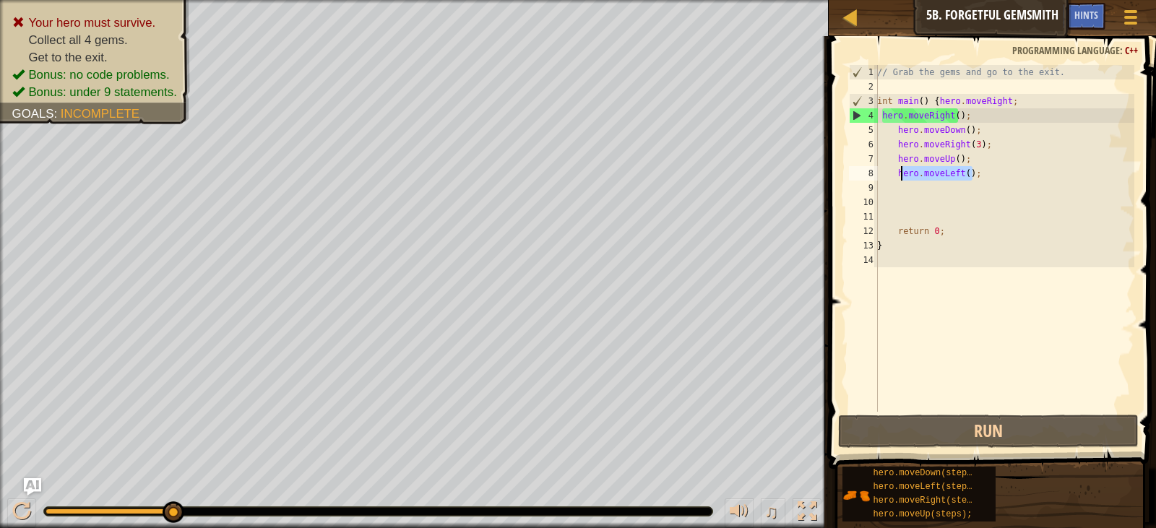
drag, startPoint x: 971, startPoint y: 168, endPoint x: 899, endPoint y: 177, distance: 72.8
click at [899, 177] on div "// Grab the gems and go to the exit. int main ( ) { hero . moveRight ; hero . m…" at bounding box center [1004, 253] width 260 height 376
type textarea "h"
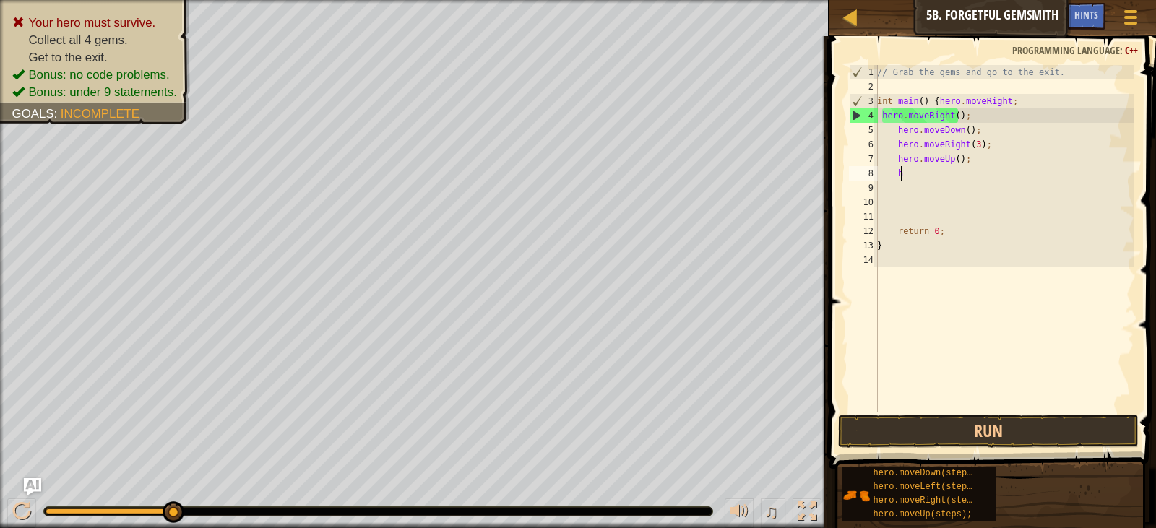
scroll to position [6, 1]
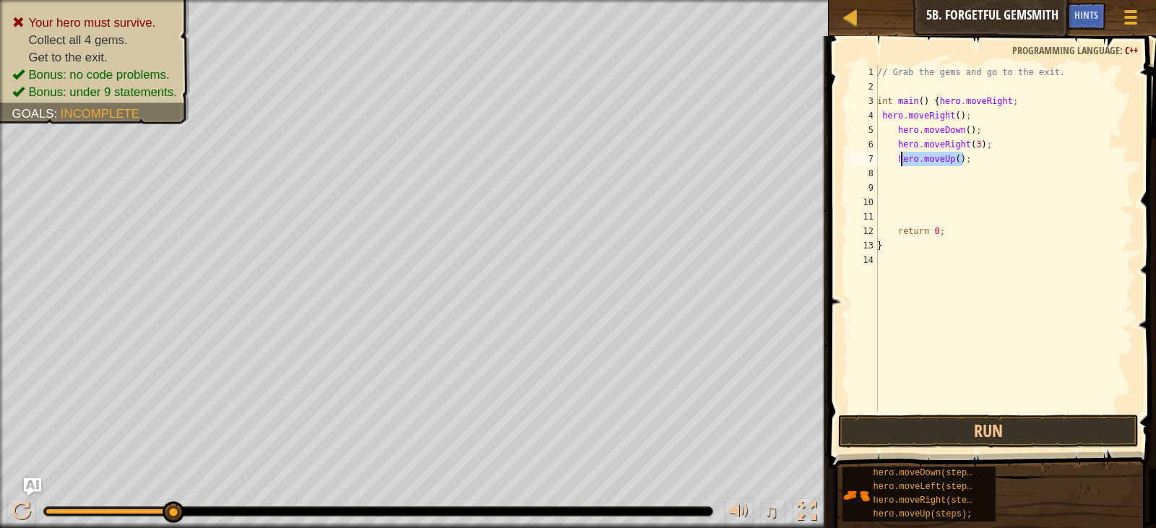
drag, startPoint x: 966, startPoint y: 157, endPoint x: 888, endPoint y: 165, distance: 79.1
click at [888, 165] on div "// Grab the gems and go to the exit. int main ( ) { hero . moveRight ; hero . m…" at bounding box center [1004, 253] width 260 height 376
type textarea "hero.moveUp();"
click at [972, 142] on div "// Grab the gems and go to the exit. int main ( ) { hero . moveRight ; hero . m…" at bounding box center [1004, 253] width 260 height 376
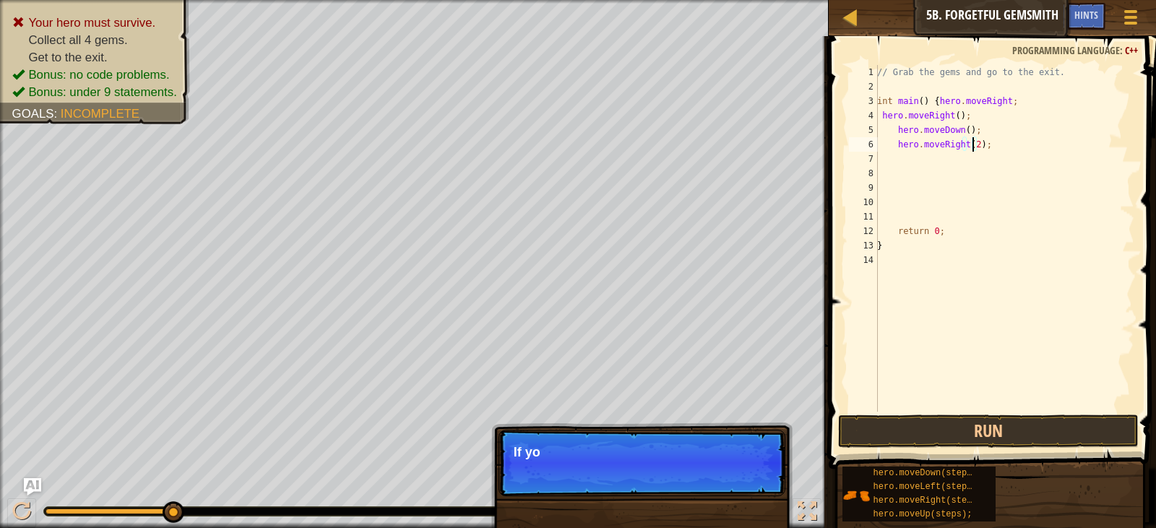
scroll to position [6, 8]
type textarea "hero.moveRight(2);"
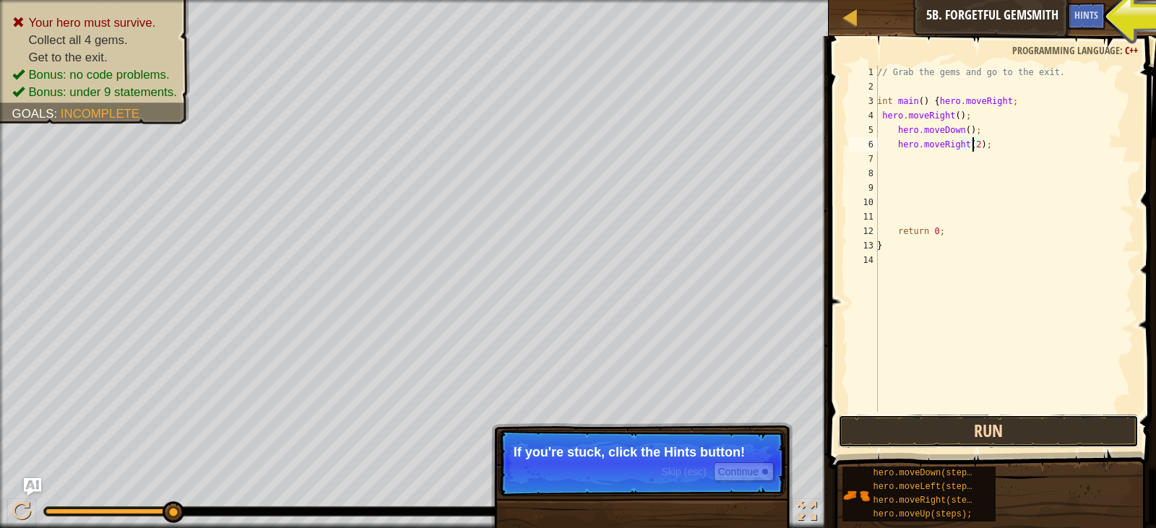
click at [1012, 444] on button "Run" at bounding box center [988, 431] width 300 height 33
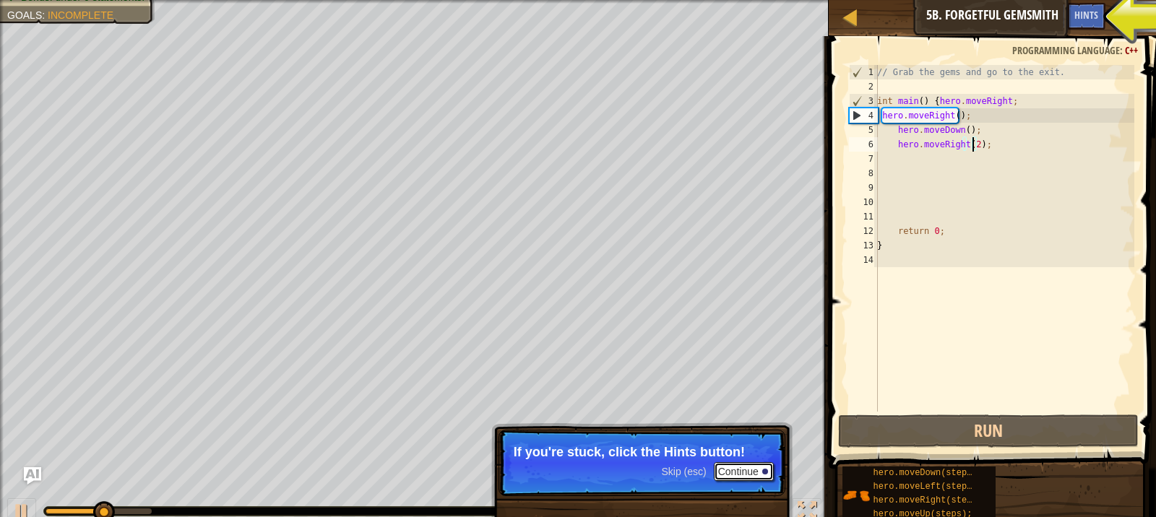
click at [732, 467] on button "Continue" at bounding box center [744, 471] width 60 height 19
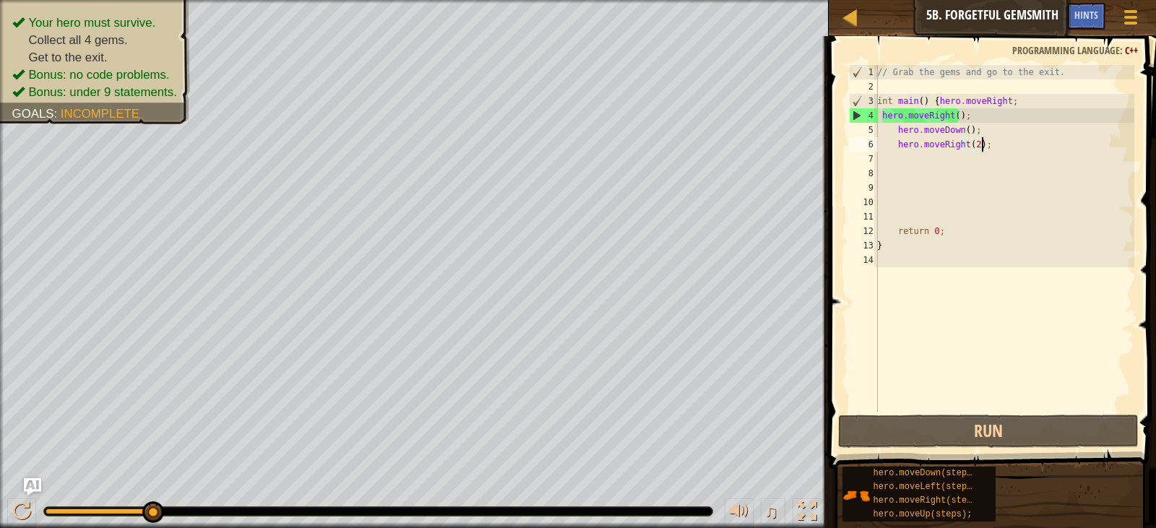
click at [992, 137] on div "// Grab the gems and go to the exit. int main ( ) { hero . moveRight ; hero . m…" at bounding box center [1004, 253] width 260 height 376
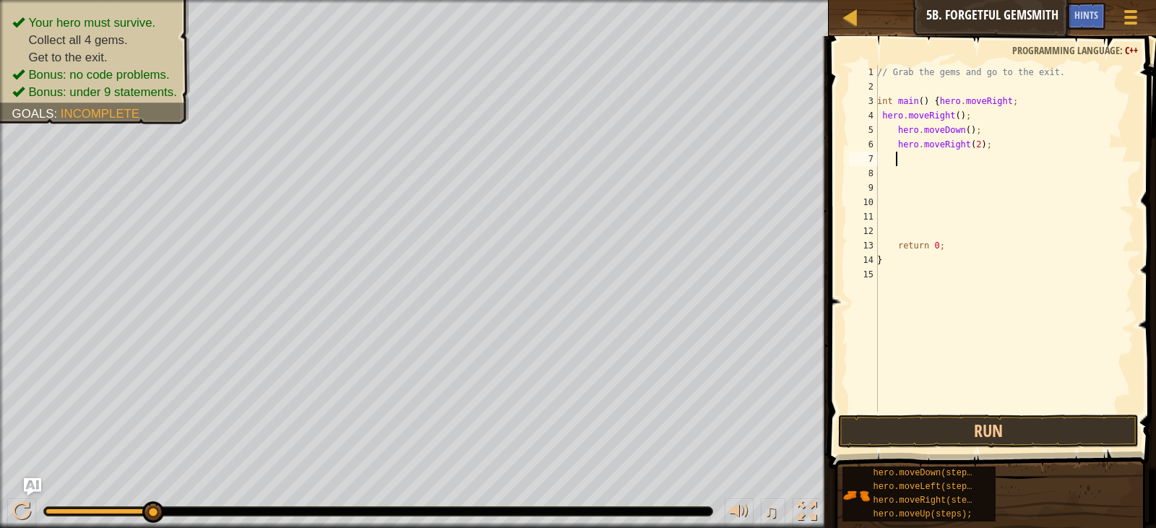
type textarea "h"
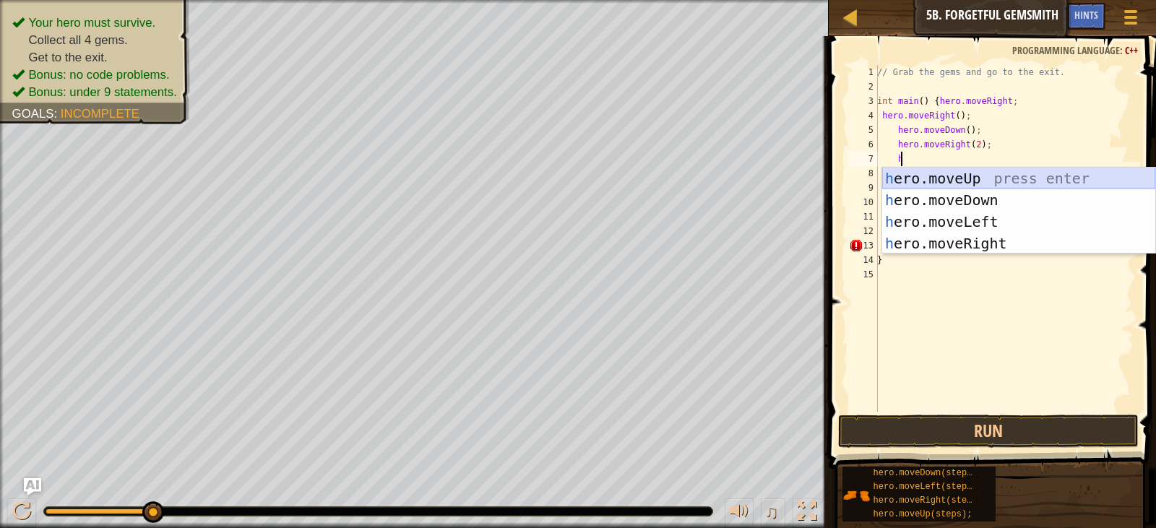
click at [979, 176] on div "h ero.moveUp press enter h ero.moveDown press enter h ero.moveLeft press enter …" at bounding box center [1018, 233] width 273 height 130
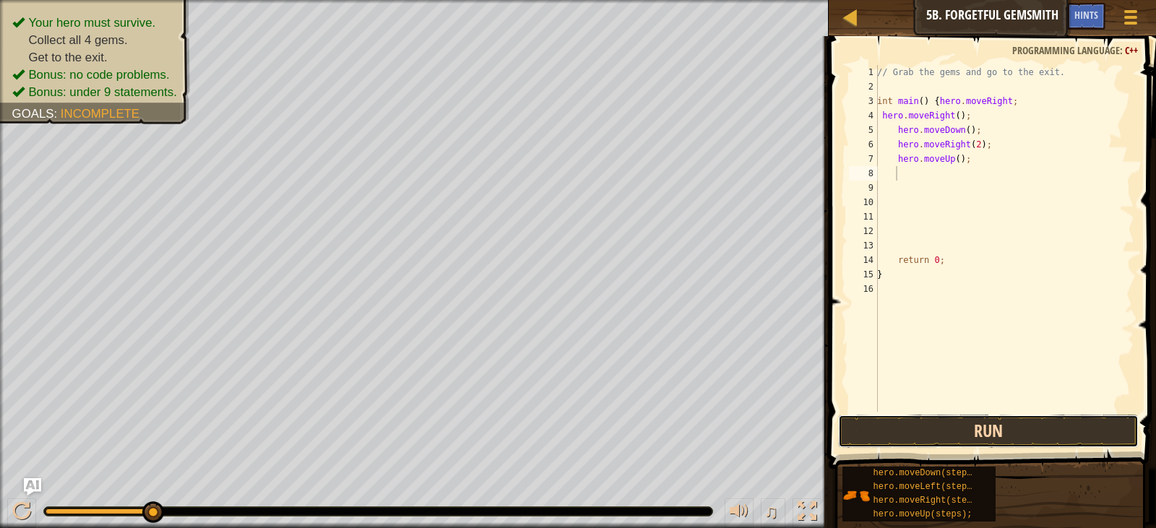
click at [976, 427] on button "Run" at bounding box center [988, 431] width 300 height 33
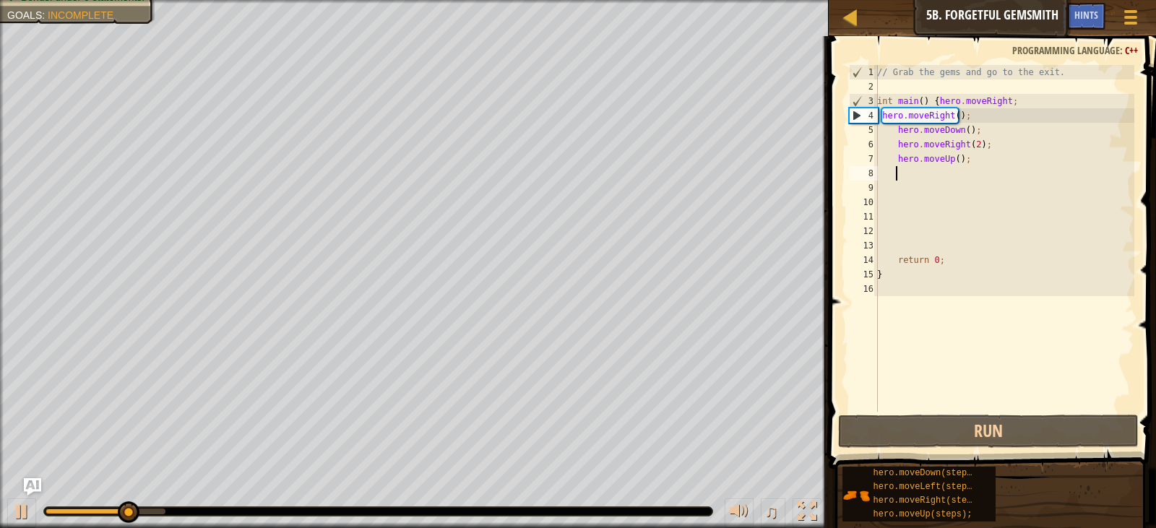
type textarea "h"
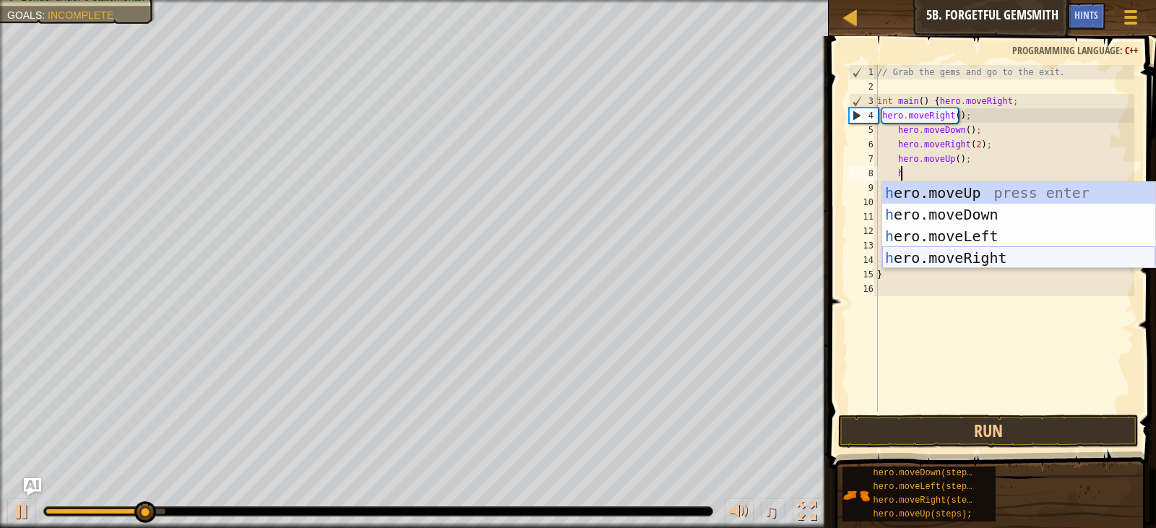
click at [962, 248] on div "h ero.moveUp press enter h ero.moveDown press enter h ero.moveLeft press enter …" at bounding box center [1018, 247] width 273 height 130
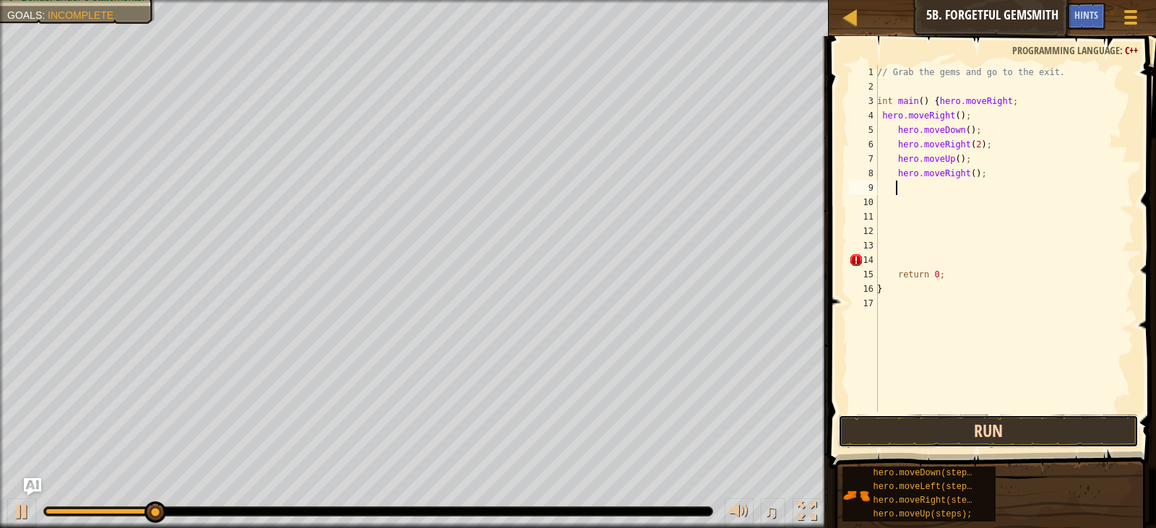
click at [966, 419] on button "Run" at bounding box center [988, 431] width 300 height 33
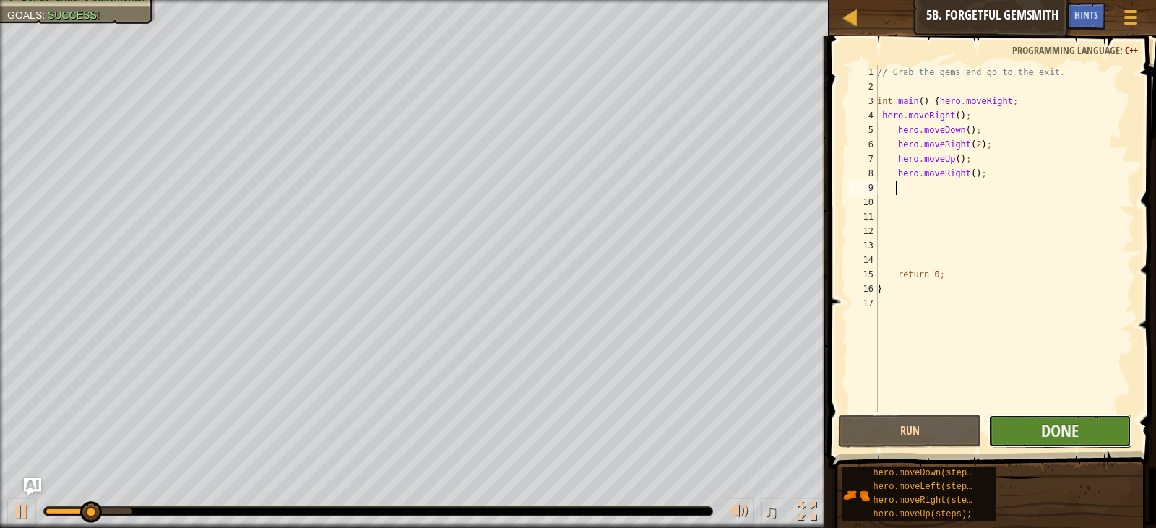
click at [1033, 434] on button "Done" at bounding box center [1059, 431] width 143 height 33
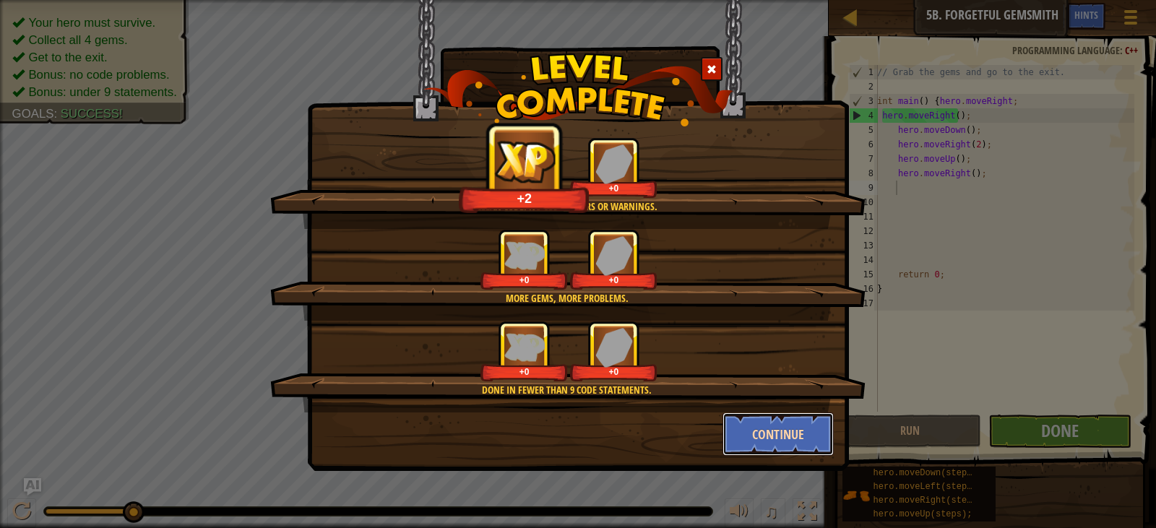
click at [784, 427] on button "Continue" at bounding box center [778, 433] width 112 height 43
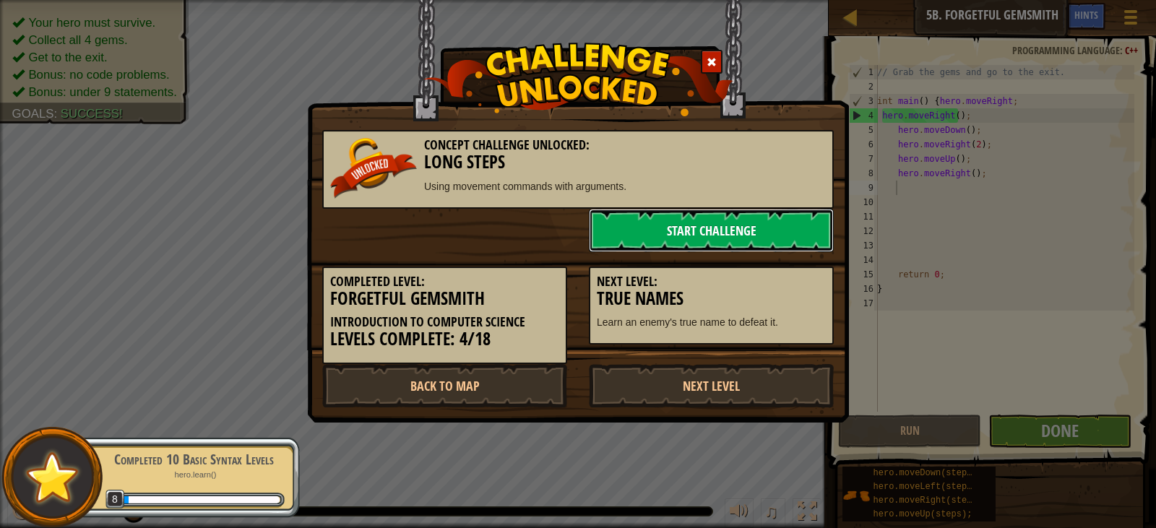
click at [707, 224] on link "Start Challenge" at bounding box center [711, 230] width 245 height 43
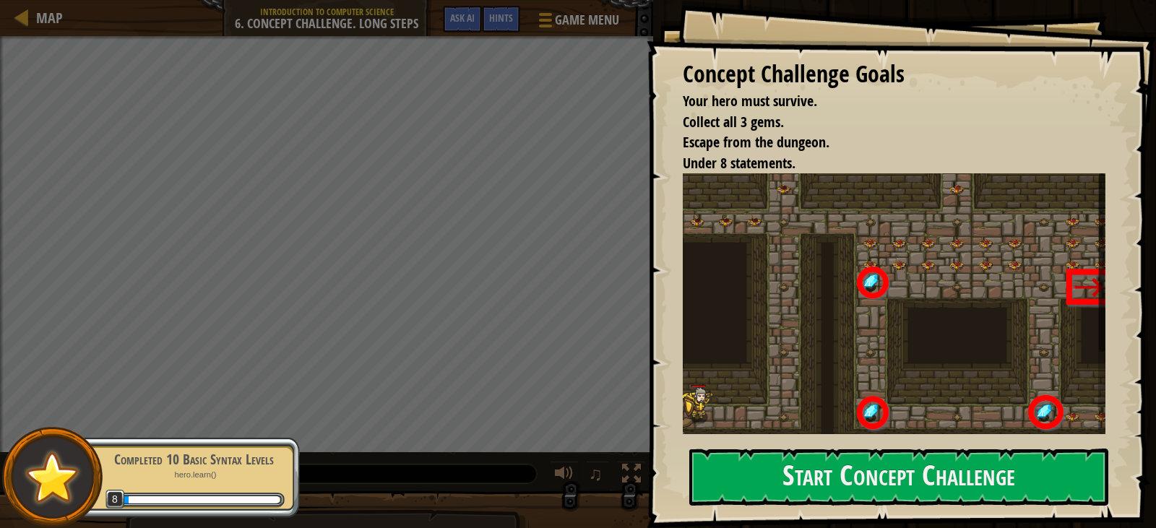
click at [808, 372] on img at bounding box center [898, 310] width 433 height 275
click at [806, 458] on button "Start Concept Challenge" at bounding box center [898, 476] width 419 height 57
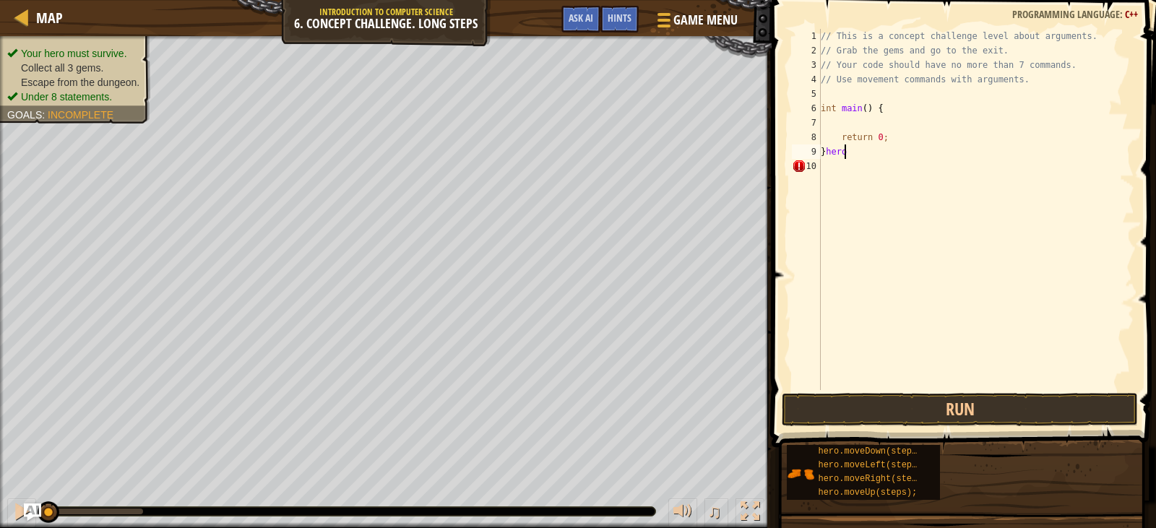
scroll to position [6, 1]
type textarea "}"
click at [827, 166] on div "// This is a concept challenge level about arguments. // Grab the gems and go t…" at bounding box center [976, 224] width 316 height 390
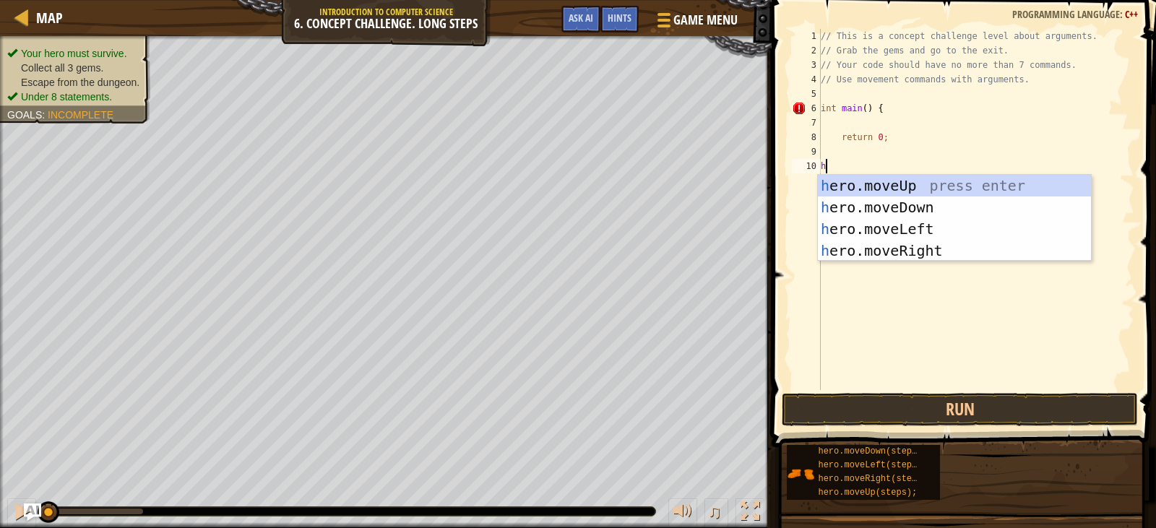
type textarea "h"
click at [932, 245] on div "h ero.moveUp press enter h ero.moveDown press enter h ero.moveLeft press enter …" at bounding box center [954, 240] width 273 height 130
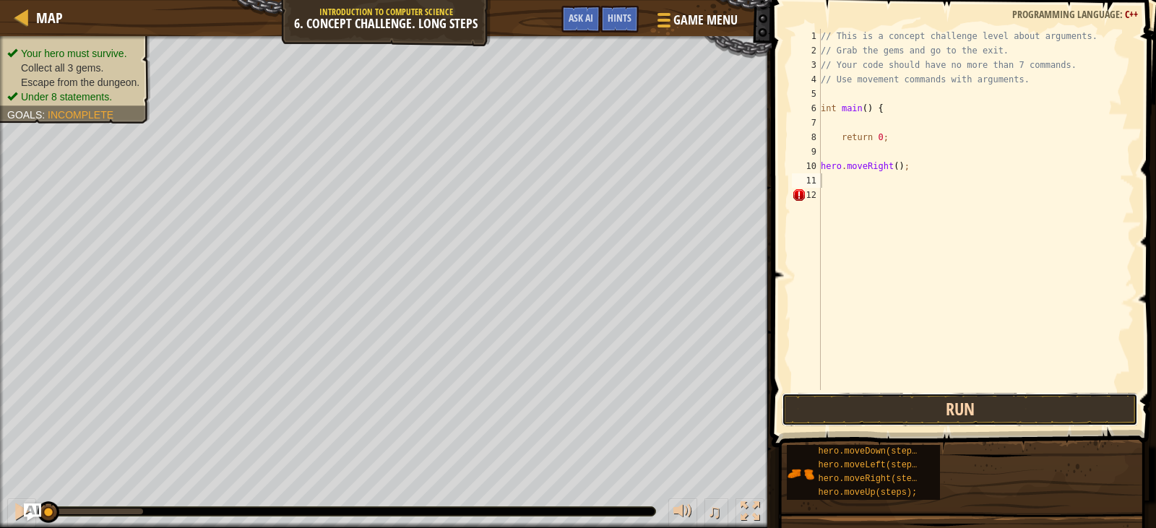
click at [991, 407] on button "Run" at bounding box center [958, 409] width 355 height 33
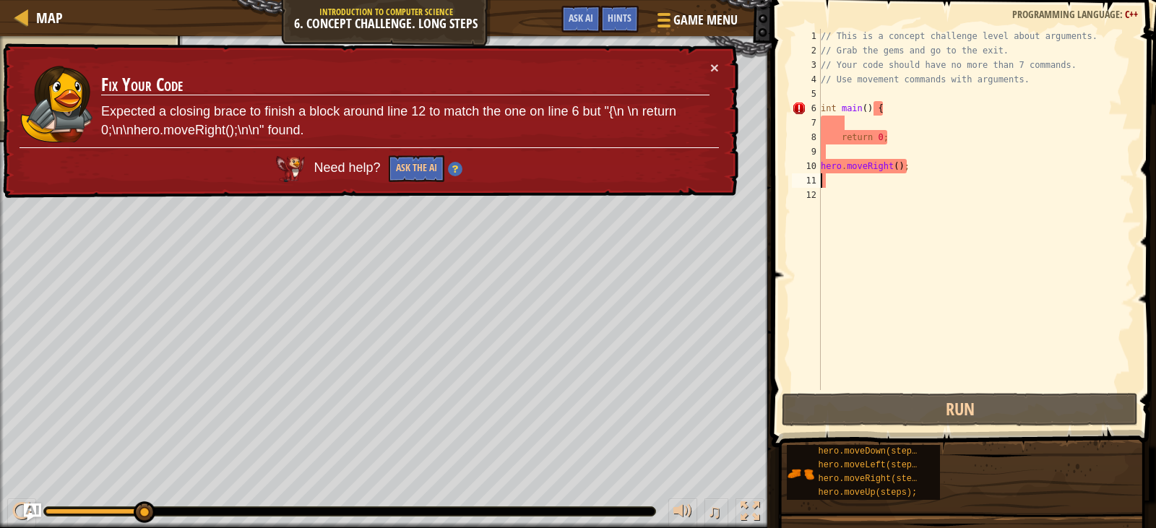
click at [835, 197] on div "// This is a concept challenge level about arguments. // Grab the gems and go t…" at bounding box center [976, 224] width 316 height 390
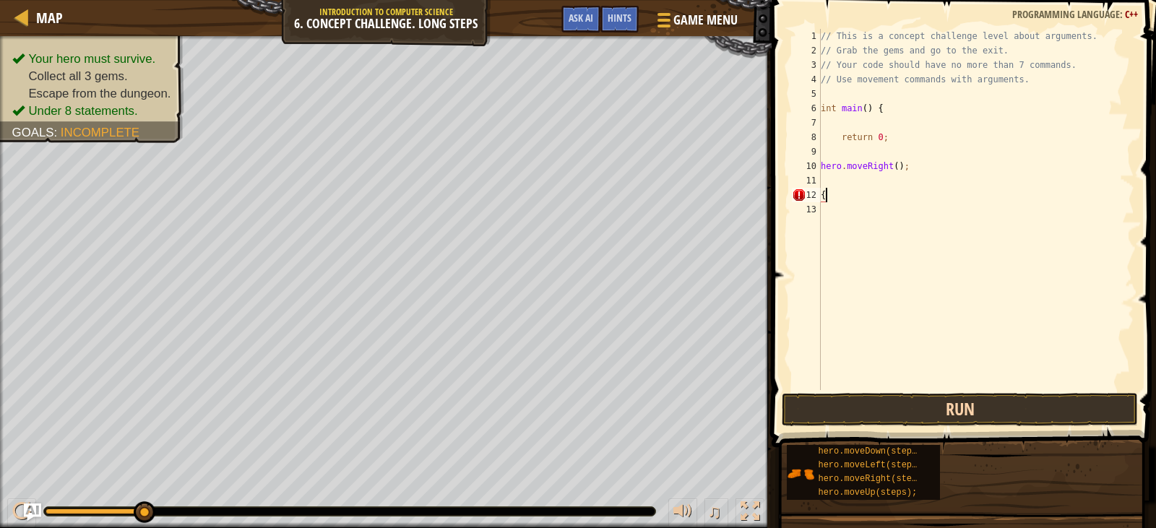
type textarea "{"
click at [941, 396] on button "Run" at bounding box center [958, 409] width 355 height 33
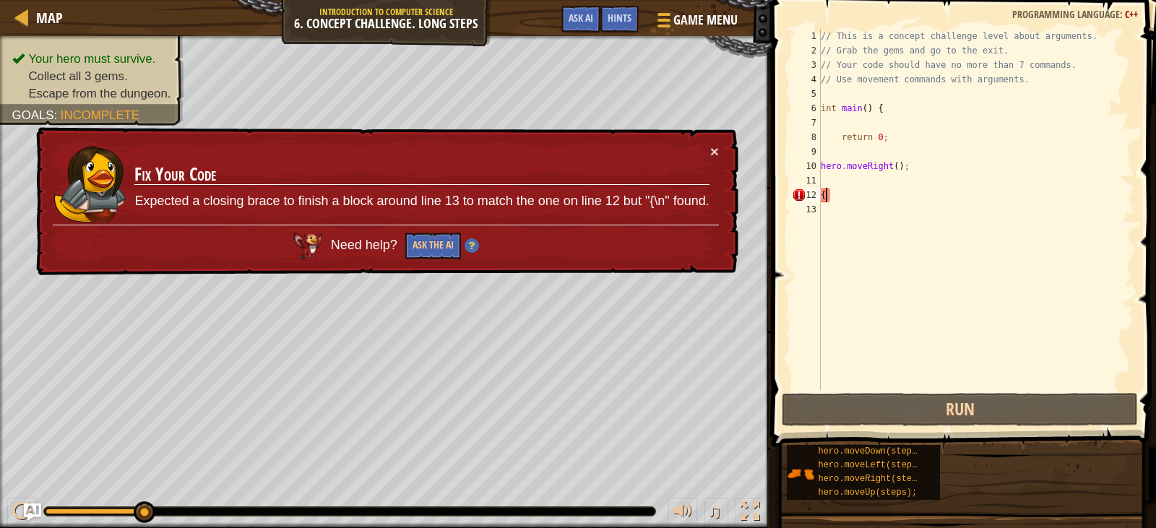
click at [721, 151] on div "× Fix Your Code Expected a closing brace to finish a block around line 13 to ma…" at bounding box center [385, 201] width 705 height 149
click at [720, 151] on div "× Fix Your Code Expected a closing brace to finish a block around line 13 to ma…" at bounding box center [385, 201] width 705 height 149
click at [715, 145] on button "×" at bounding box center [714, 151] width 9 height 15
click at [825, 205] on div "// This is a concept challenge level about arguments. // Grab the gems and go t…" at bounding box center [976, 224] width 316 height 390
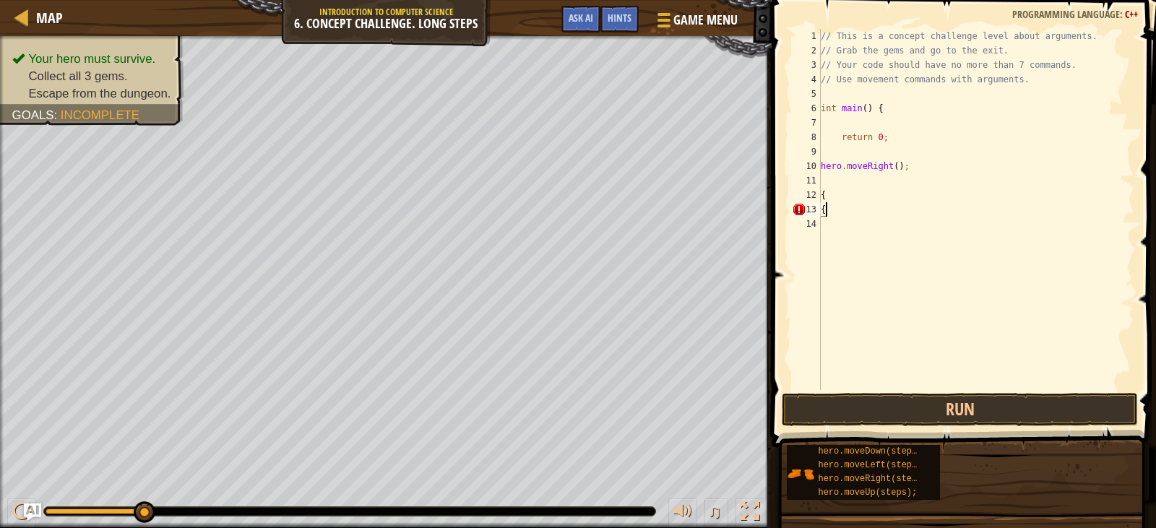
type textarea "{"
click at [870, 391] on span at bounding box center [965, 203] width 396 height 490
click at [870, 410] on button "Run" at bounding box center [958, 409] width 355 height 33
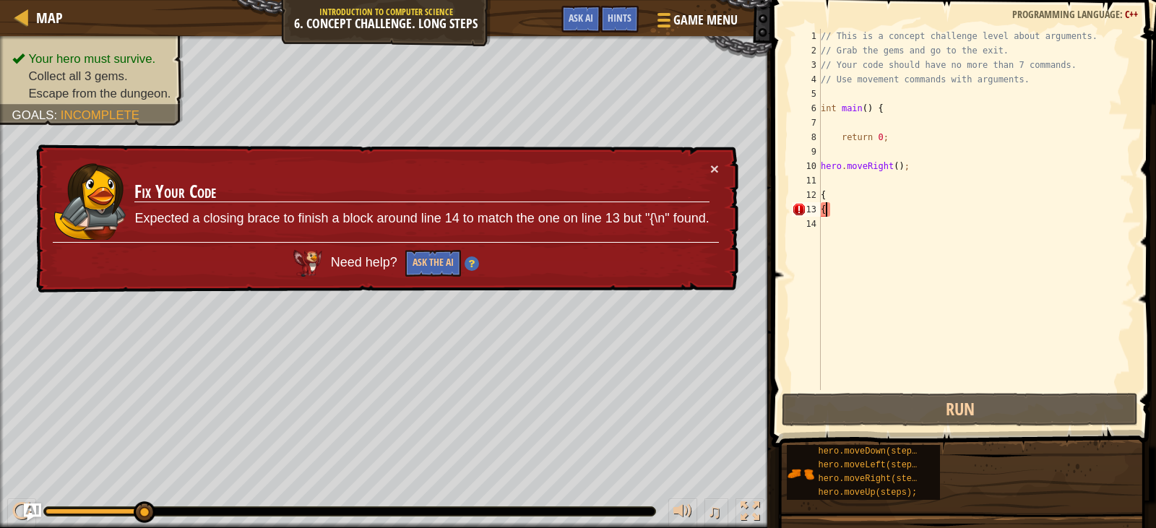
click at [828, 227] on div "// This is a concept challenge level about arguments. // Grab the gems and go t…" at bounding box center [976, 224] width 316 height 390
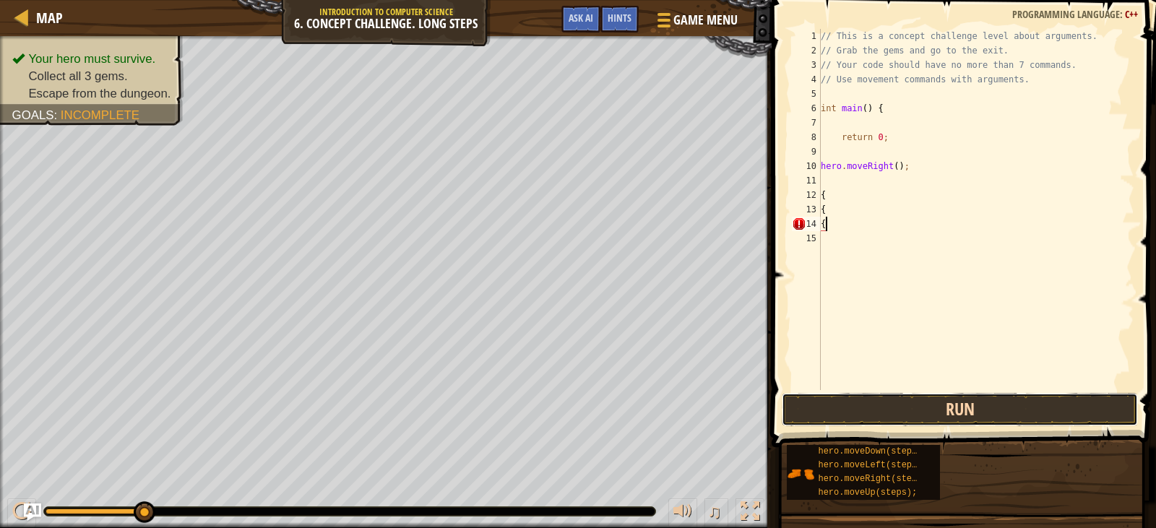
click at [841, 416] on button "Run" at bounding box center [958, 409] width 355 height 33
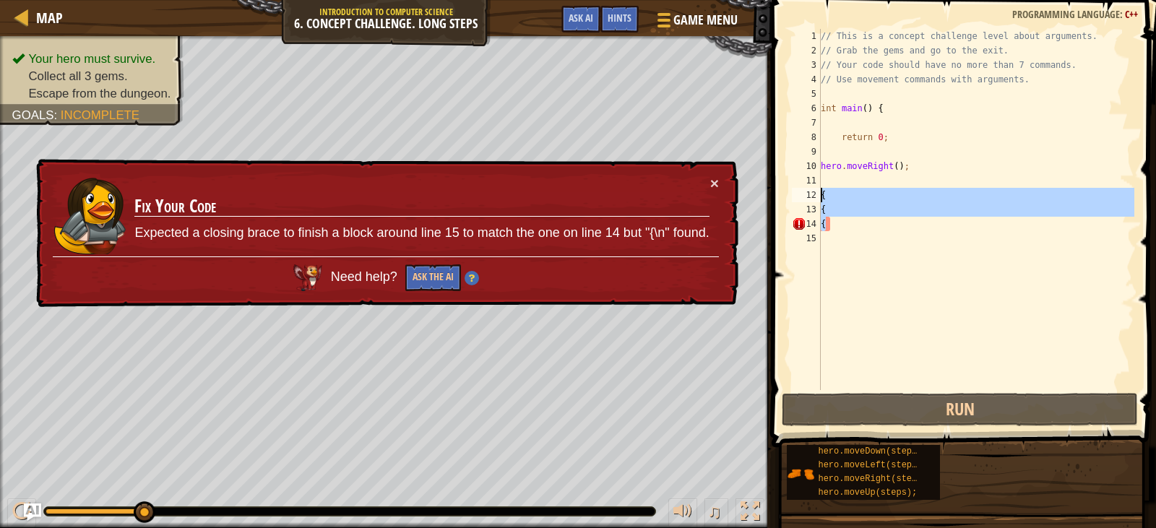
drag, startPoint x: 841, startPoint y: 227, endPoint x: 818, endPoint y: 192, distance: 42.1
click at [818, 192] on div "{ 1 2 3 4 5 6 7 8 9 10 11 12 13 14 15 // This is a concept challenge level abou…" at bounding box center [961, 209] width 345 height 361
type textarea "{ {"
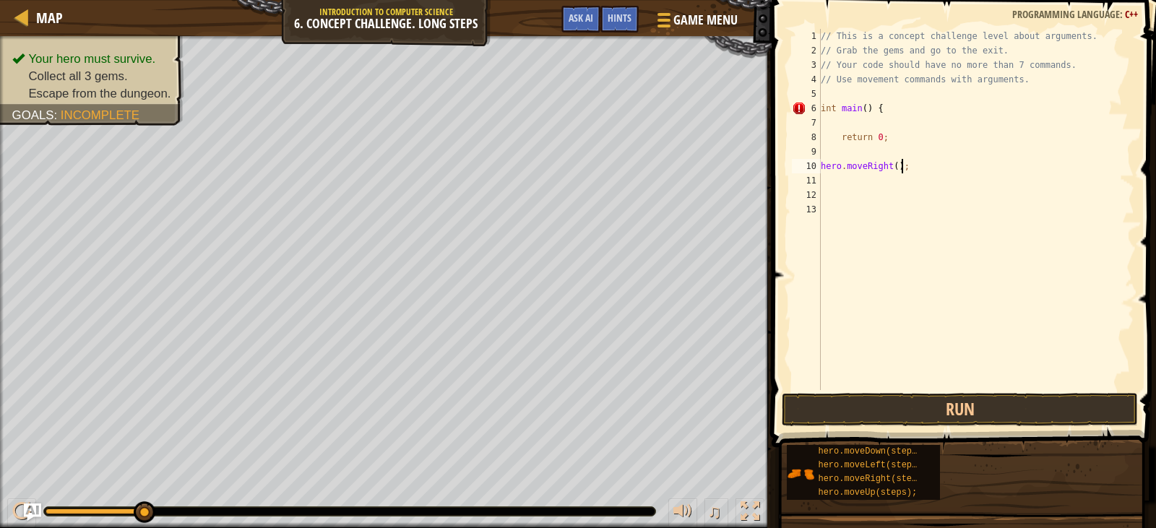
click at [905, 160] on div "// This is a concept challenge level about arguments. // Grab the gems and go t…" at bounding box center [976, 224] width 316 height 390
type textarea "hero.moveRight();"
click at [949, 412] on button "Run" at bounding box center [958, 409] width 355 height 33
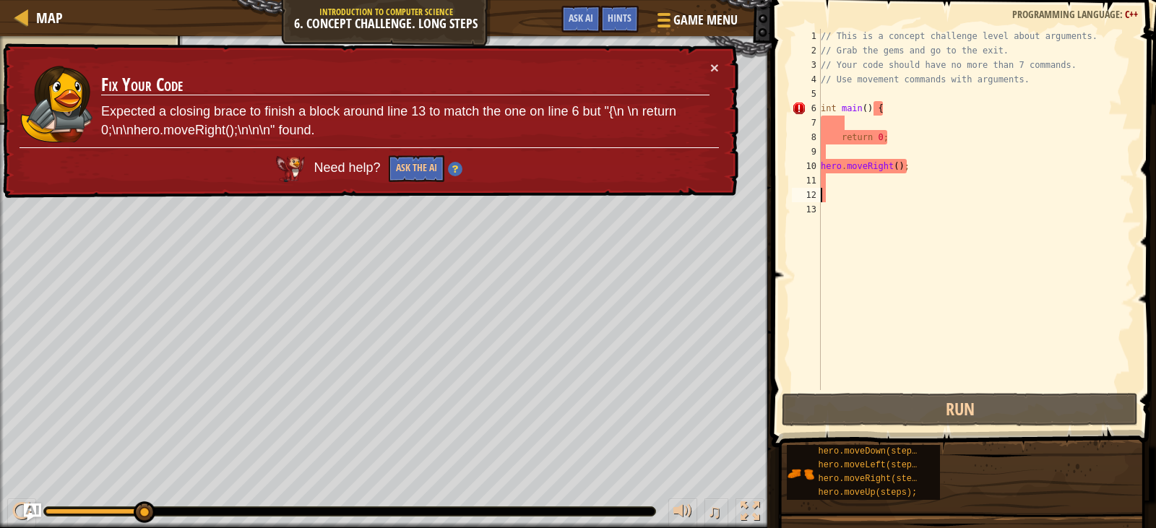
click at [836, 194] on div "// This is a concept challenge level about arguments. // Grab the gems and go t…" at bounding box center [976, 224] width 316 height 390
